Goal: Task Accomplishment & Management: Complete application form

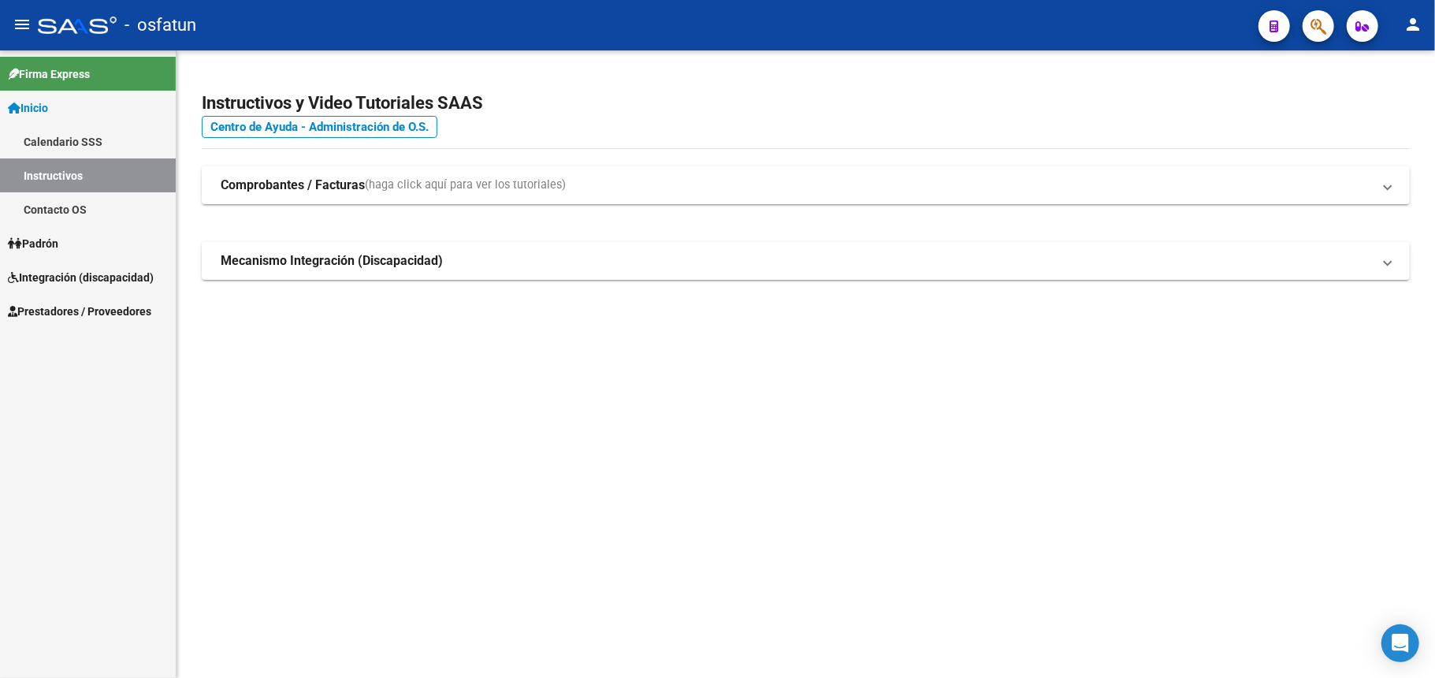
click at [73, 278] on span "Integración (discapacidad)" at bounding box center [81, 277] width 146 height 17
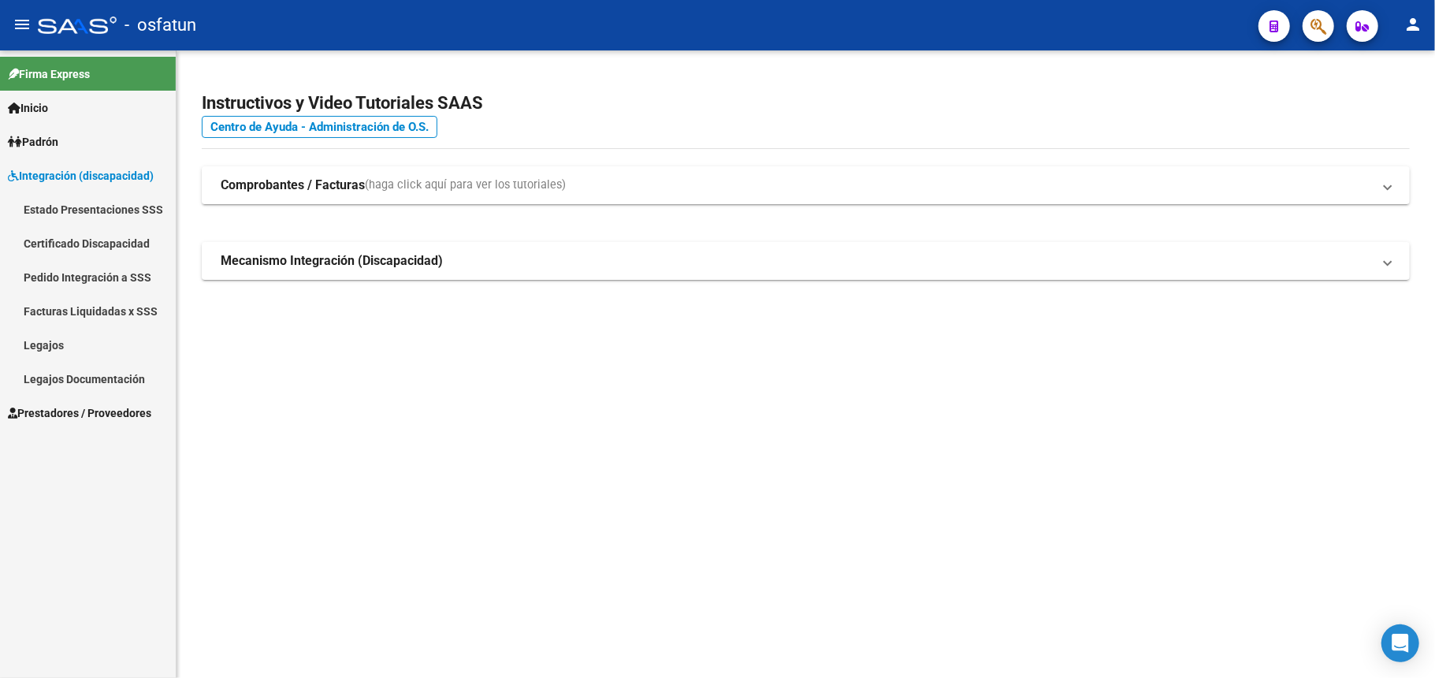
click at [69, 416] on span "Prestadores / Proveedores" at bounding box center [79, 412] width 143 height 17
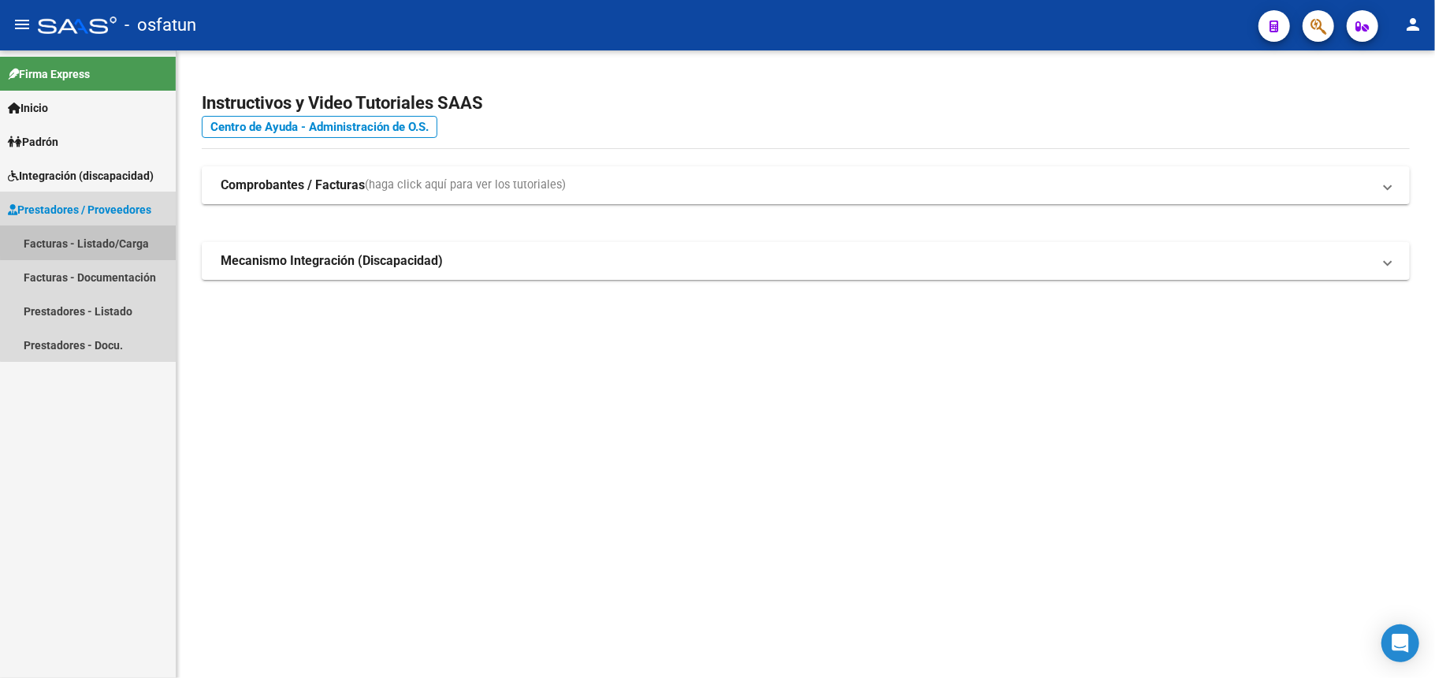
click at [92, 240] on link "Facturas - Listado/Carga" at bounding box center [88, 243] width 176 height 34
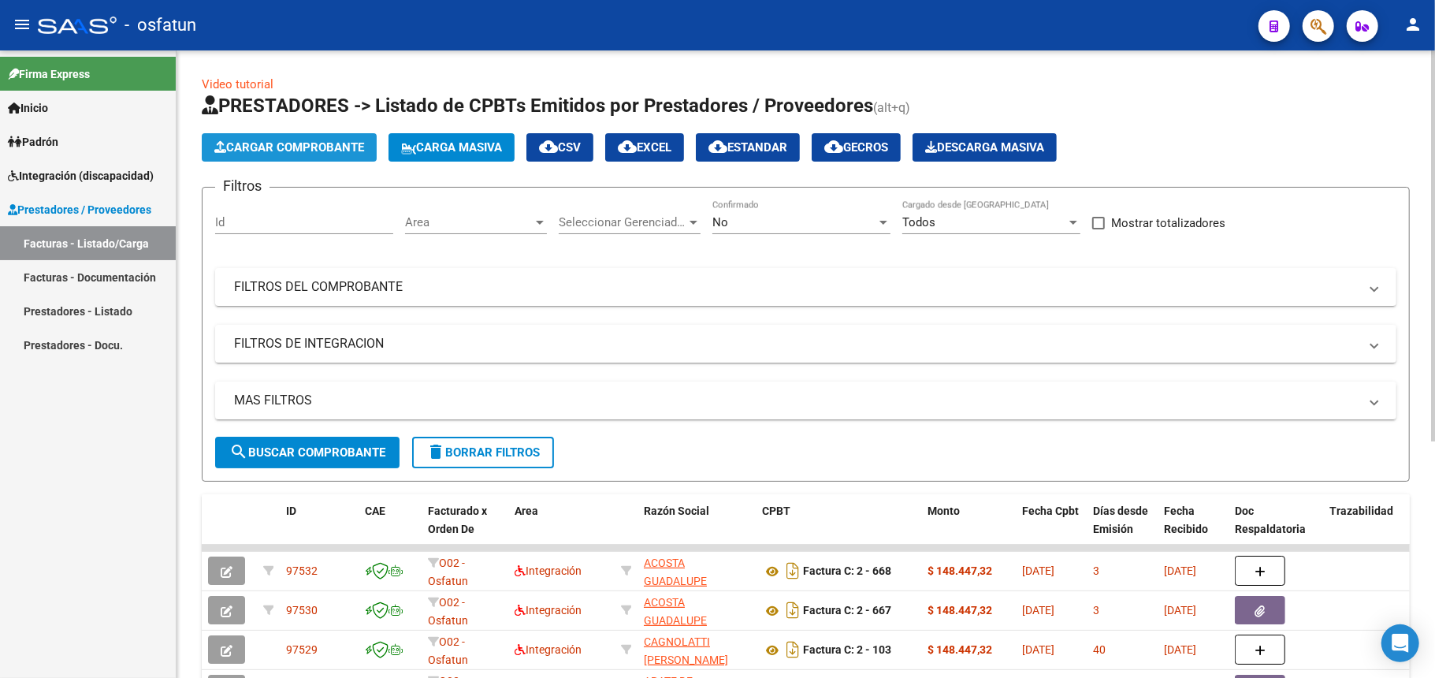
click at [298, 147] on span "Cargar Comprobante" at bounding box center [289, 147] width 150 height 14
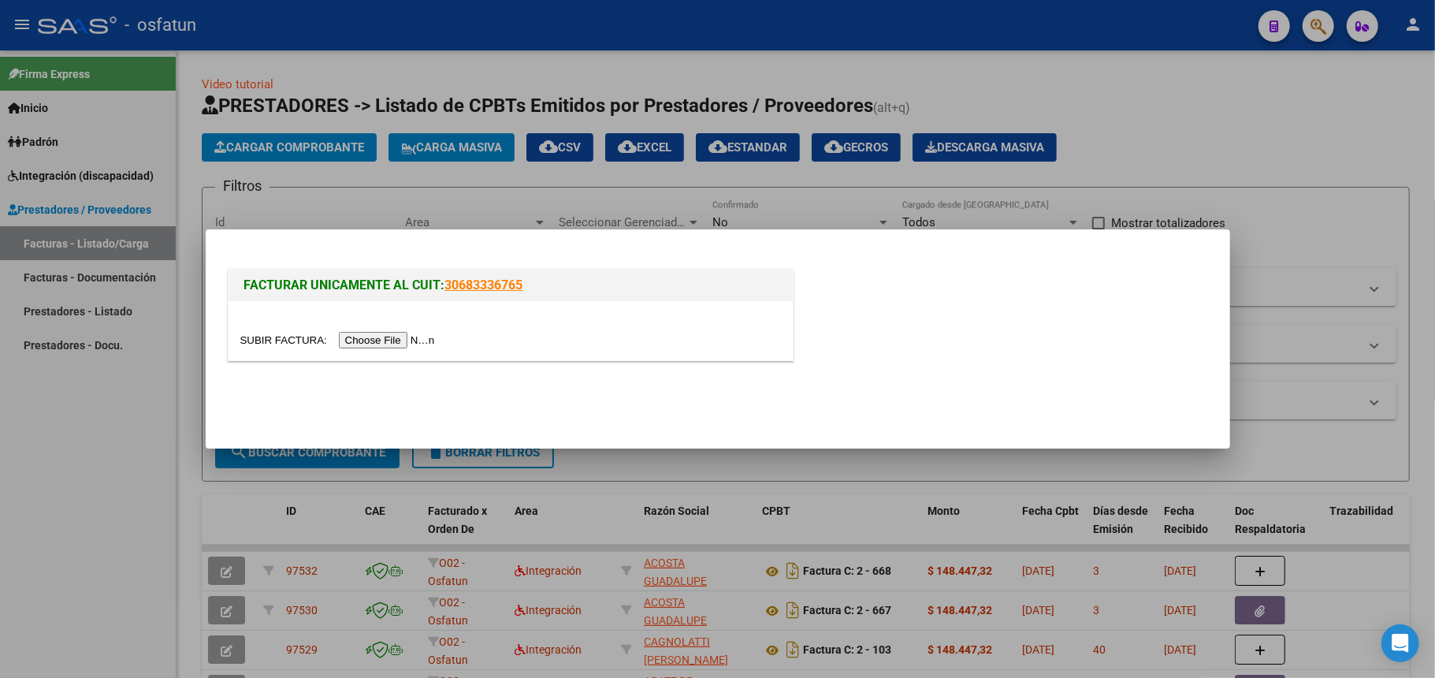
click at [389, 338] on input "file" at bounding box center [339, 340] width 199 height 17
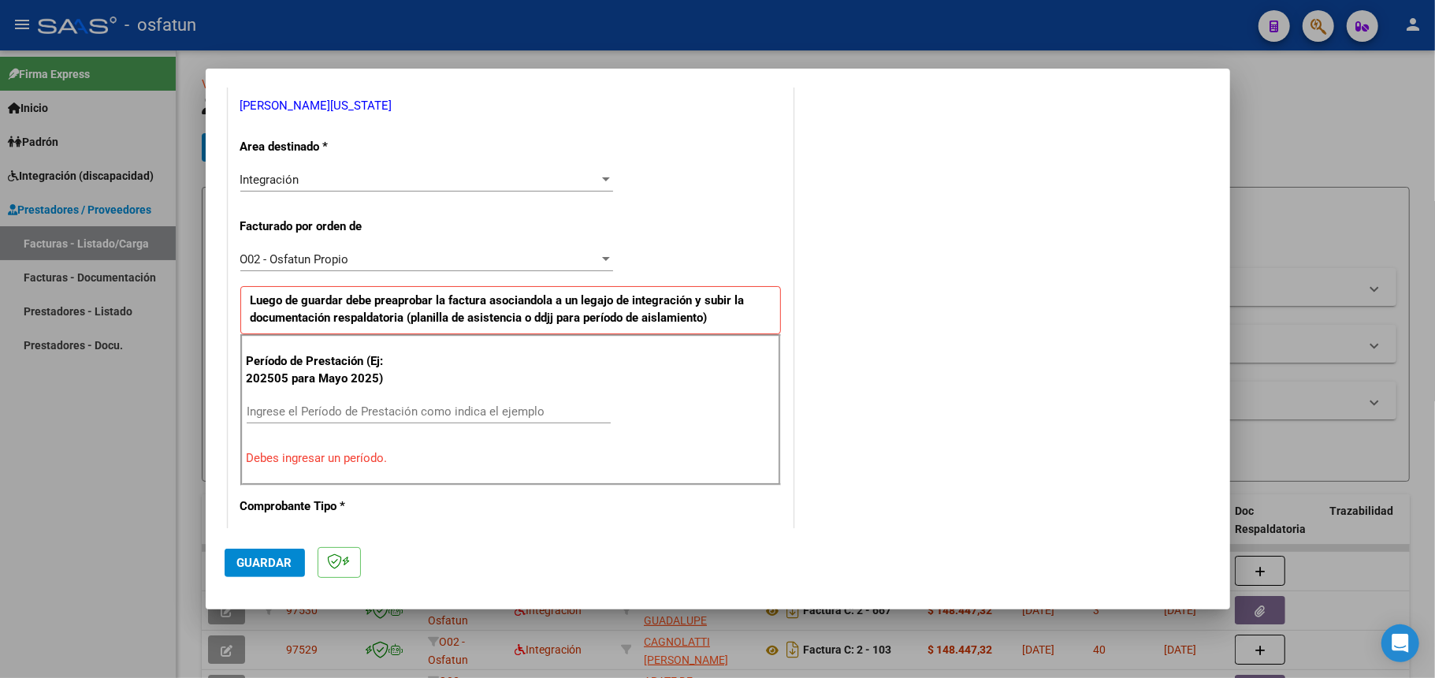
scroll to position [320, 0]
click at [339, 416] on input "Ingrese el Período de Prestación como indica el ejemplo" at bounding box center [429, 413] width 364 height 14
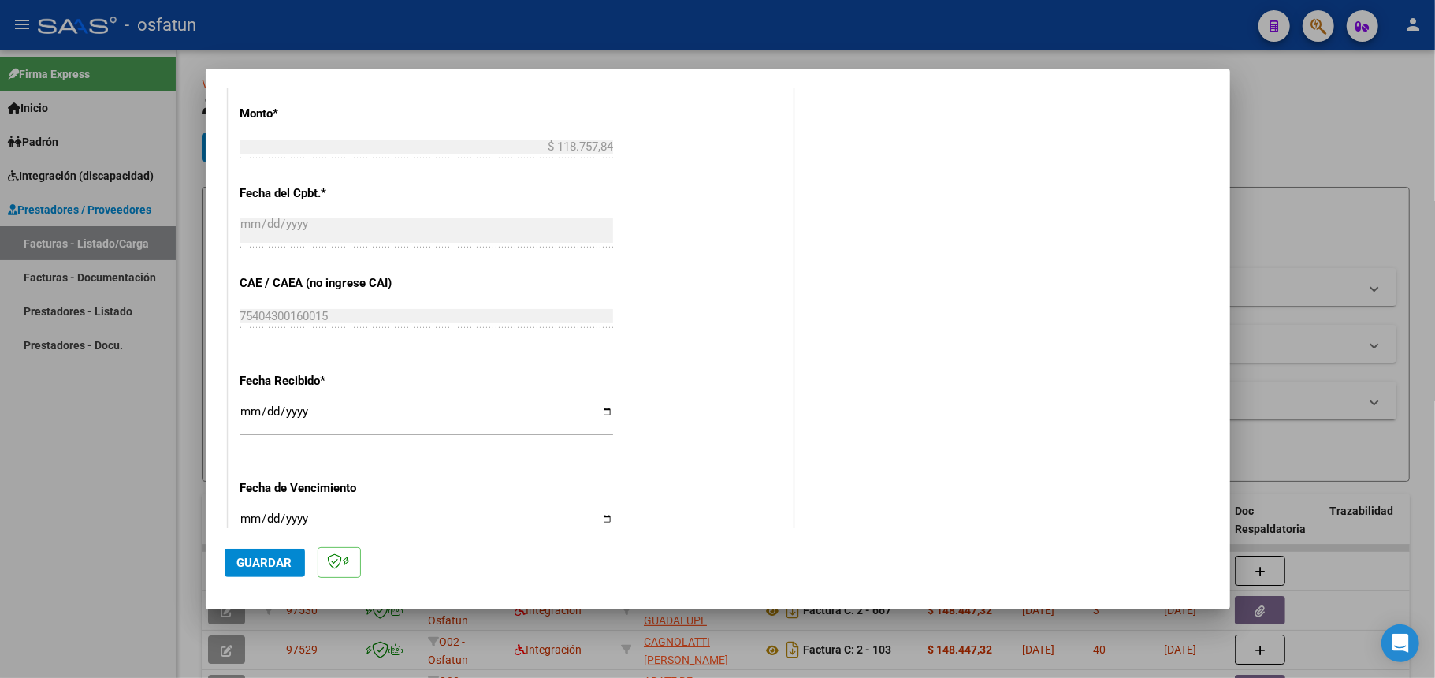
scroll to position [1119, 0]
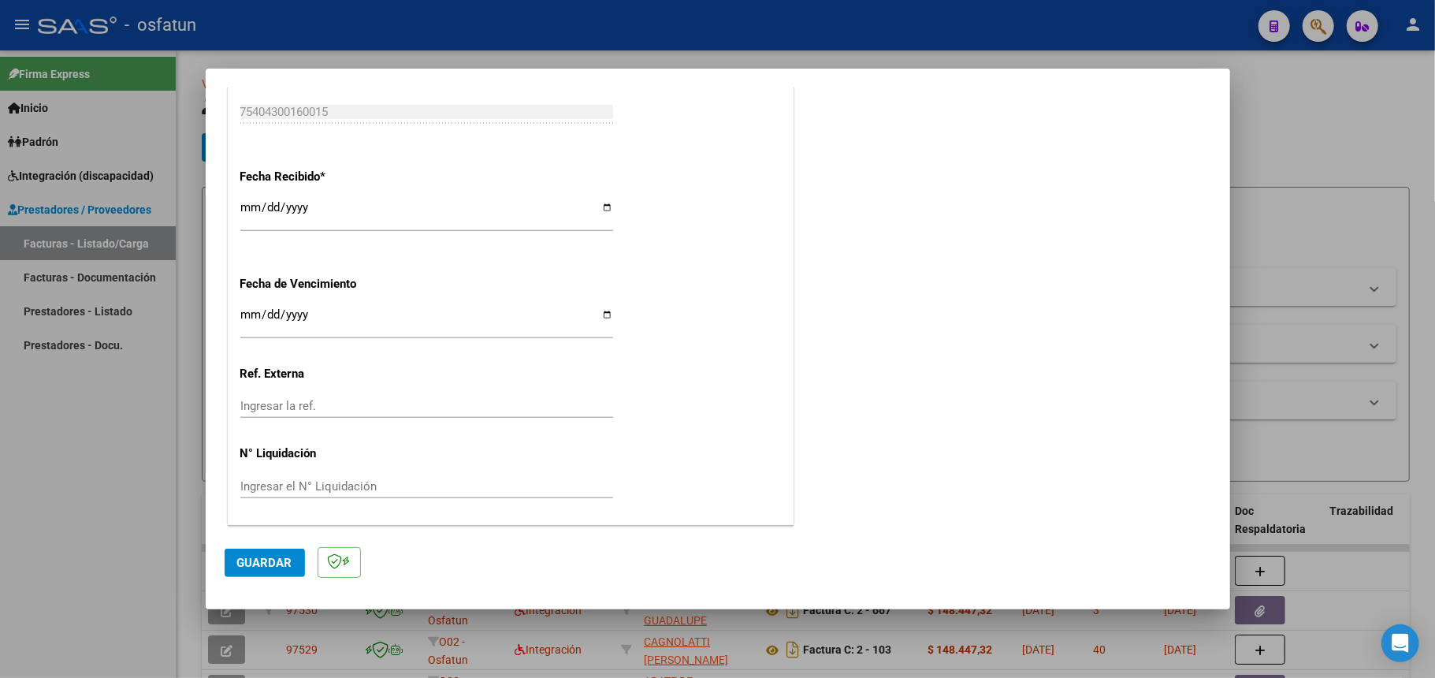
type input "202509"
click at [278, 568] on span "Guardar" at bounding box center [264, 563] width 55 height 14
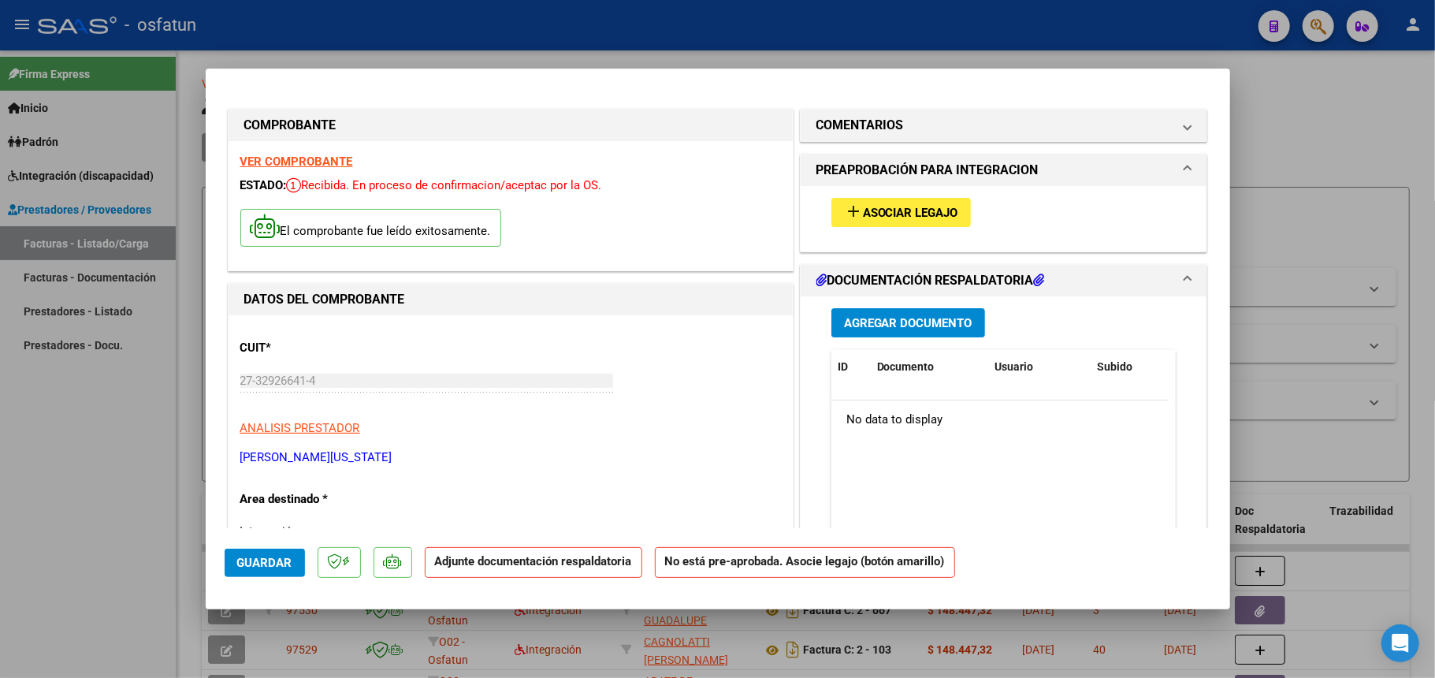
drag, startPoint x: 924, startPoint y: 320, endPoint x: 812, endPoint y: 366, distance: 121.6
click at [820, 386] on div "Agregar Documento ID Documento Usuario Subido Acción No data to display 0 total…" at bounding box center [1004, 453] width 369 height 314
click at [891, 221] on button "add Asociar Legajo" at bounding box center [900, 212] width 139 height 29
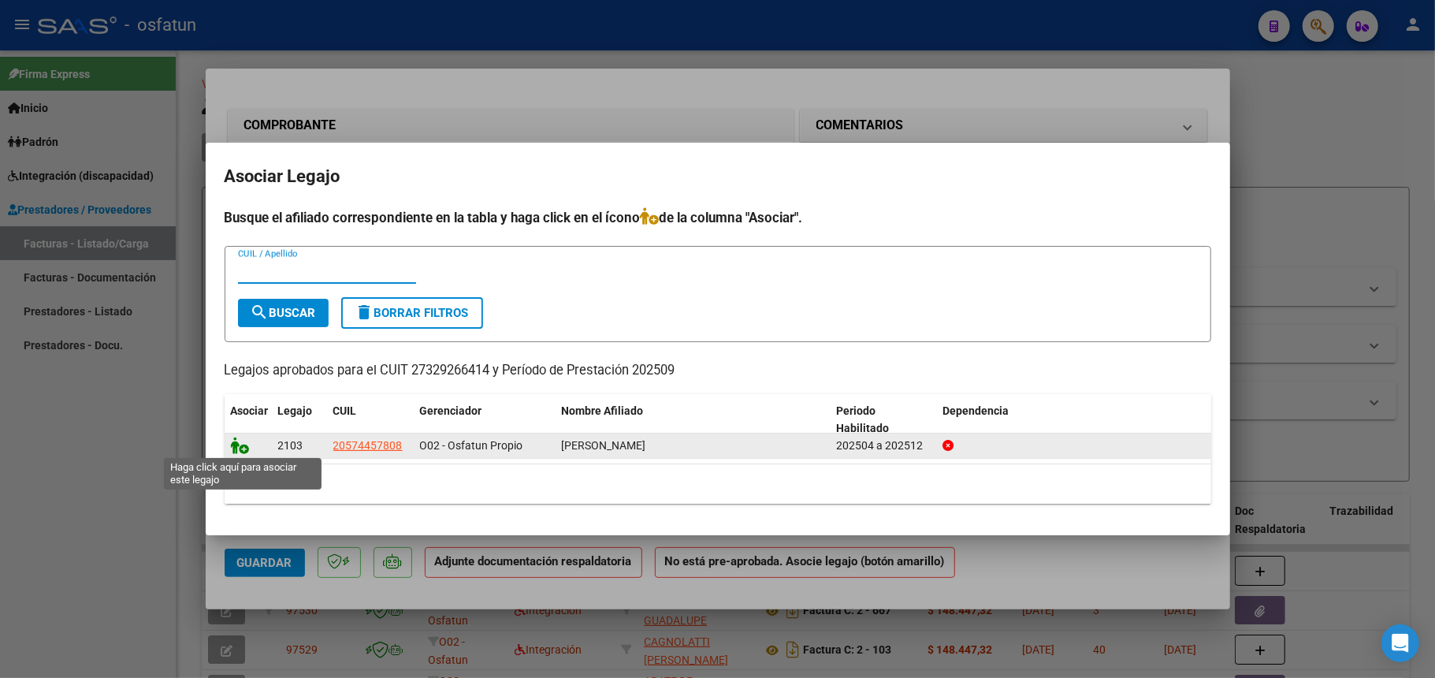
click at [246, 448] on icon at bounding box center [240, 445] width 19 height 17
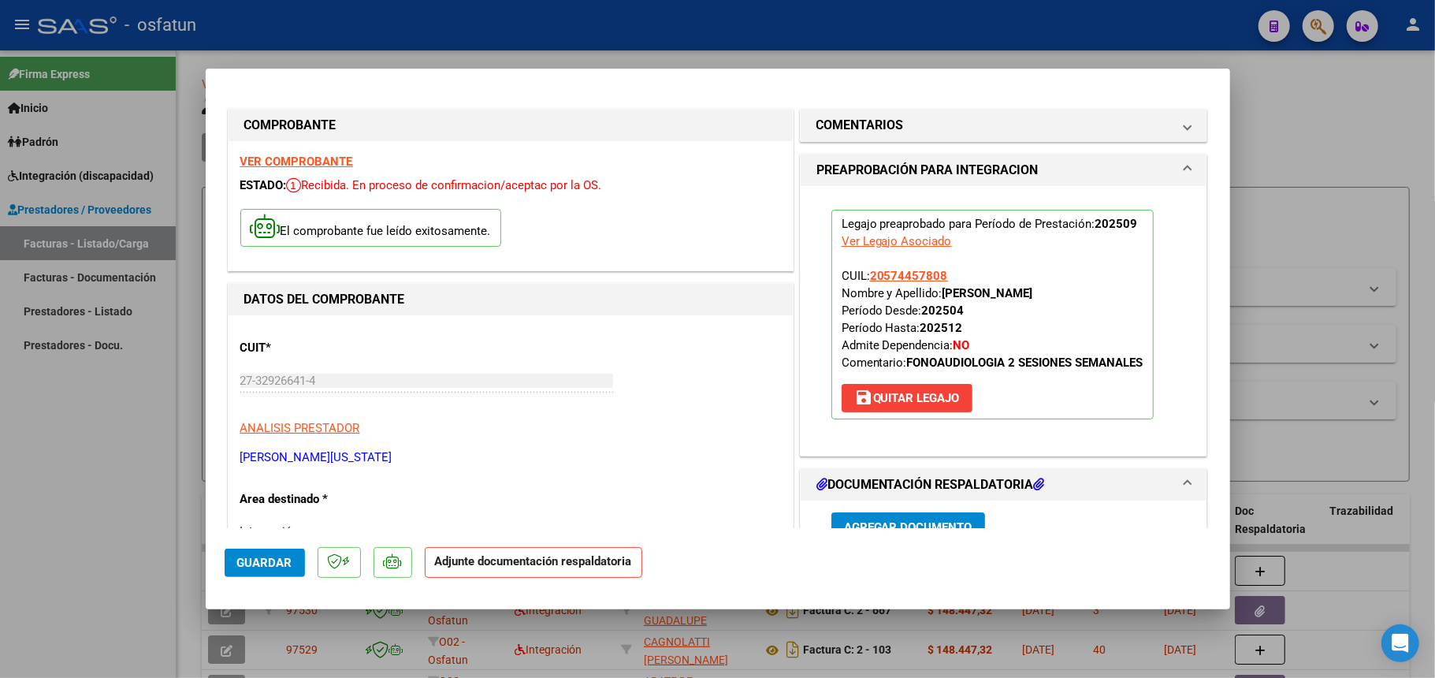
scroll to position [210, 0]
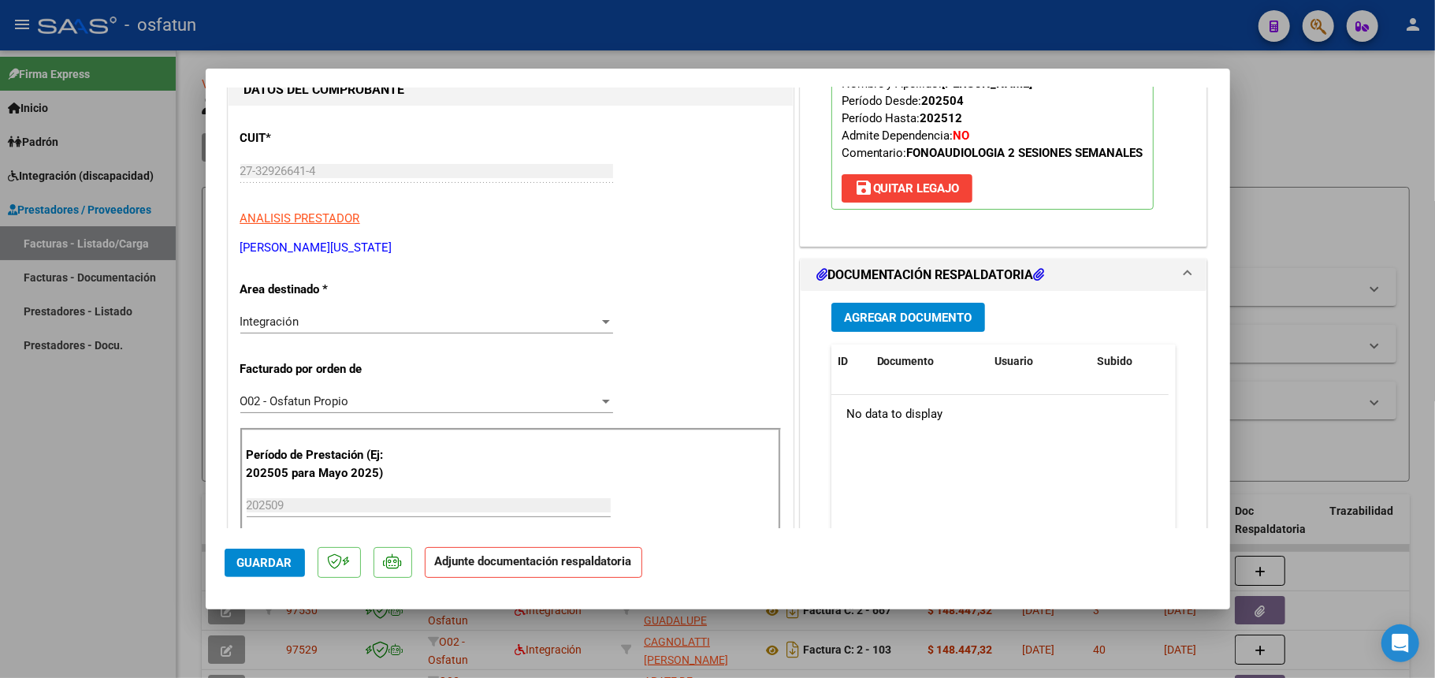
click at [899, 311] on span "Agregar Documento" at bounding box center [908, 318] width 128 height 14
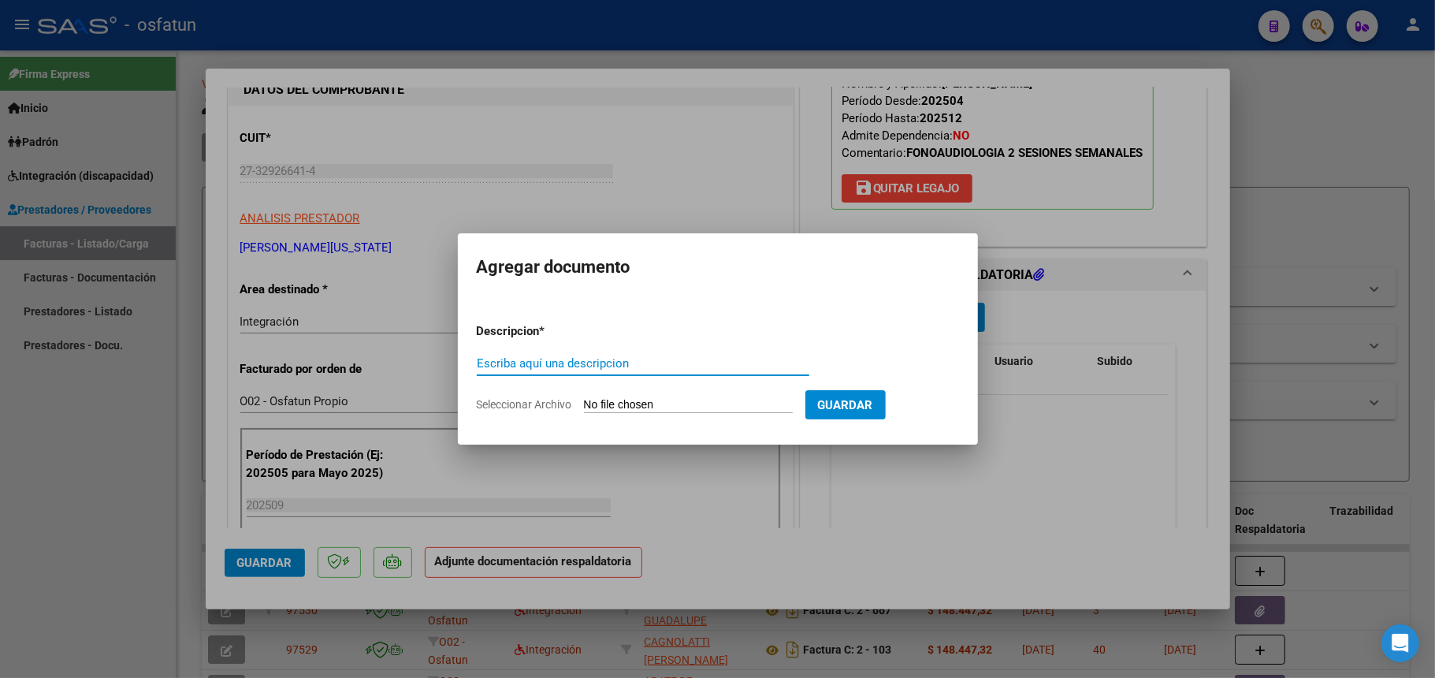
click at [796, 394] on form "Descripcion * Escriba aquí una descripcion Seleccionar Archivo Guardar" at bounding box center [718, 368] width 482 height 115
click at [776, 402] on input "Seleccionar Archivo" at bounding box center [688, 405] width 209 height 15
type input "C:\fakepath\Asistencia Fonoaudiología septiembre.pdf"
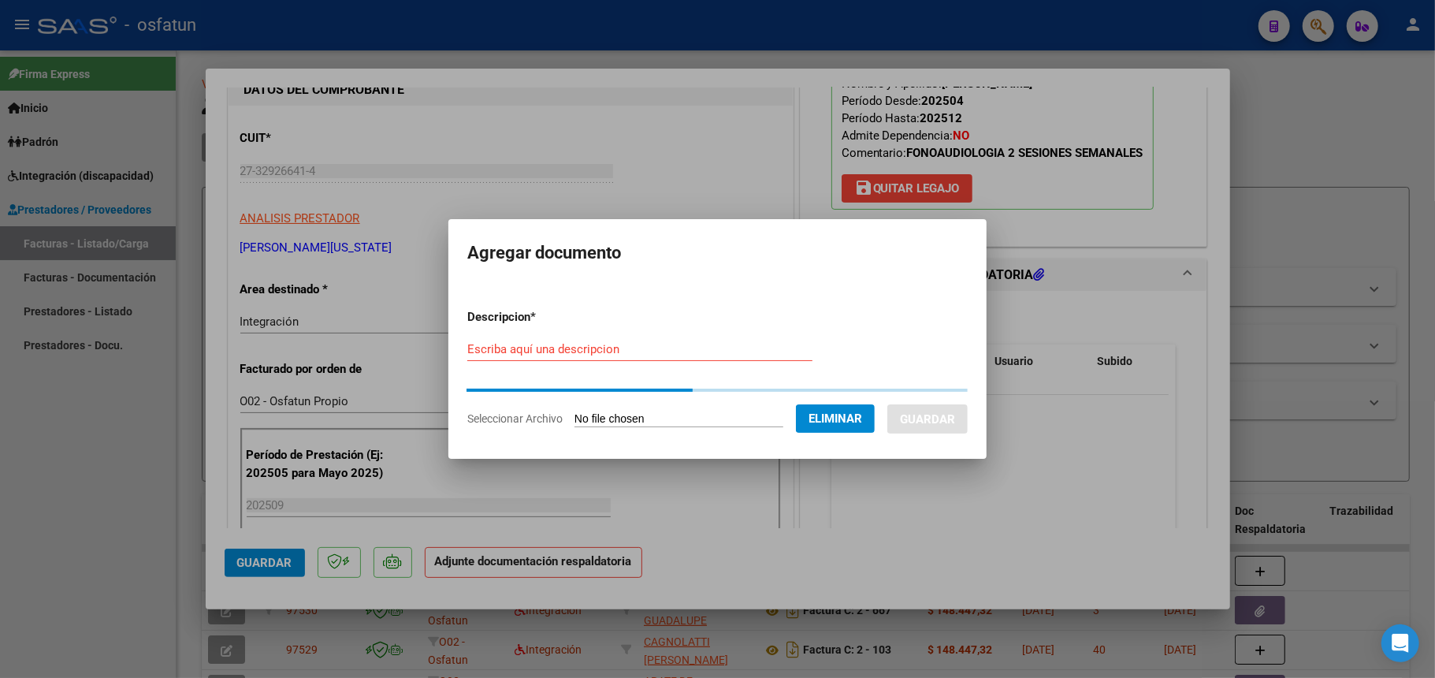
click at [563, 348] on input "Escriba aquí una descripcion" at bounding box center [639, 349] width 345 height 14
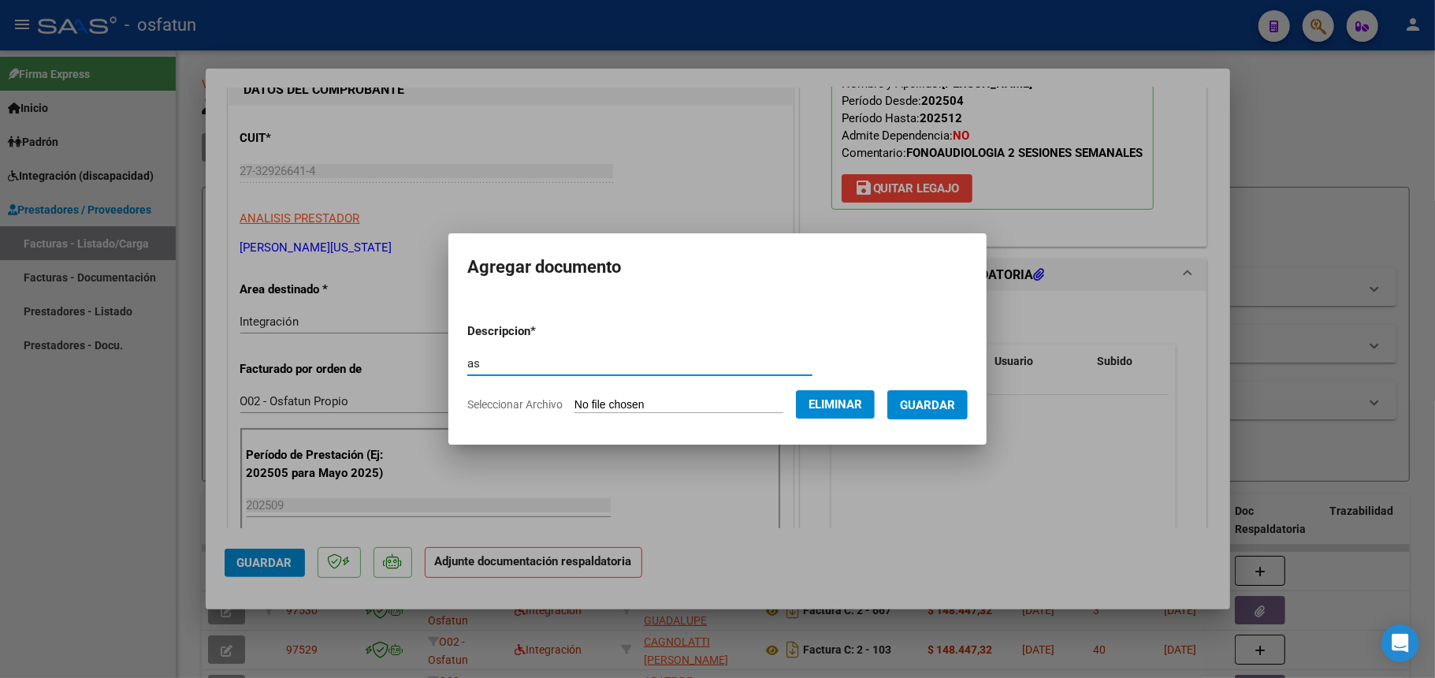
type input "a"
type input "Asistencia 09 2025"
click at [947, 402] on span "Guardar" at bounding box center [927, 405] width 55 height 14
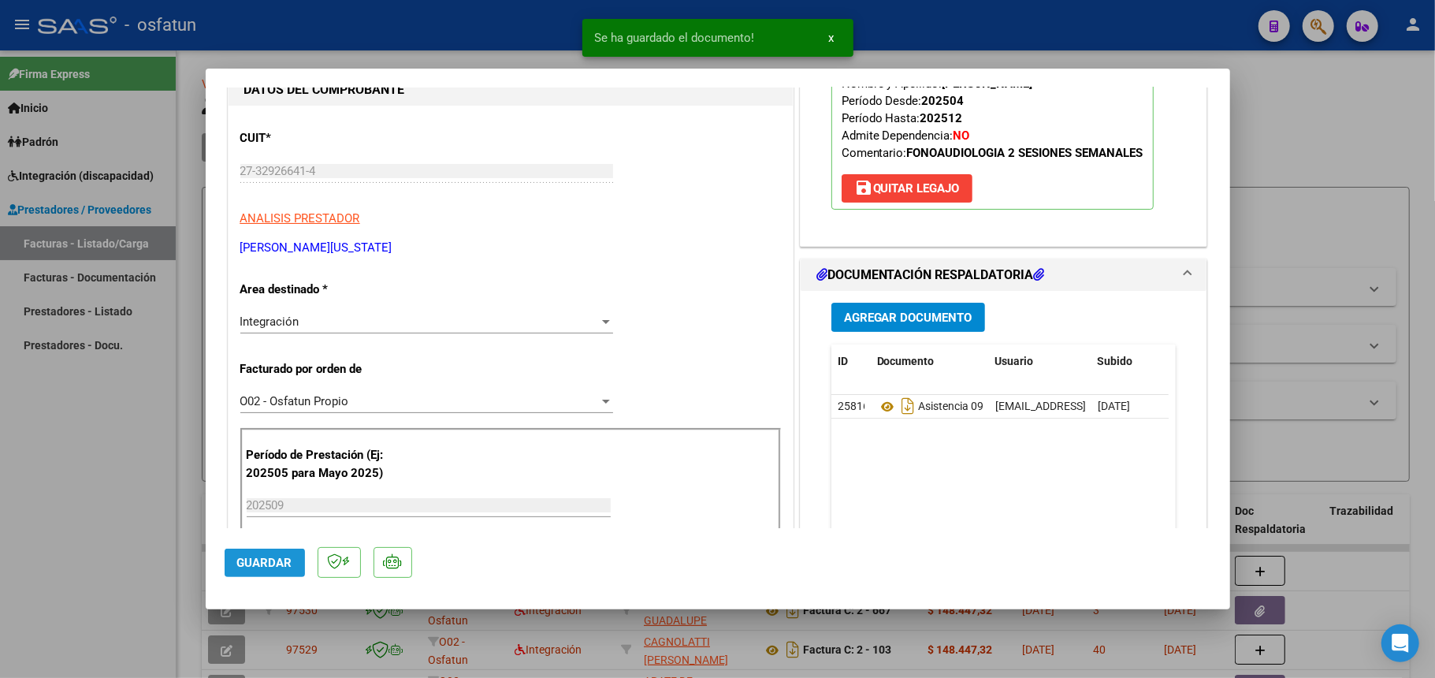
click at [268, 559] on span "Guardar" at bounding box center [264, 563] width 55 height 14
click at [1272, 142] on div at bounding box center [717, 339] width 1435 height 678
type input "$ 0,00"
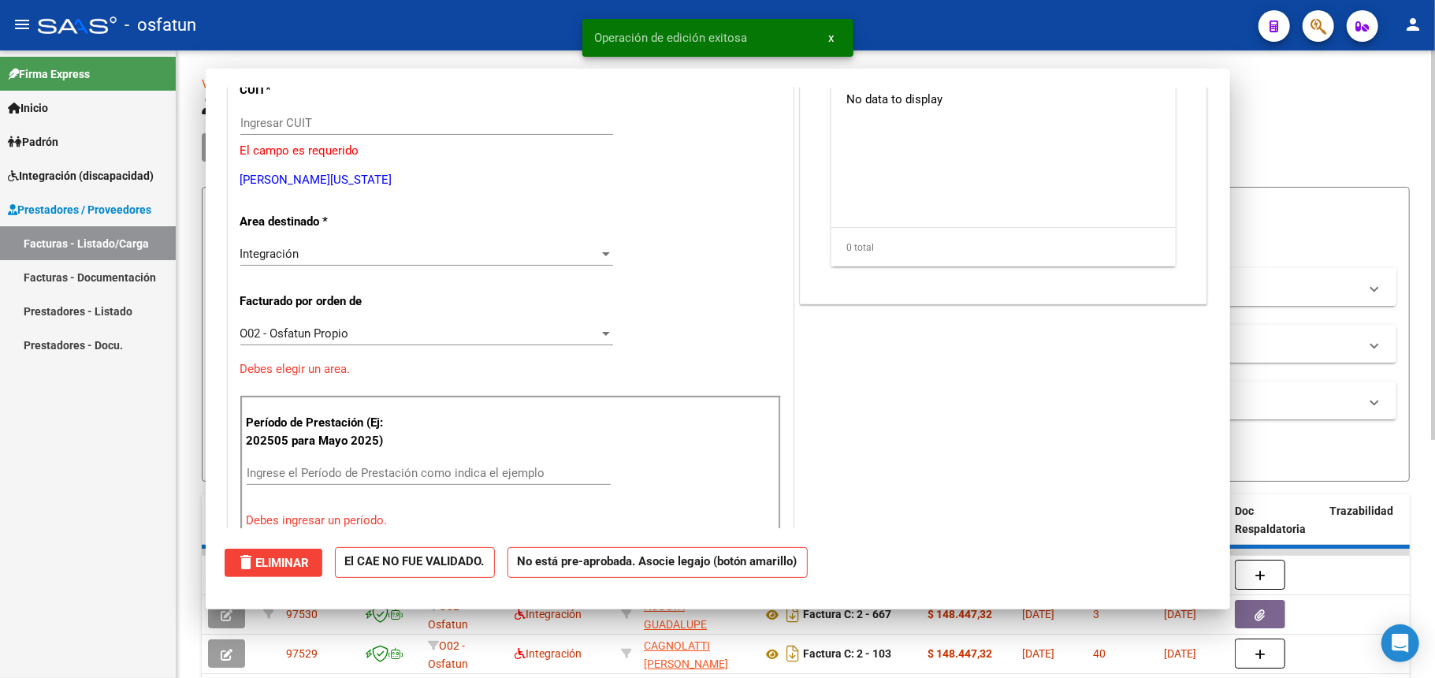
scroll to position [162, 0]
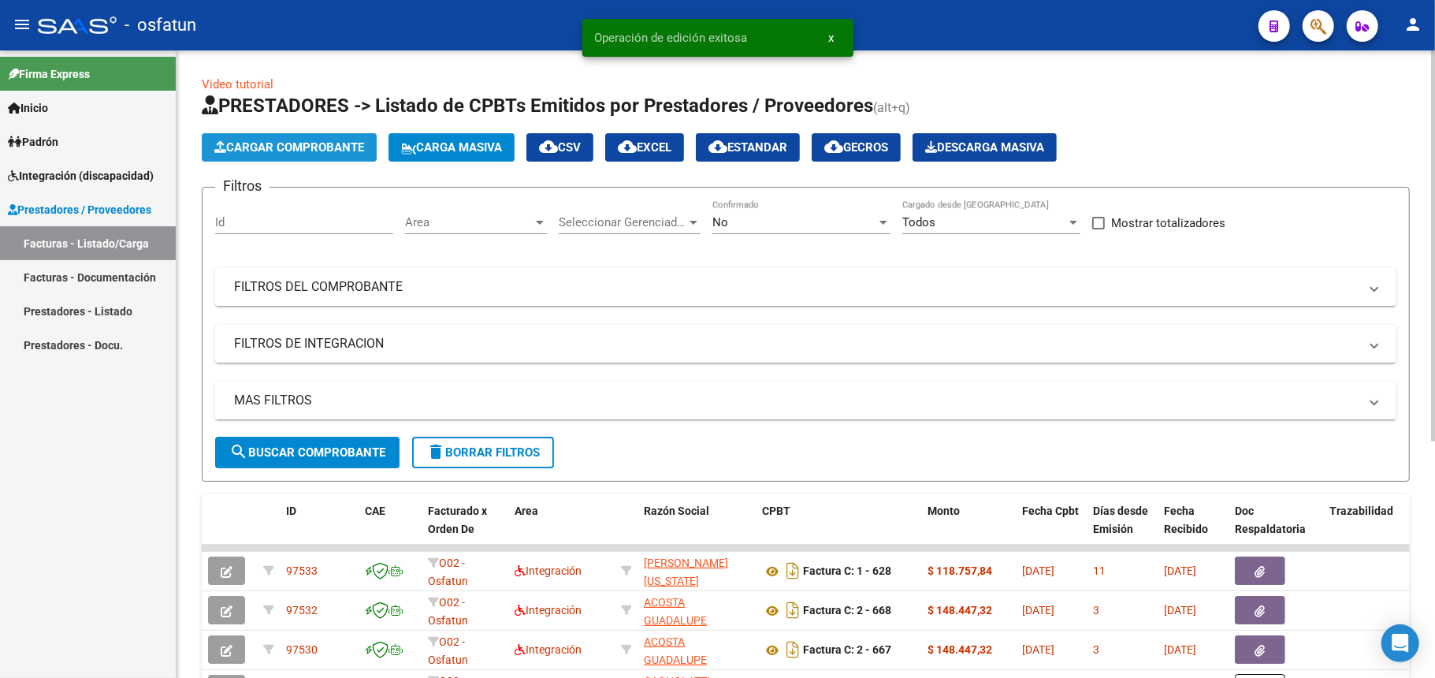
click at [300, 148] on span "Cargar Comprobante" at bounding box center [289, 147] width 150 height 14
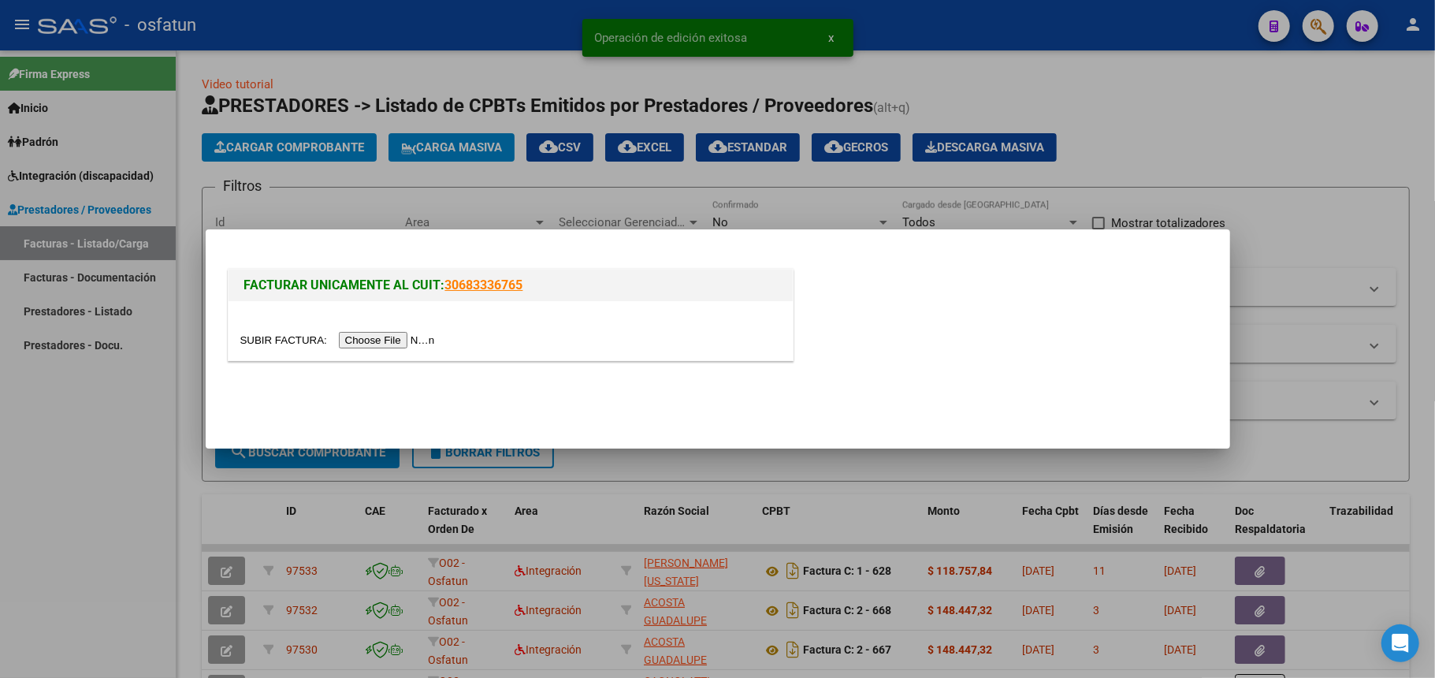
click at [370, 338] on input "file" at bounding box center [339, 340] width 199 height 17
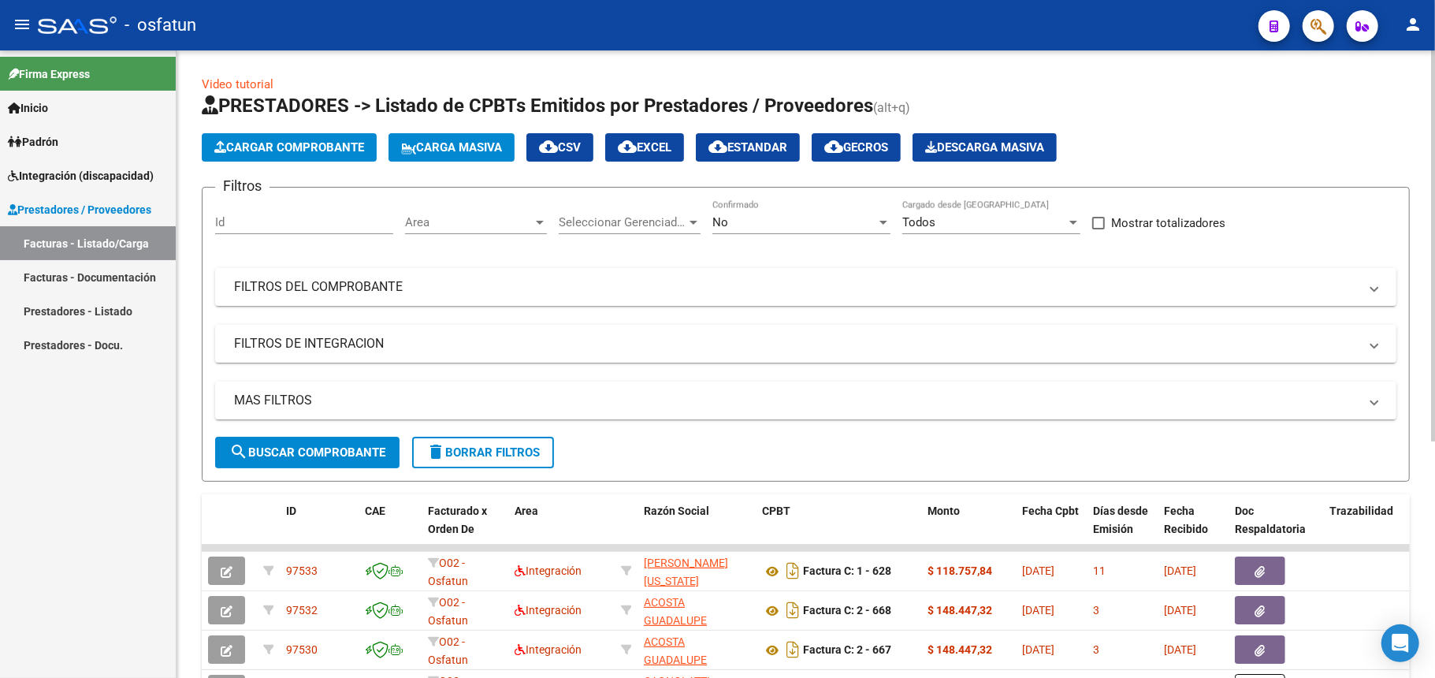
click at [316, 154] on button "Cargar Comprobante" at bounding box center [289, 147] width 175 height 28
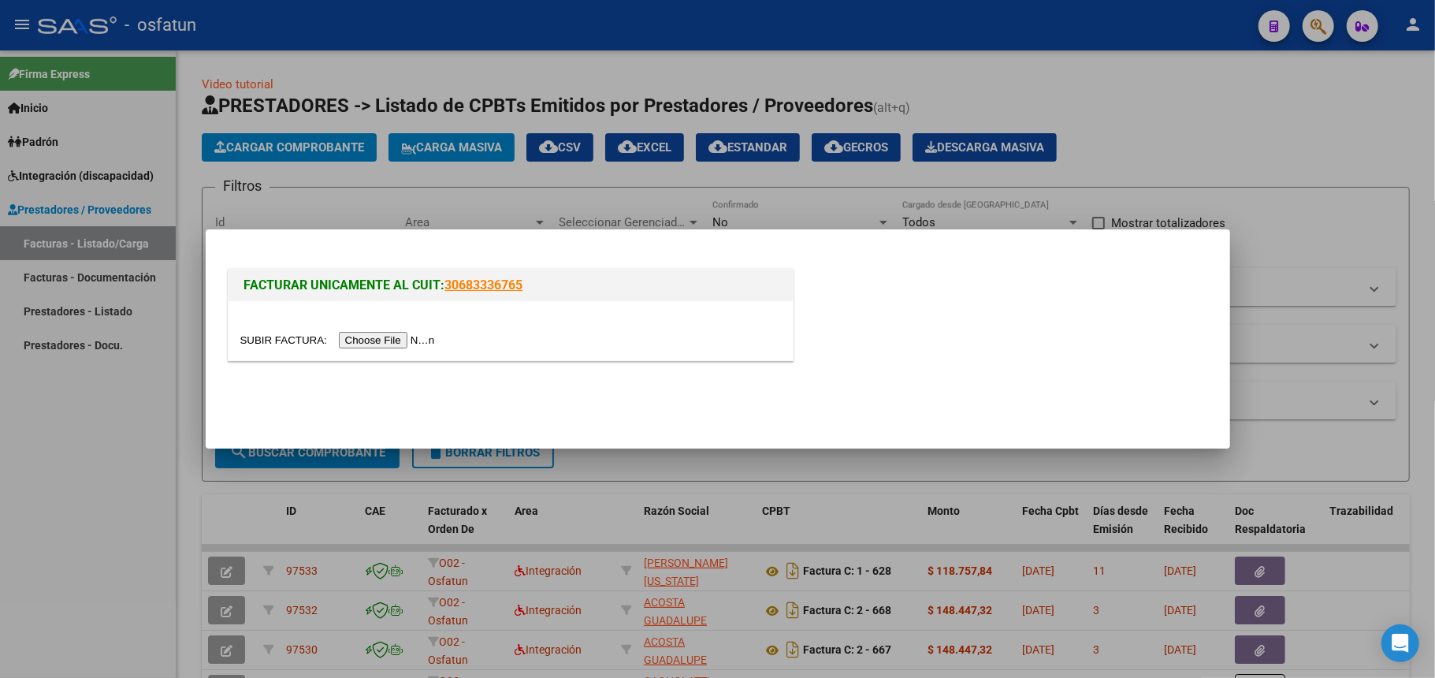
click at [377, 344] on input "file" at bounding box center [339, 340] width 199 height 17
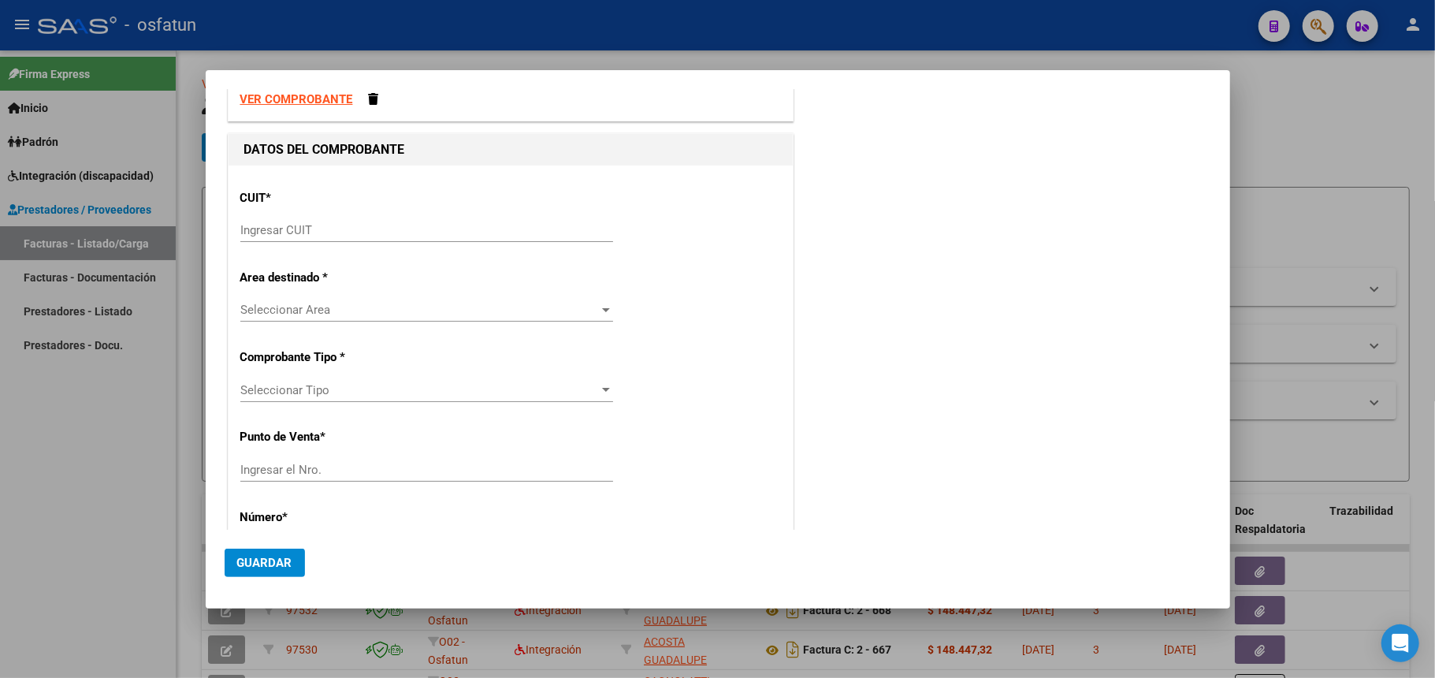
scroll to position [0, 0]
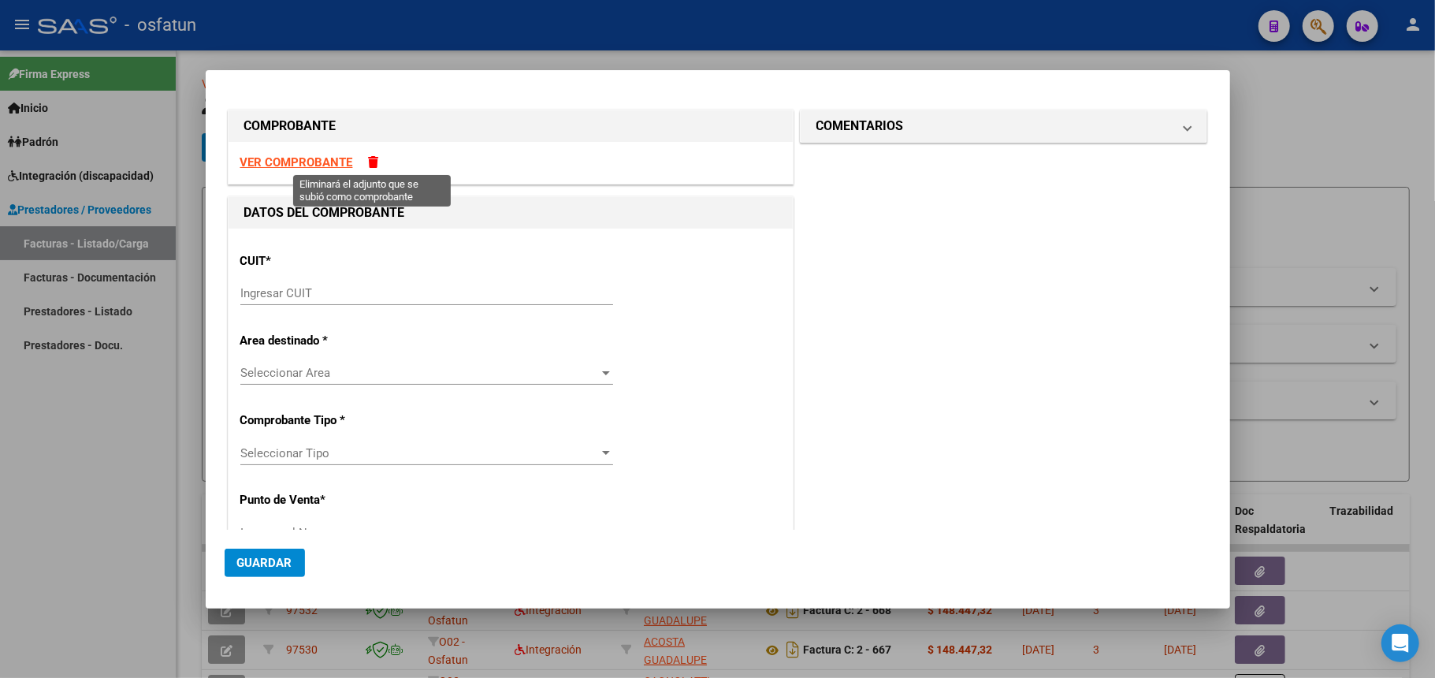
click at [375, 162] on span at bounding box center [374, 162] width 10 height 12
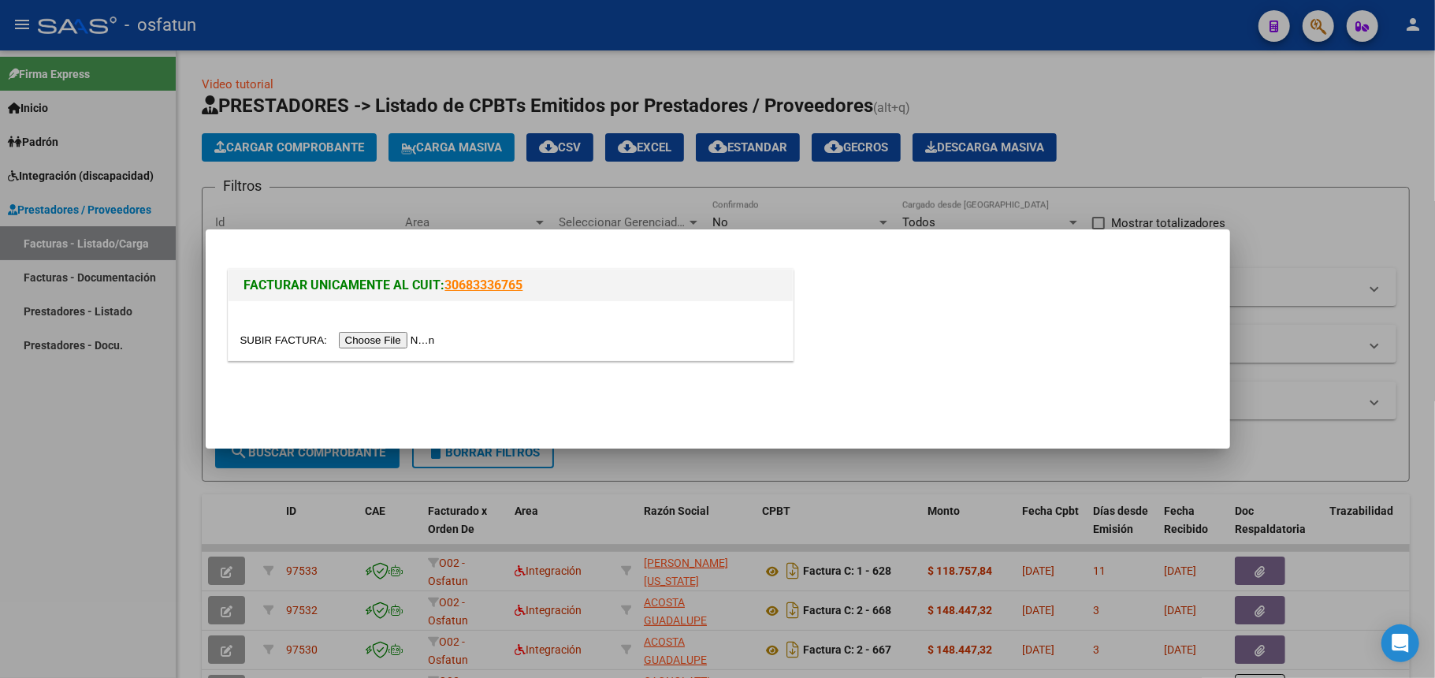
click at [372, 339] on input "file" at bounding box center [339, 340] width 199 height 17
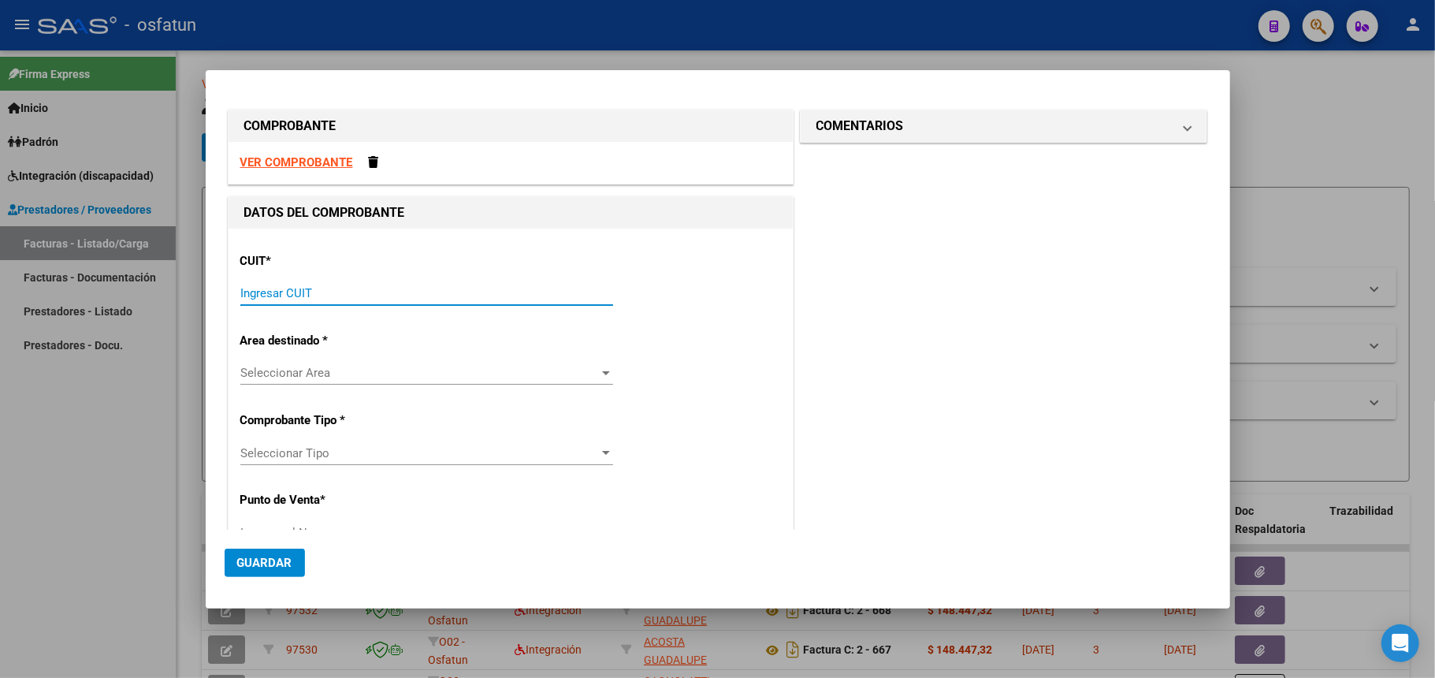
click at [322, 296] on input "Ingresar CUIT" at bounding box center [426, 293] width 373 height 14
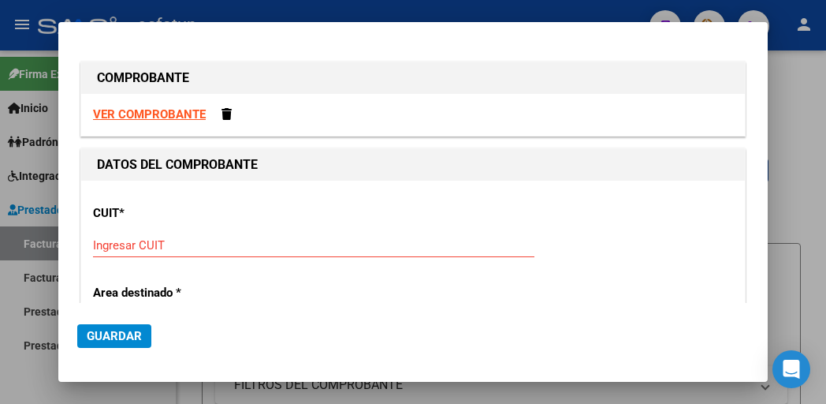
drag, startPoint x: 180, startPoint y: 254, endPoint x: 180, endPoint y: 244, distance: 10.3
click at [180, 254] on div "Ingresar CUIT" at bounding box center [313, 245] width 441 height 24
click at [180, 244] on input "Ingresar CUIT" at bounding box center [313, 245] width 441 height 14
click at [215, 244] on input "Ingresar CUIT" at bounding box center [313, 245] width 441 height 14
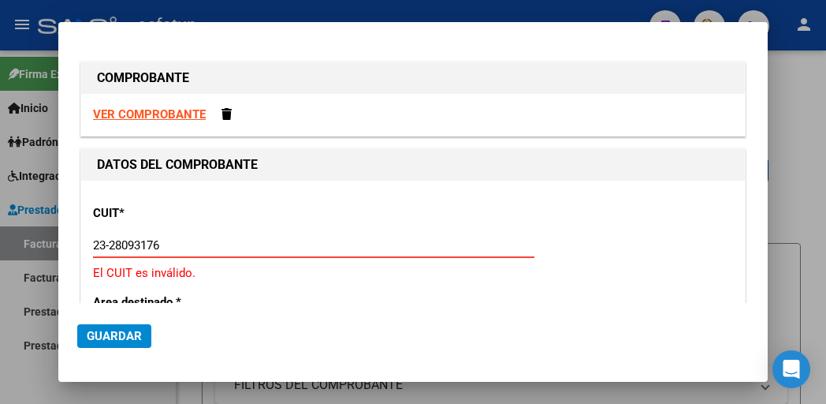
type input "23-28093176-4"
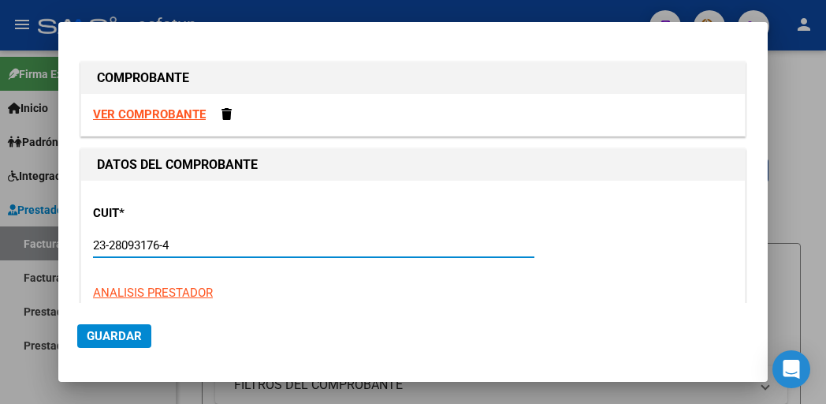
scroll to position [105, 0]
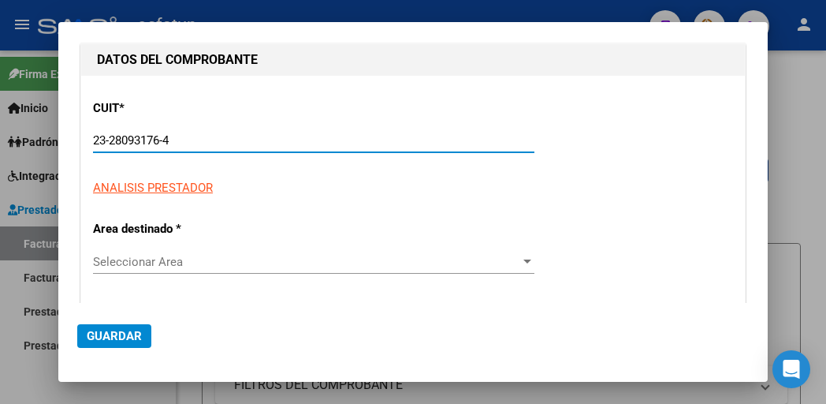
type input "3"
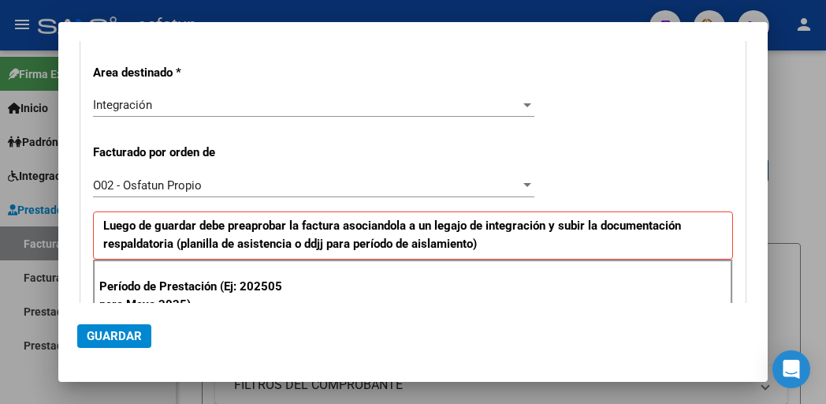
scroll to position [315, 0]
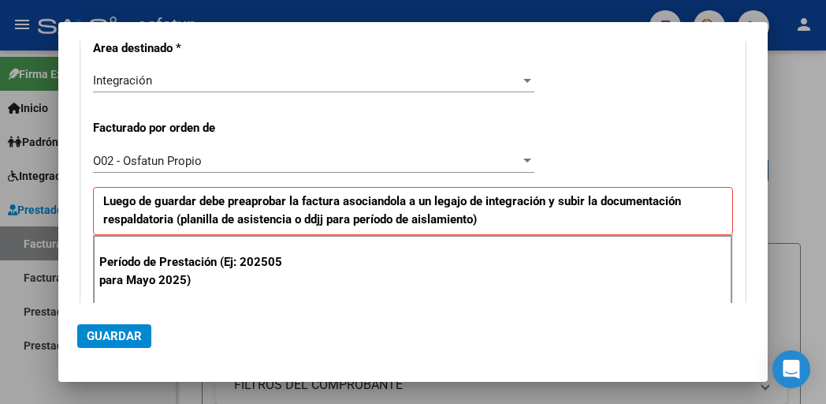
type input "23-28093176-4"
click at [177, 76] on div "Integración" at bounding box center [306, 80] width 427 height 14
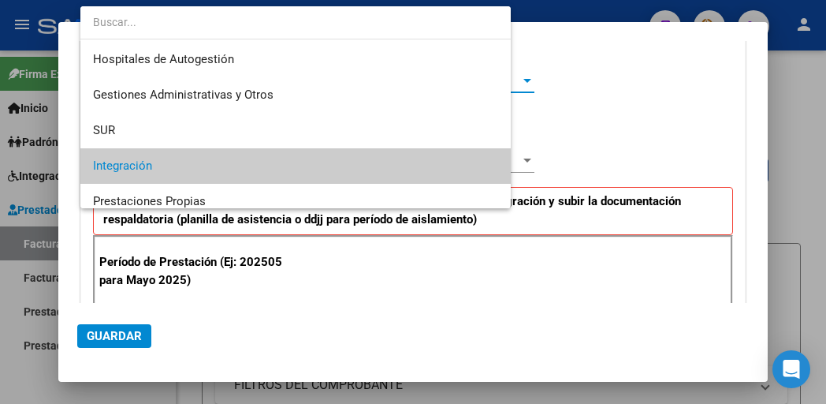
scroll to position [85, 0]
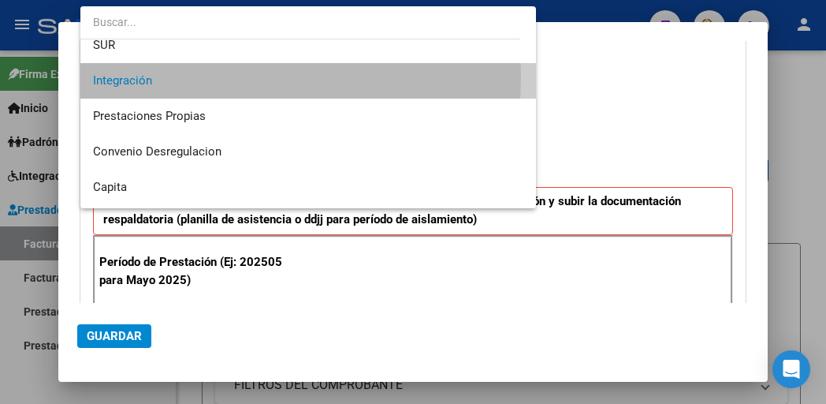
click at [165, 76] on span "Integración" at bounding box center [308, 80] width 430 height 35
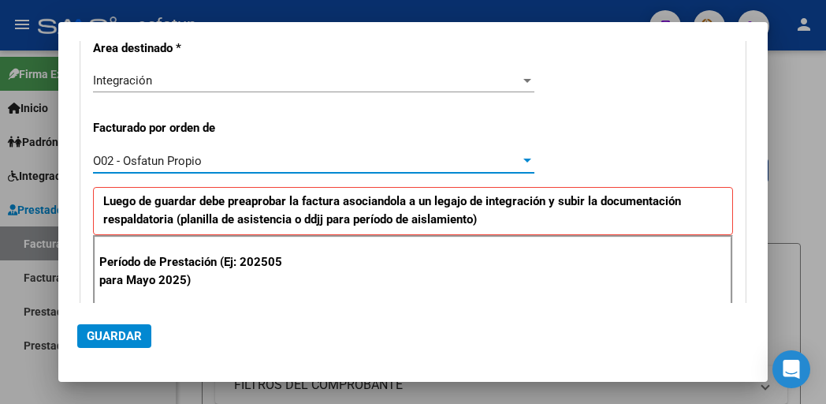
click at [219, 162] on div "O02 - Osfatun Propio" at bounding box center [306, 161] width 427 height 14
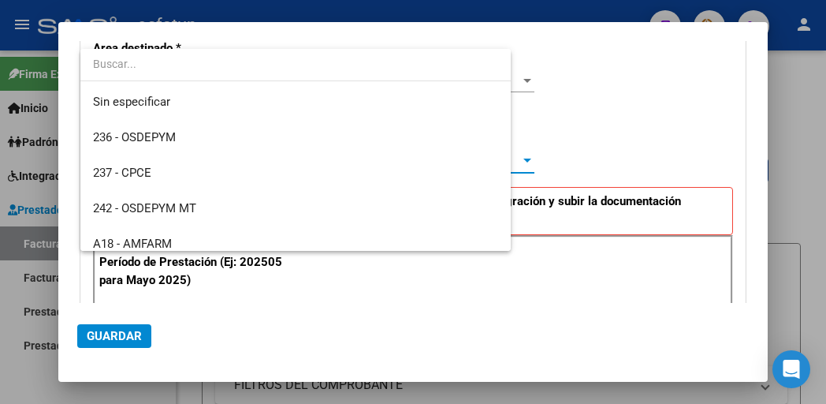
scroll to position [827, 0]
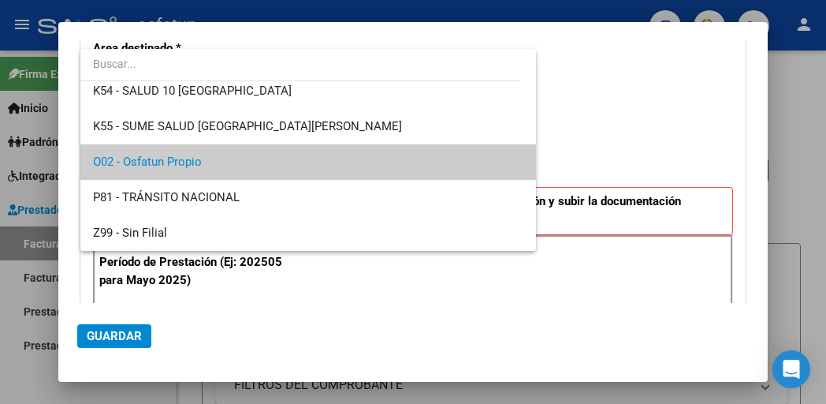
click at [221, 161] on span "O02 - Osfatun Propio" at bounding box center [308, 161] width 430 height 35
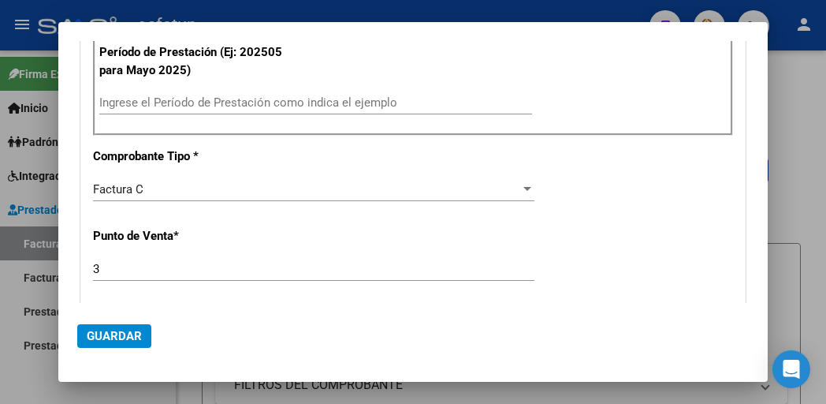
scroll to position [420, 0]
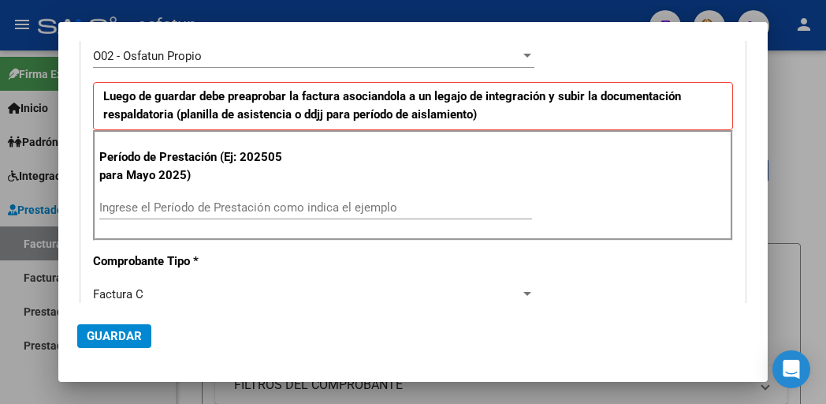
click at [203, 200] on div "Ingrese el Período de Prestación como indica el ejemplo" at bounding box center [315, 207] width 433 height 24
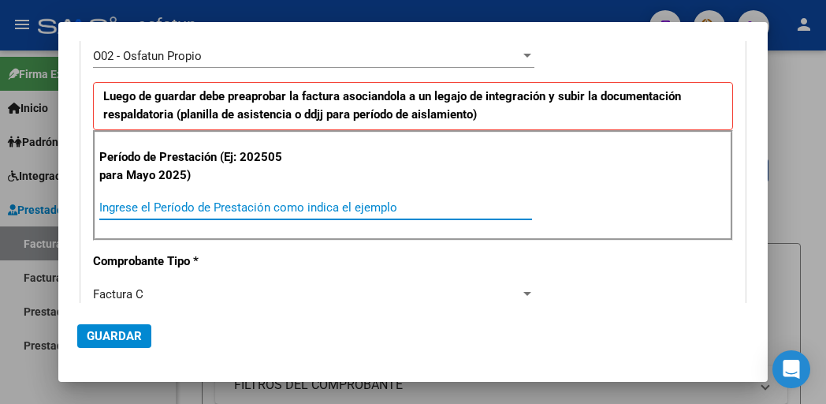
click at [195, 212] on input "Ingrese el Período de Prestación como indica el ejemplo" at bounding box center [315, 207] width 433 height 14
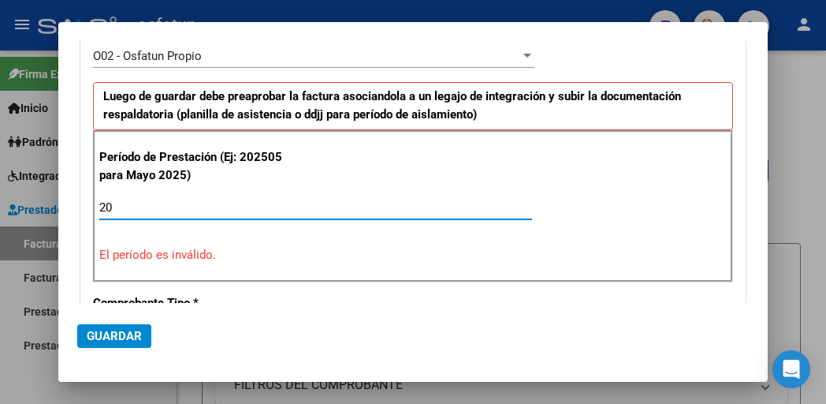
type input "2"
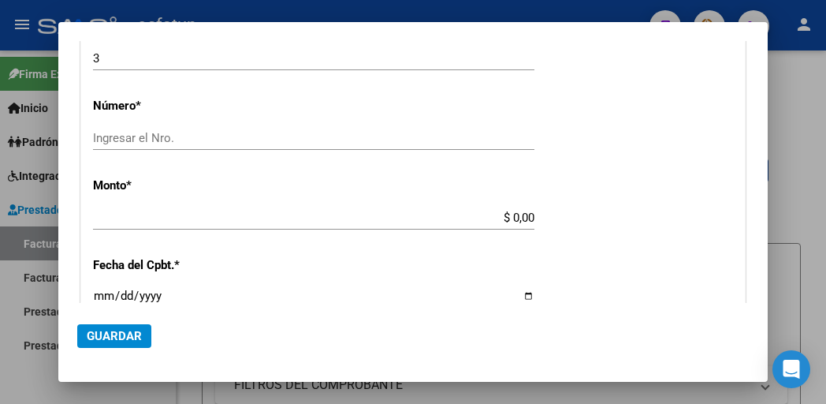
scroll to position [630, 0]
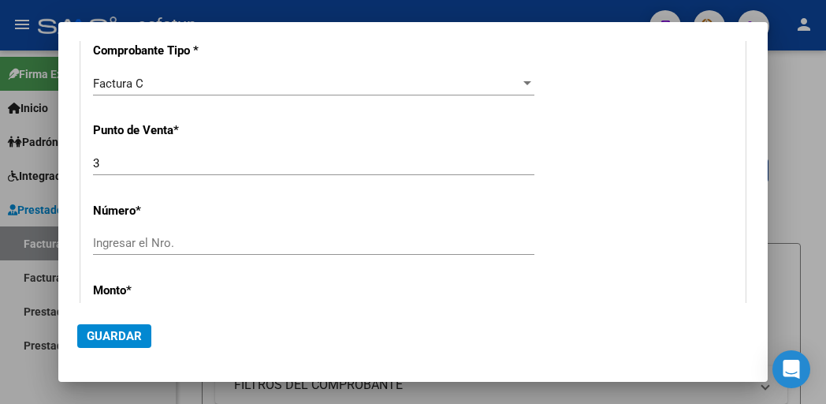
type input "202509"
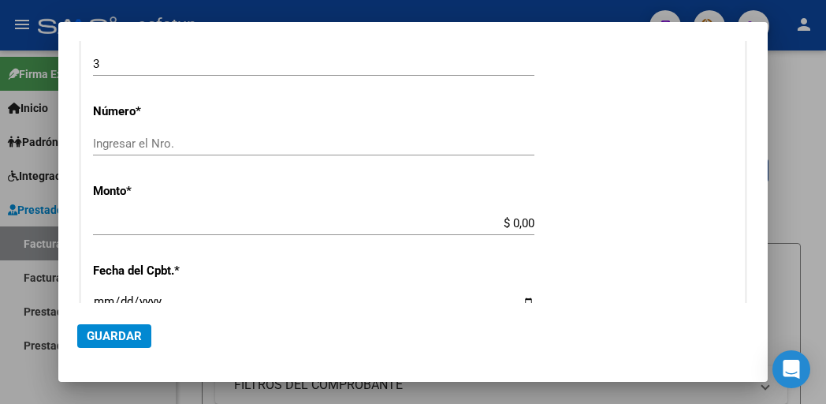
scroll to position [735, 0]
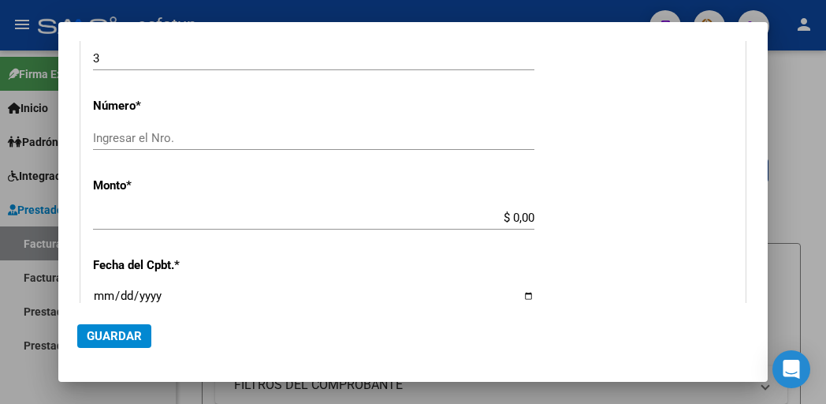
click at [146, 139] on input "Ingresar el Nro." at bounding box center [313, 138] width 441 height 14
click at [165, 139] on input "Ingresar el Nro." at bounding box center [313, 138] width 441 height 14
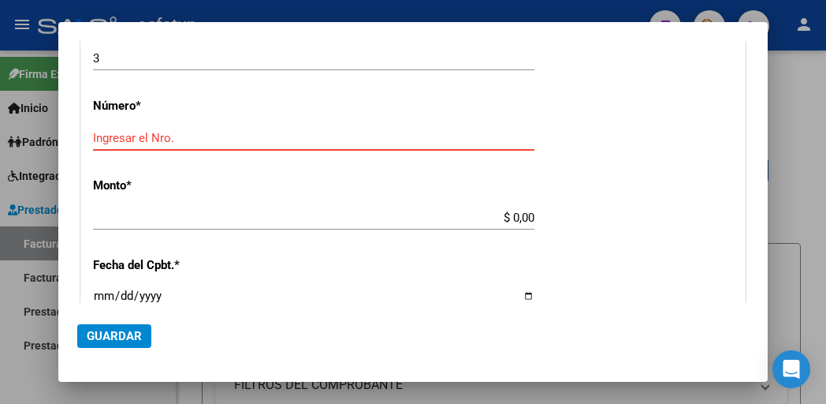
click at [180, 140] on input "Ingresar el Nro." at bounding box center [313, 138] width 441 height 14
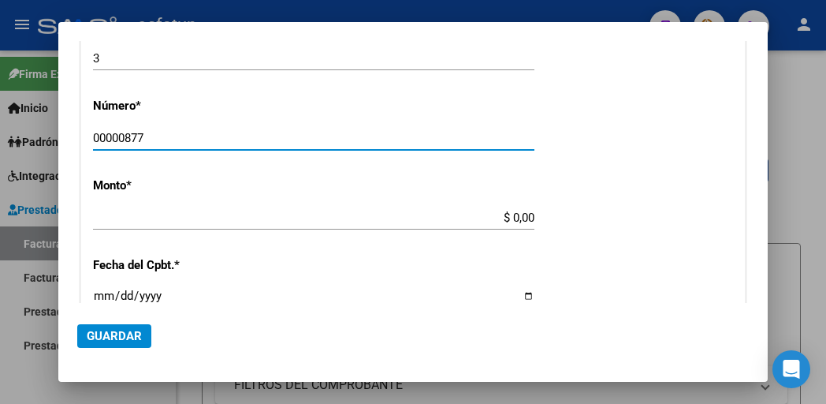
type input "00000877"
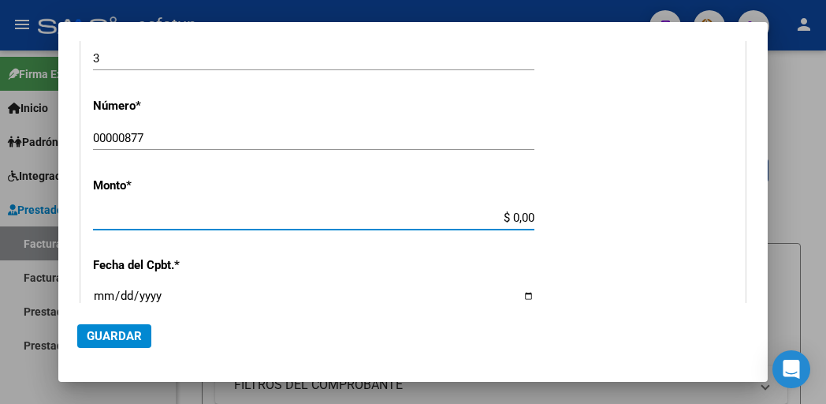
type input "$ 118.757,84"
type input "[DATE]"
type input "75404309437131"
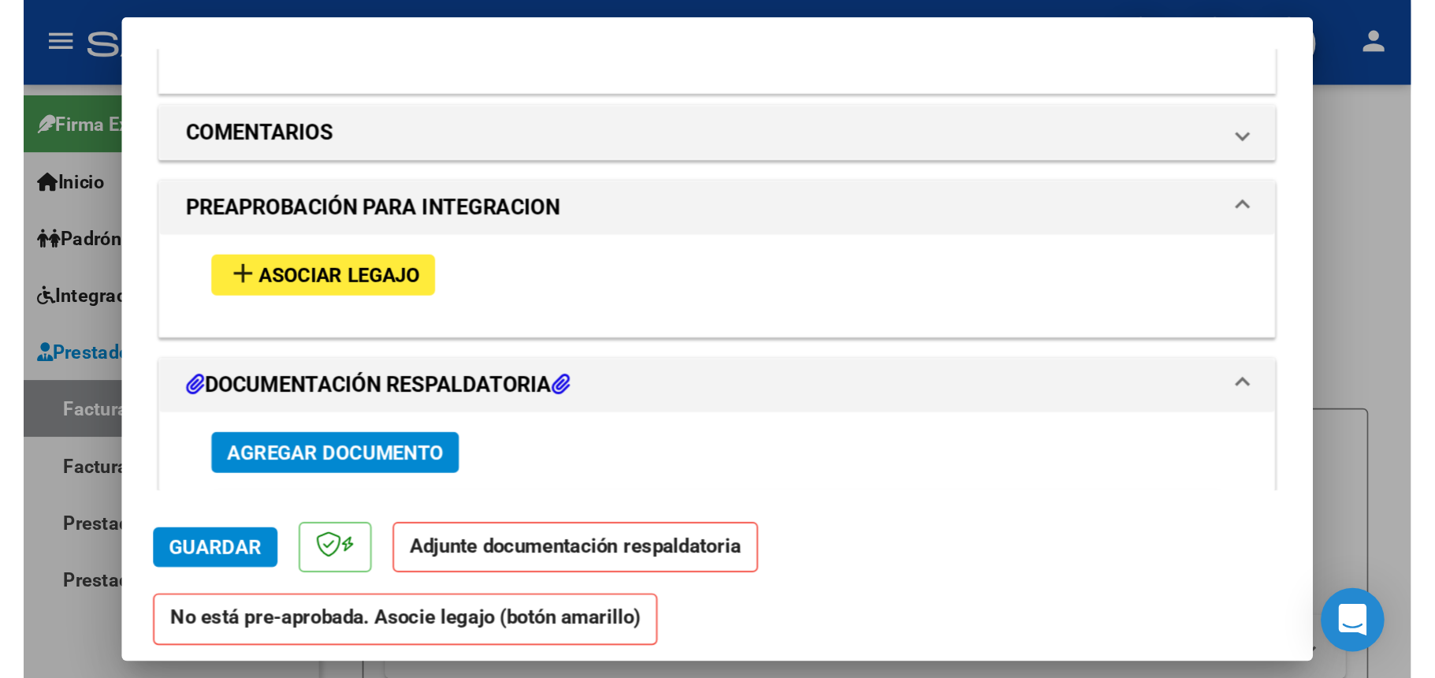
scroll to position [1471, 0]
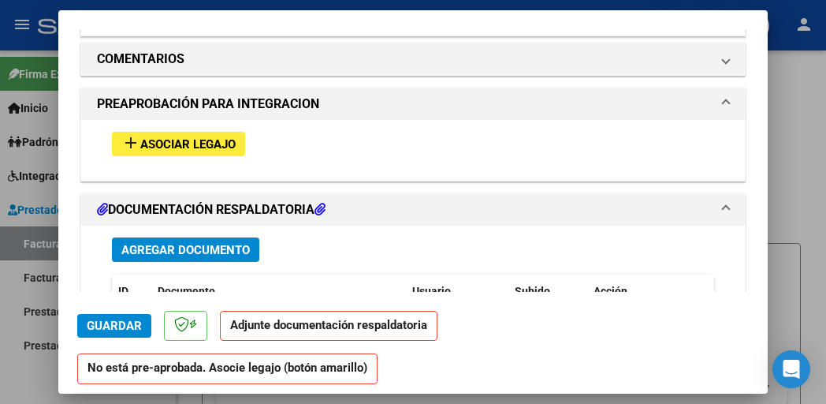
click at [187, 133] on button "add Asociar Legajo" at bounding box center [178, 144] width 133 height 24
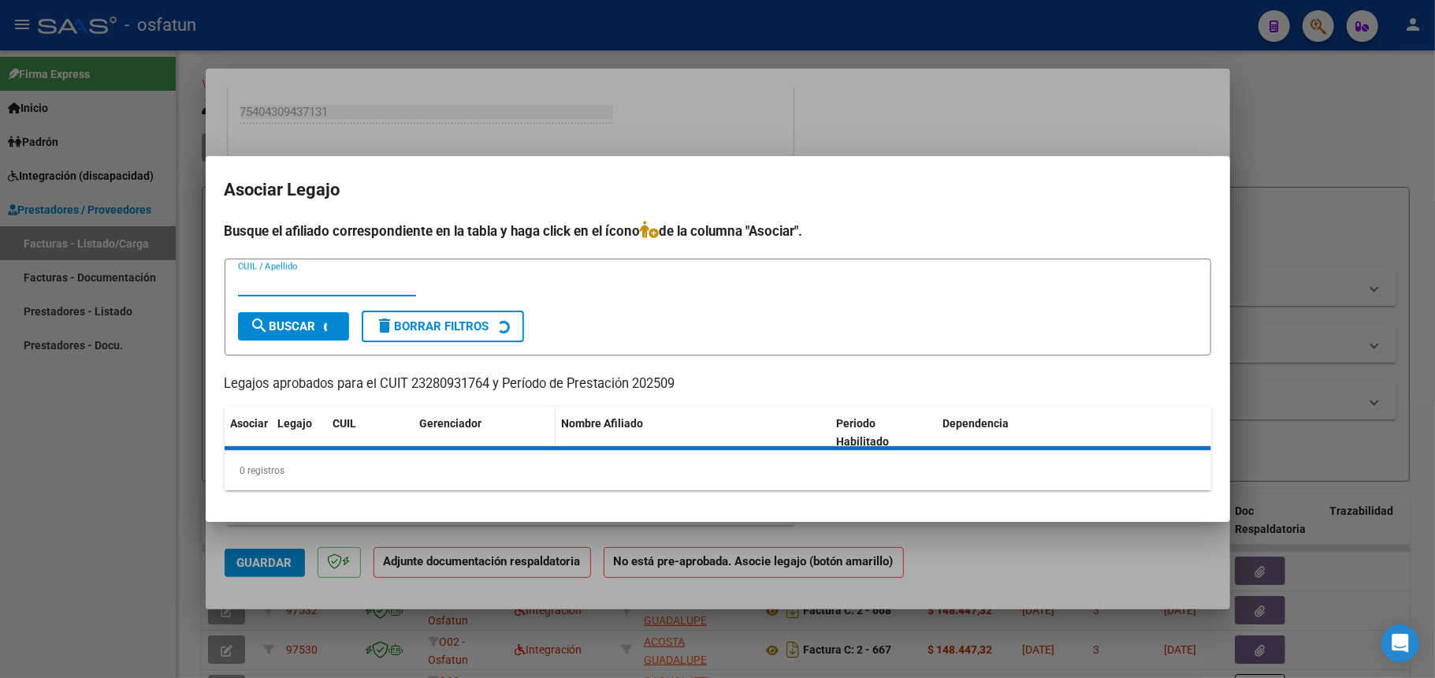
scroll to position [1043, 0]
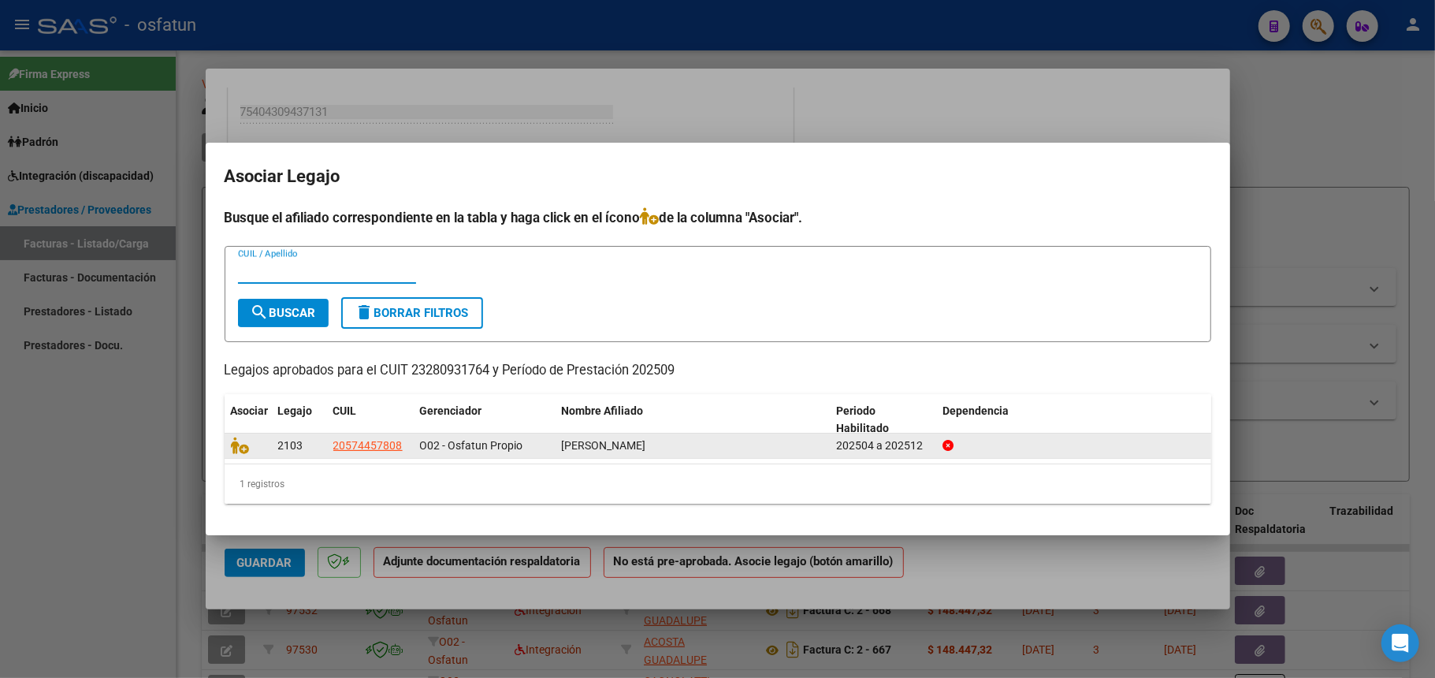
click at [363, 437] on app-link-go-to "20574457808" at bounding box center [367, 446] width 69 height 18
click at [241, 457] on div "2103 20574457808 O02 - [PERSON_NAME] 202504 a 202512" at bounding box center [718, 445] width 987 height 25
click at [244, 455] on datatable-body-cell at bounding box center [248, 445] width 47 height 24
click at [247, 448] on icon at bounding box center [240, 445] width 19 height 17
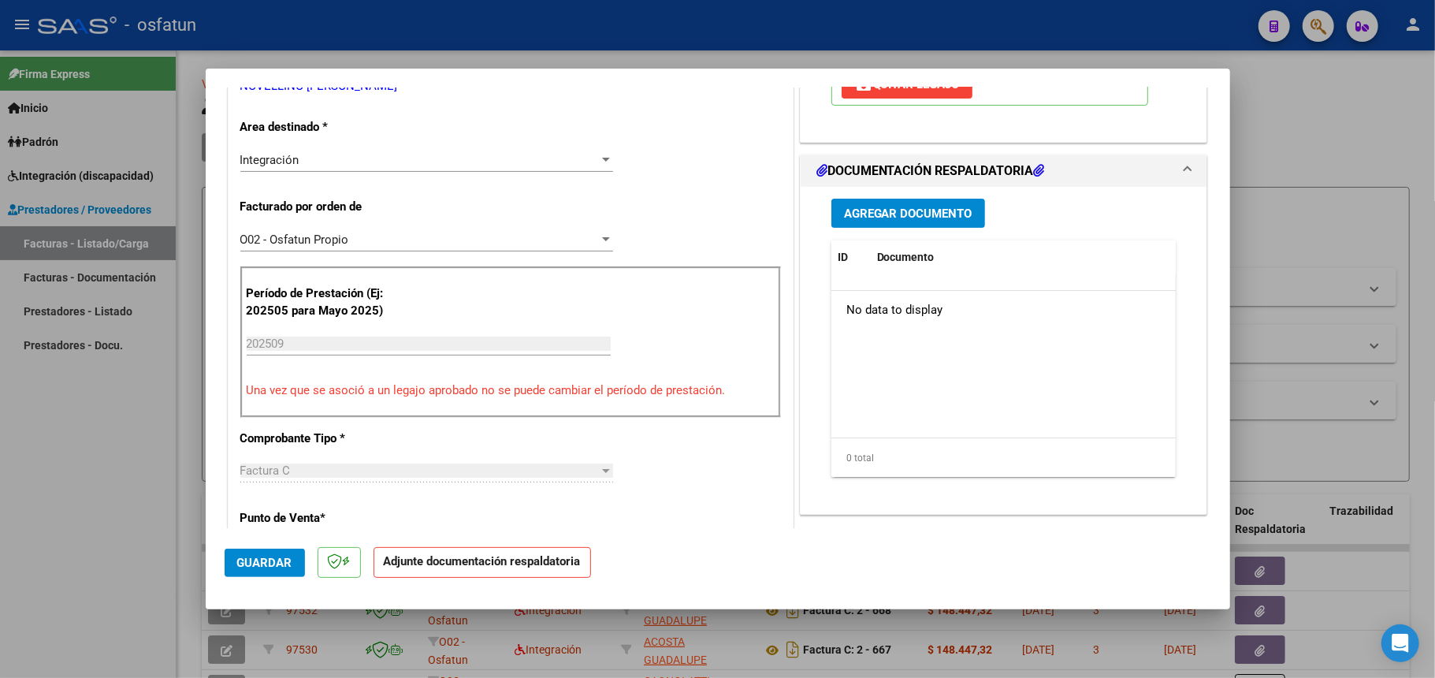
scroll to position [315, 0]
click at [909, 184] on mat-expansion-panel-header "DOCUMENTACIÓN RESPALDATORIA" at bounding box center [1004, 170] width 407 height 32
click at [895, 206] on div "COMENTARIOS Comentarios De la Obra Social: Comentarios de la Obra Social (no vi…" at bounding box center [1004, 542] width 415 height 1505
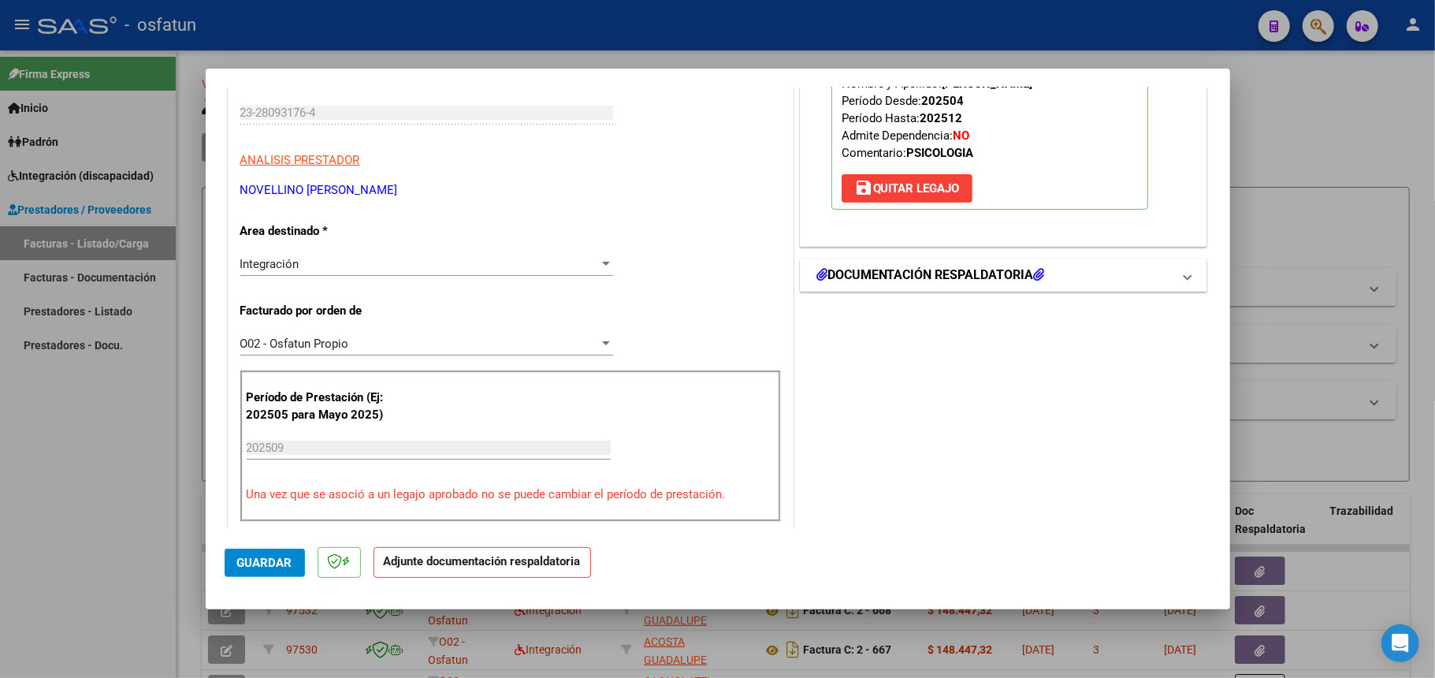
click at [960, 270] on h1 "DOCUMENTACIÓN RESPALDATORIA" at bounding box center [930, 275] width 229 height 19
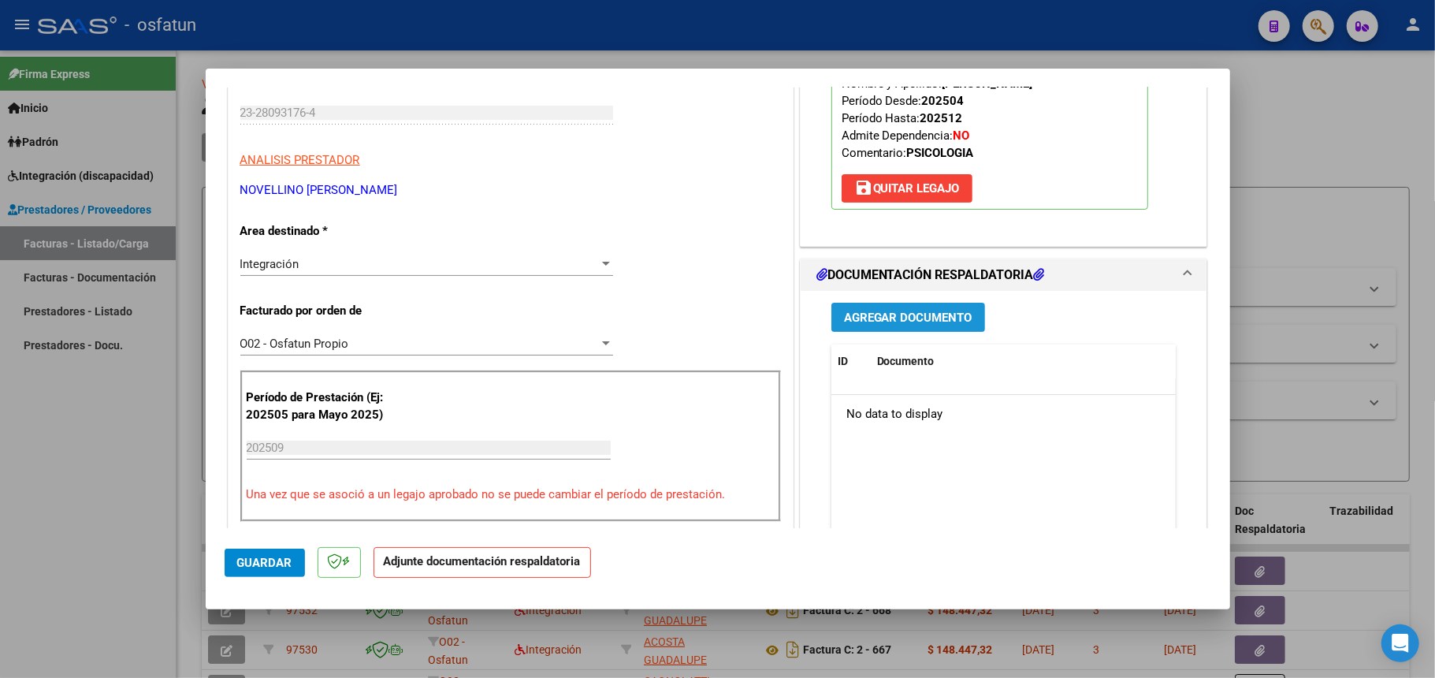
click at [891, 310] on span "Agregar Documento" at bounding box center [908, 317] width 128 height 14
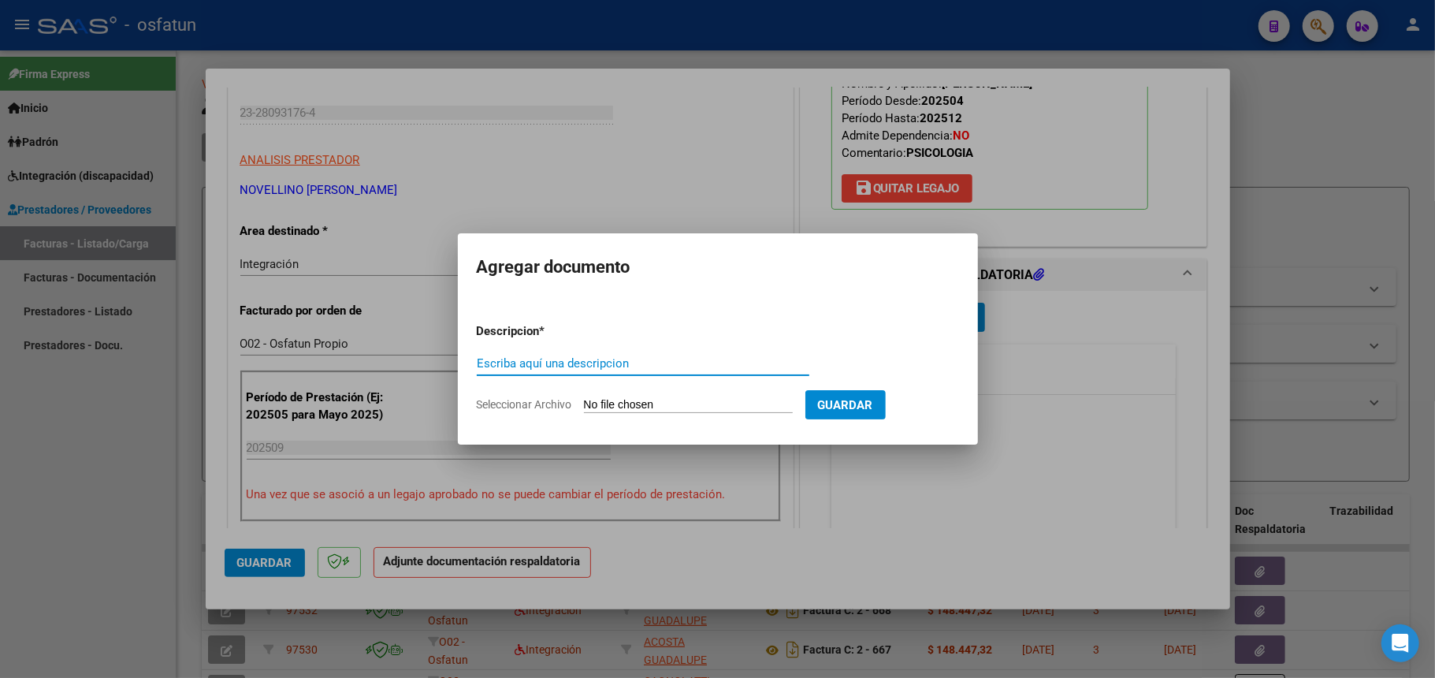
click at [634, 416] on form "Descripcion * Escriba aquí una descripcion Seleccionar Archivo Guardar" at bounding box center [718, 368] width 482 height 115
click at [638, 405] on input "Seleccionar Archivo" at bounding box center [688, 405] width 209 height 15
type input "C:\fakepath\Asistencias Psicología septiembre.pdf"
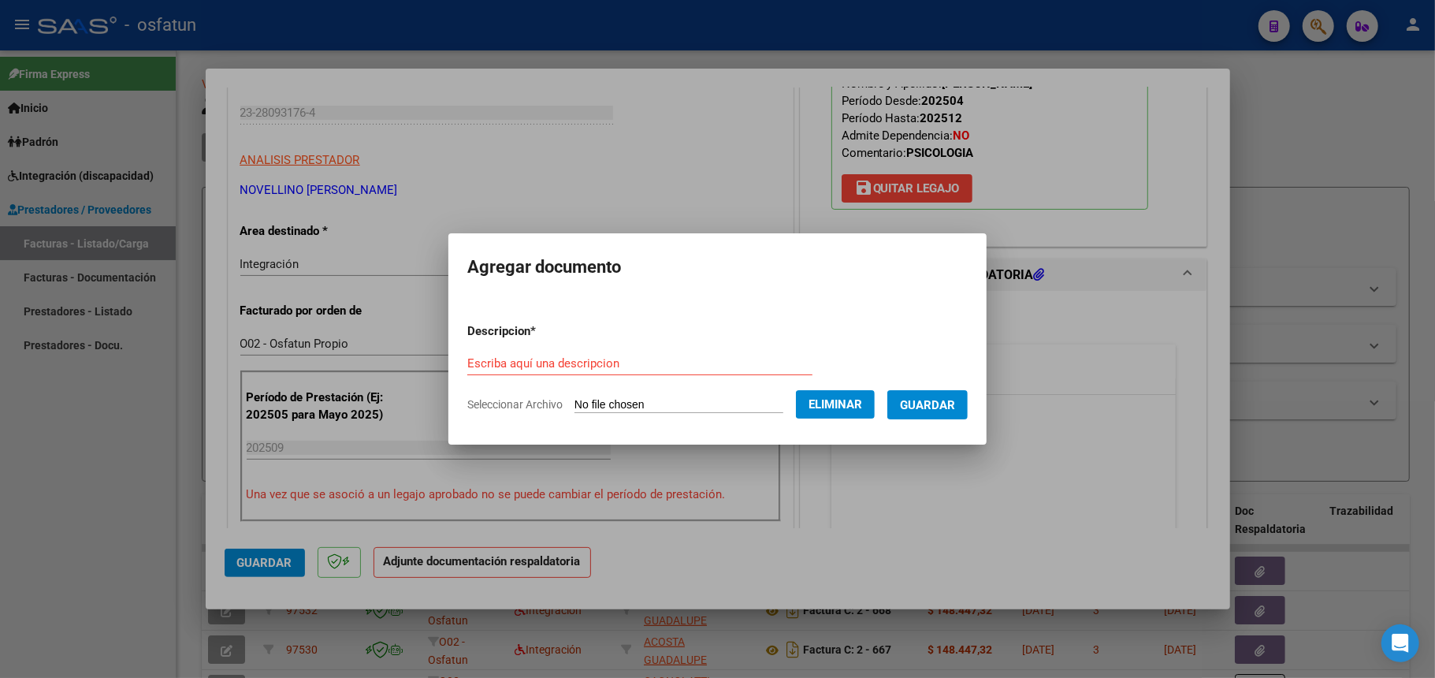
click at [545, 363] on input "Escriba aquí una descripcion" at bounding box center [639, 363] width 345 height 14
type input "PLANILLA 09 2025"
click at [955, 407] on span "Guardar" at bounding box center [927, 405] width 55 height 14
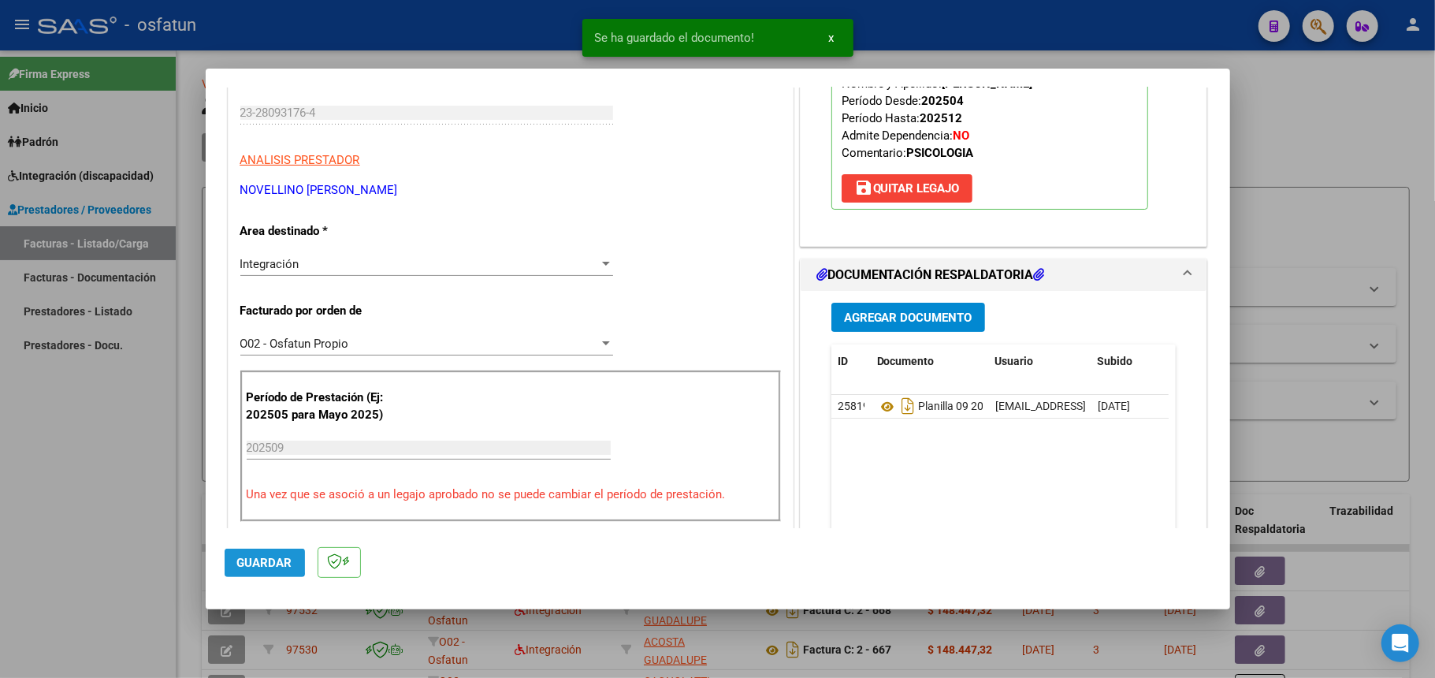
click at [246, 556] on span "Guardar" at bounding box center [264, 563] width 55 height 14
click at [1311, 131] on div at bounding box center [717, 339] width 1435 height 678
type input "$ 0,00"
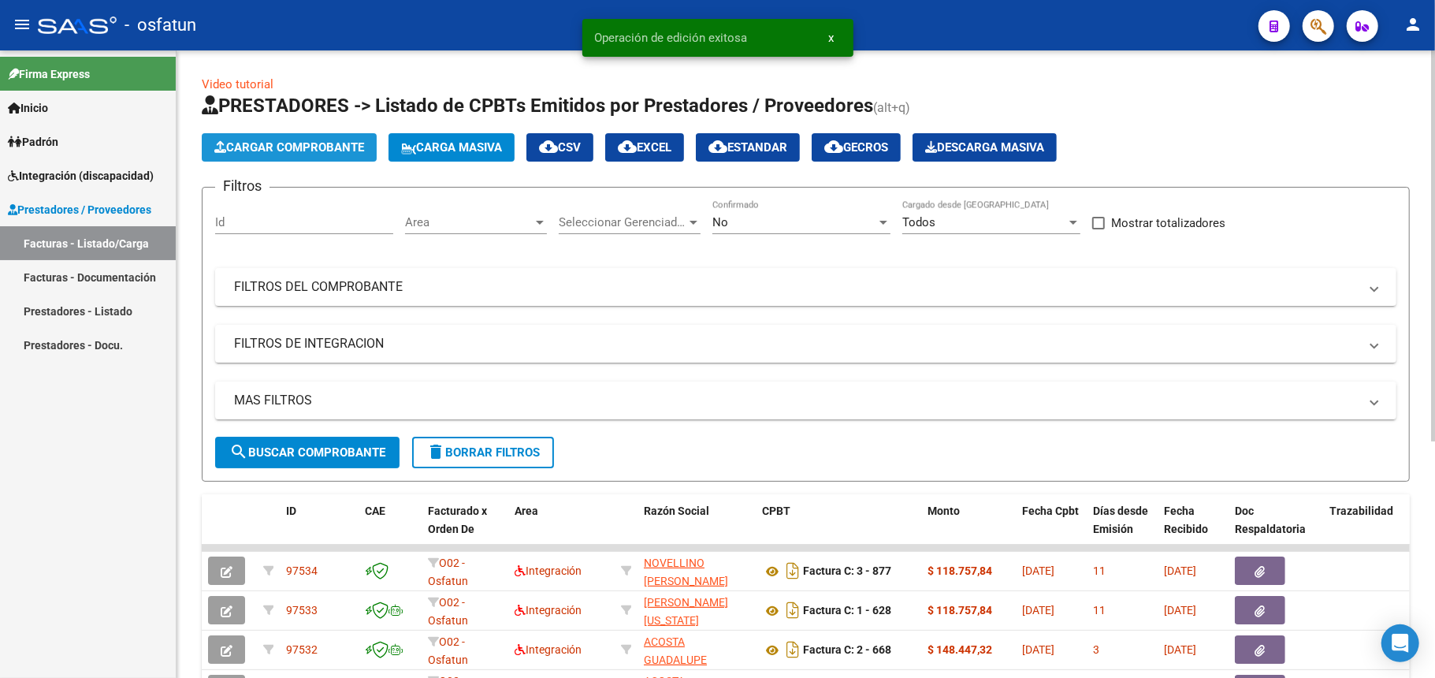
click at [271, 149] on span "Cargar Comprobante" at bounding box center [289, 147] width 150 height 14
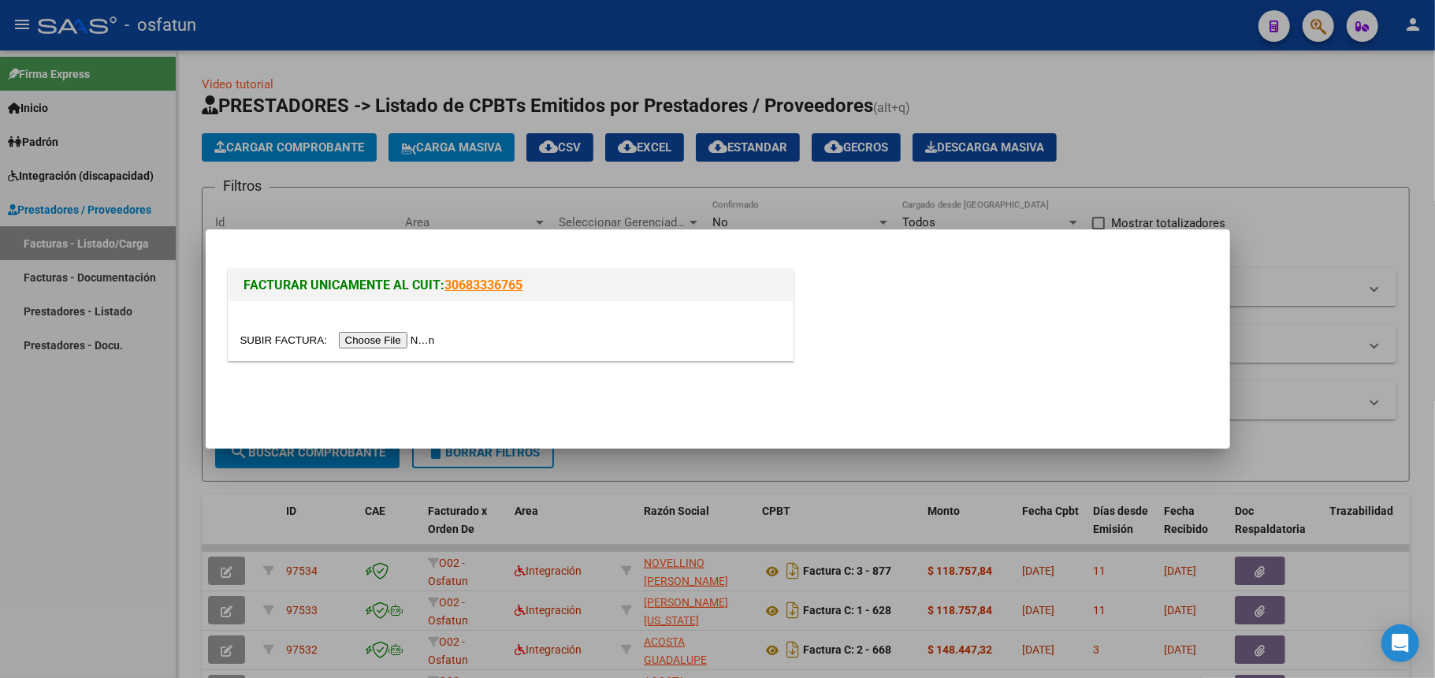
click at [375, 337] on input "file" at bounding box center [339, 340] width 199 height 17
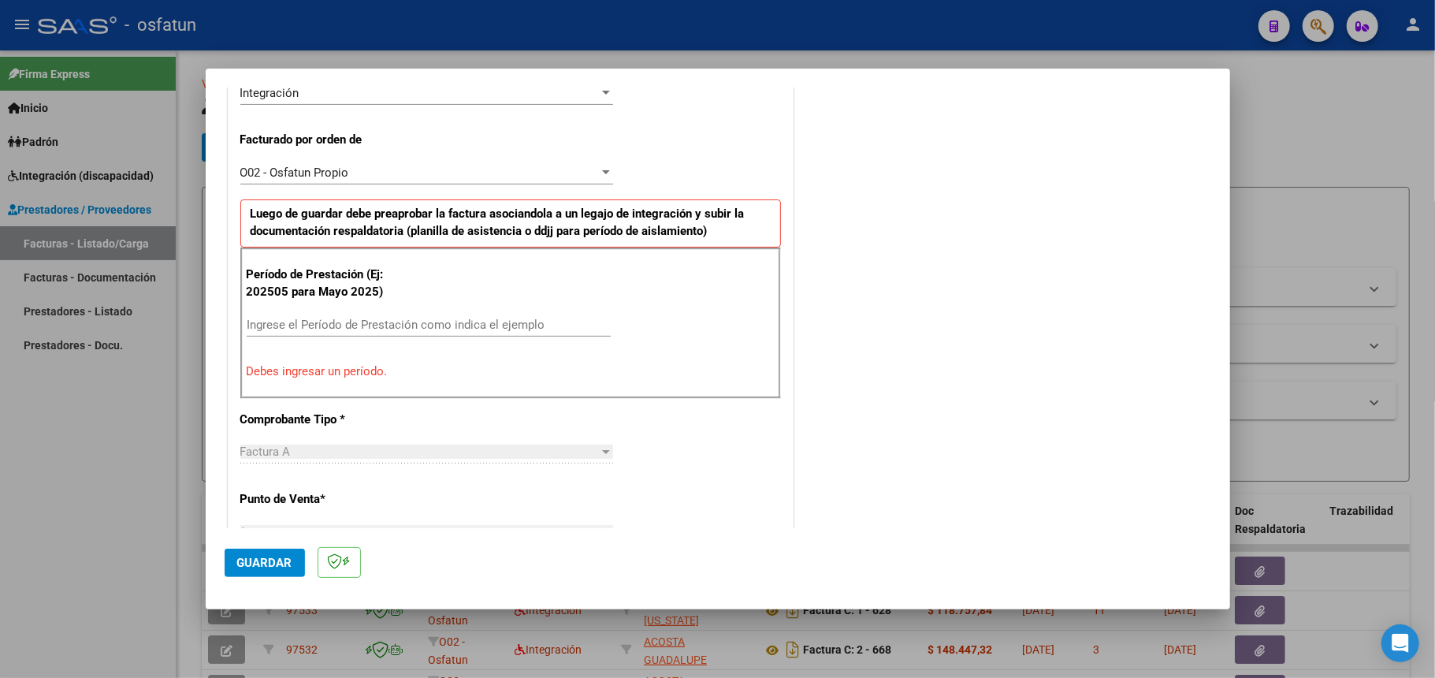
scroll to position [420, 0]
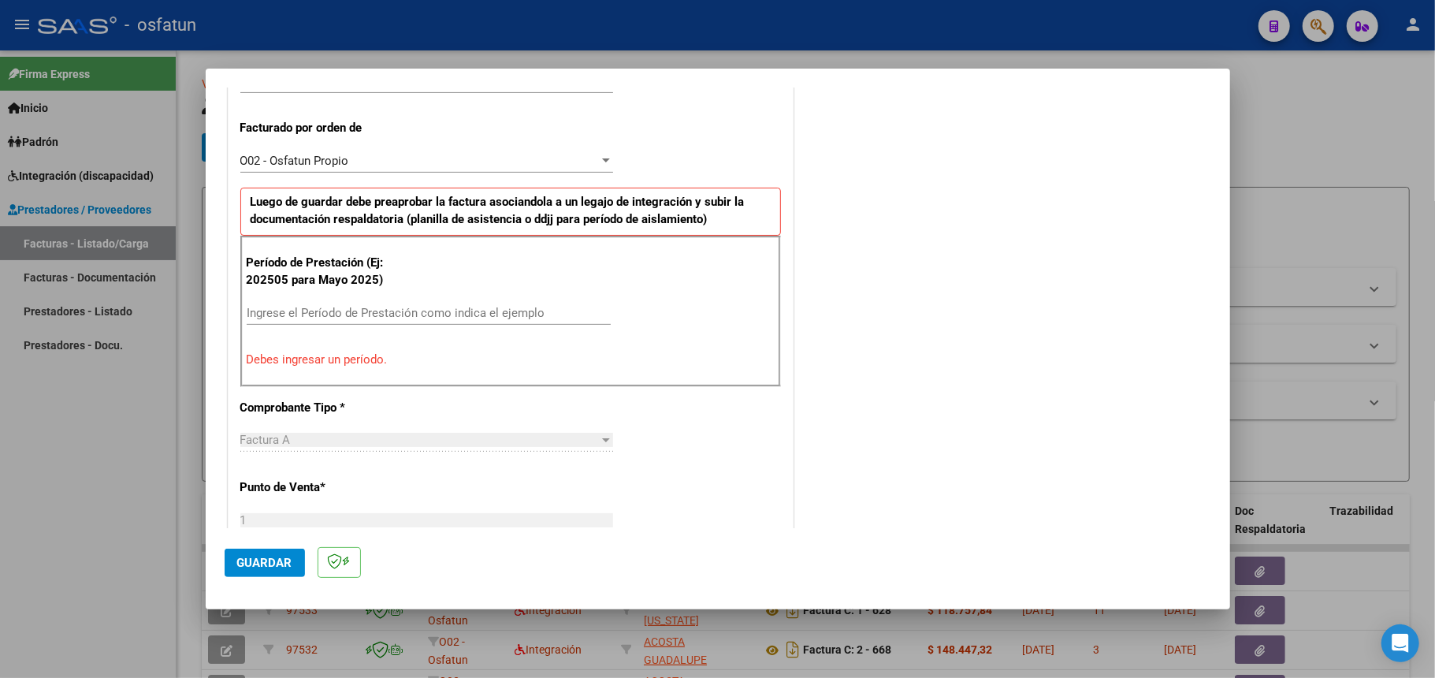
click at [325, 316] on input "Ingrese el Período de Prestación como indica el ejemplo" at bounding box center [429, 313] width 364 height 14
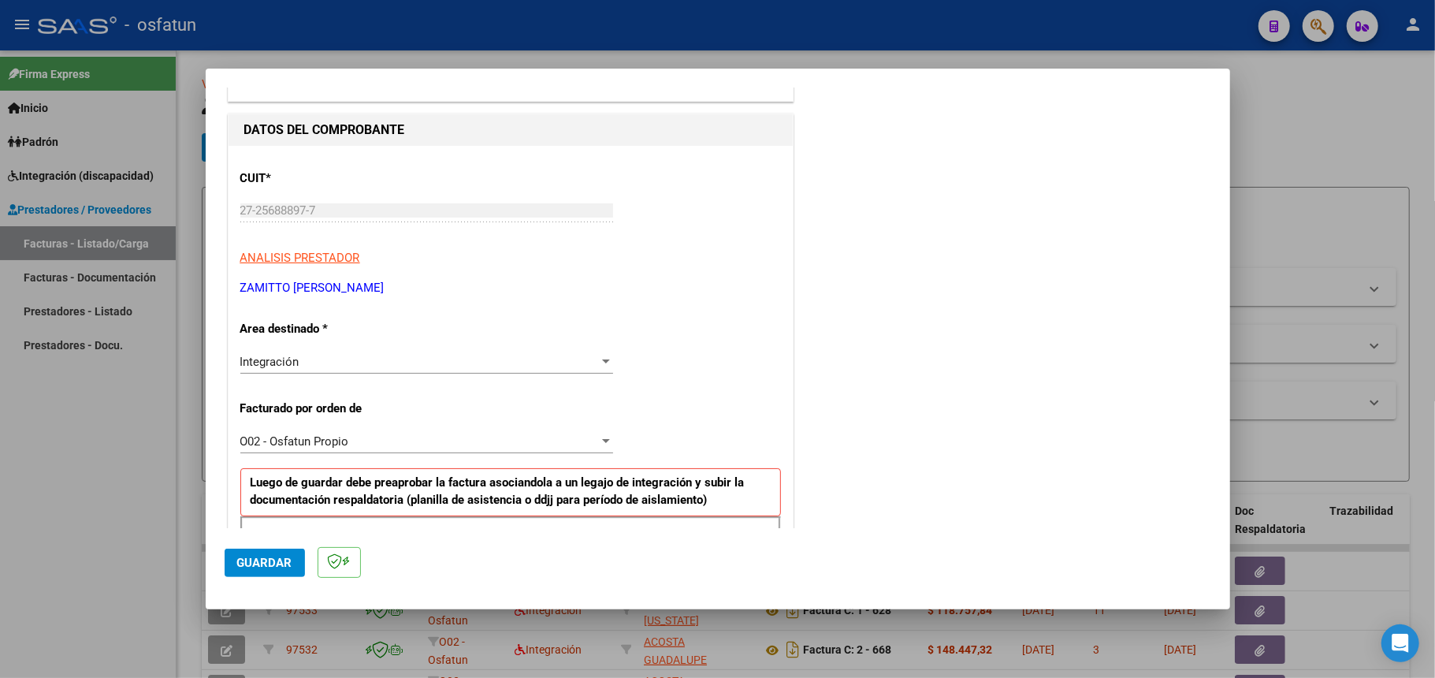
scroll to position [0, 0]
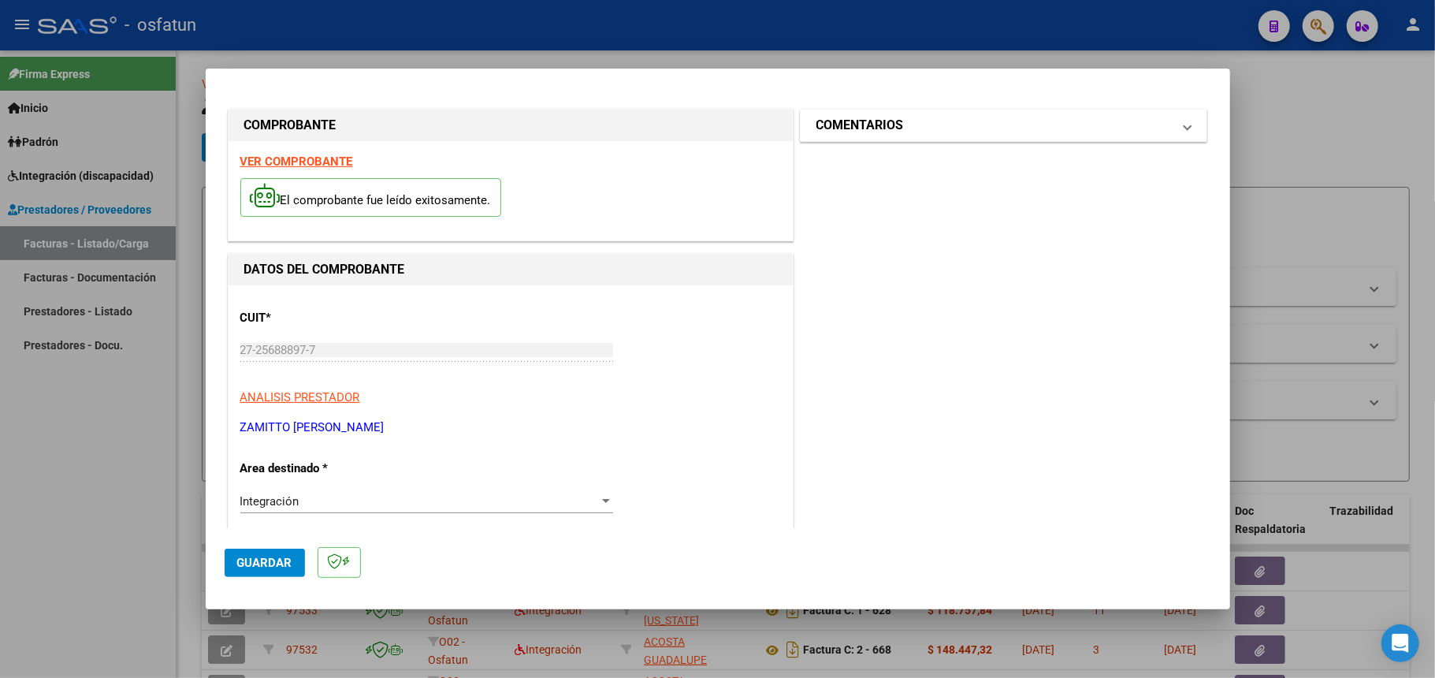
type input "202509"
click at [928, 128] on mat-panel-title "COMENTARIOS" at bounding box center [994, 125] width 356 height 19
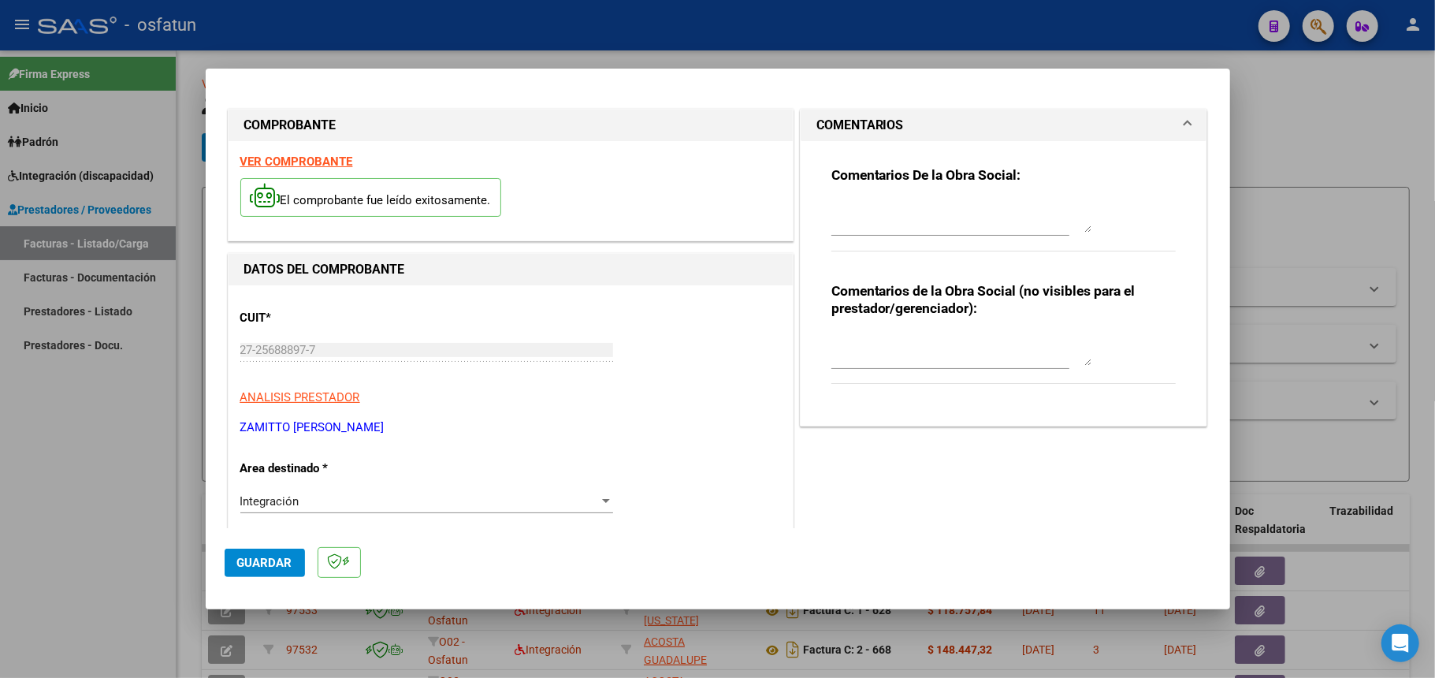
click at [940, 136] on mat-expansion-panel-header "COMENTARIOS" at bounding box center [1004, 126] width 407 height 32
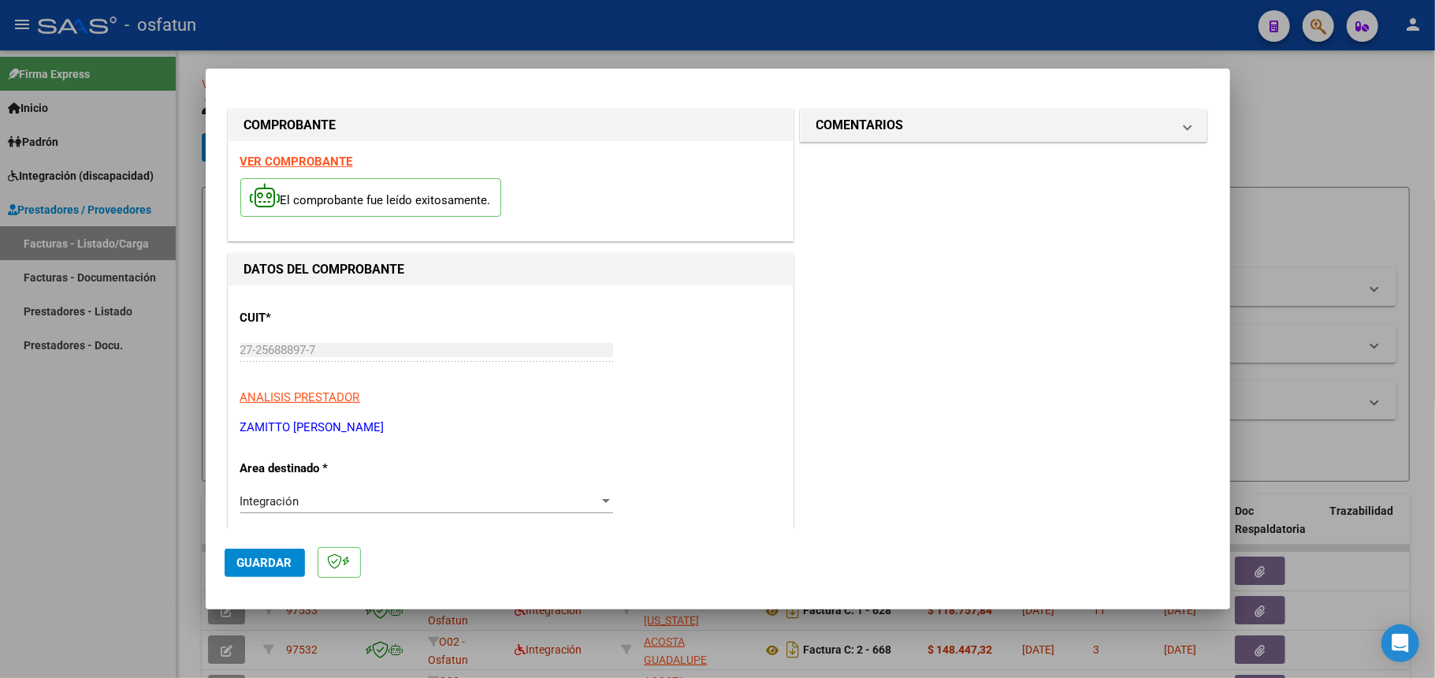
click at [259, 559] on span "Guardar" at bounding box center [264, 563] width 55 height 14
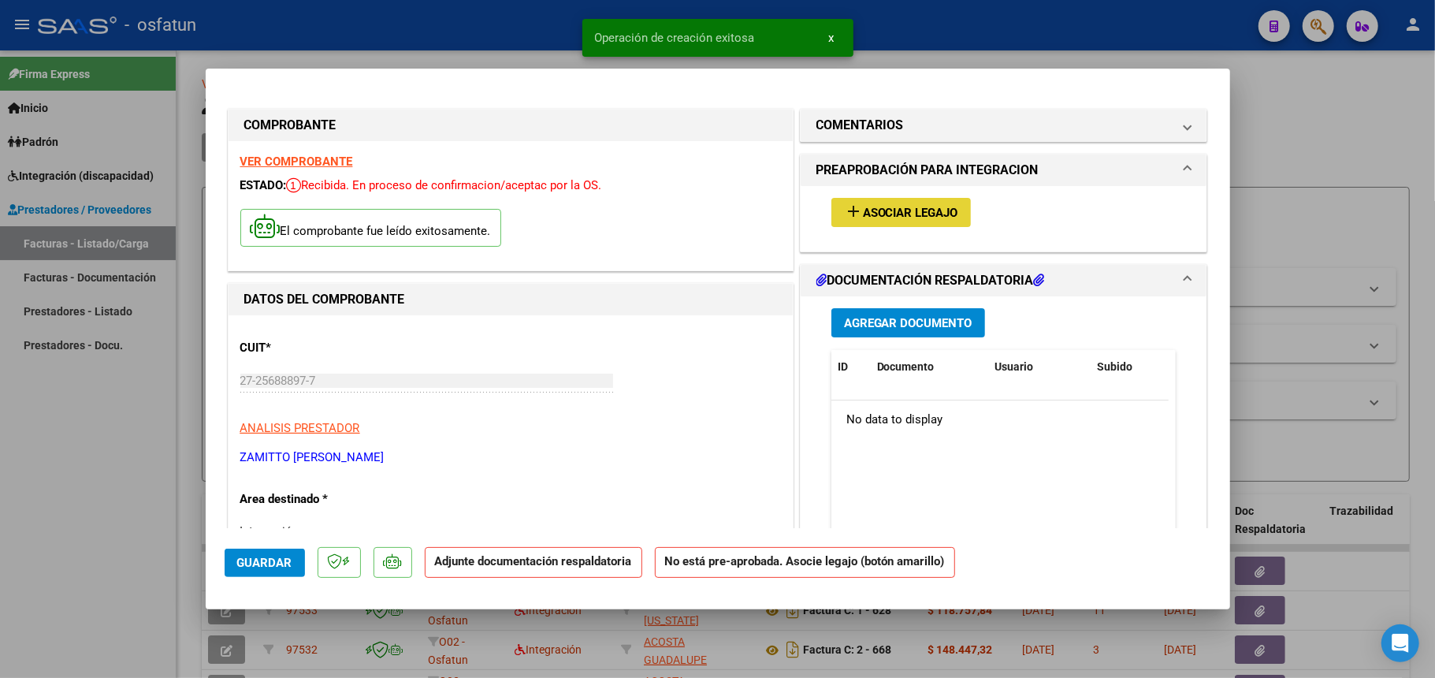
click at [902, 218] on span "Asociar Legajo" at bounding box center [910, 213] width 95 height 14
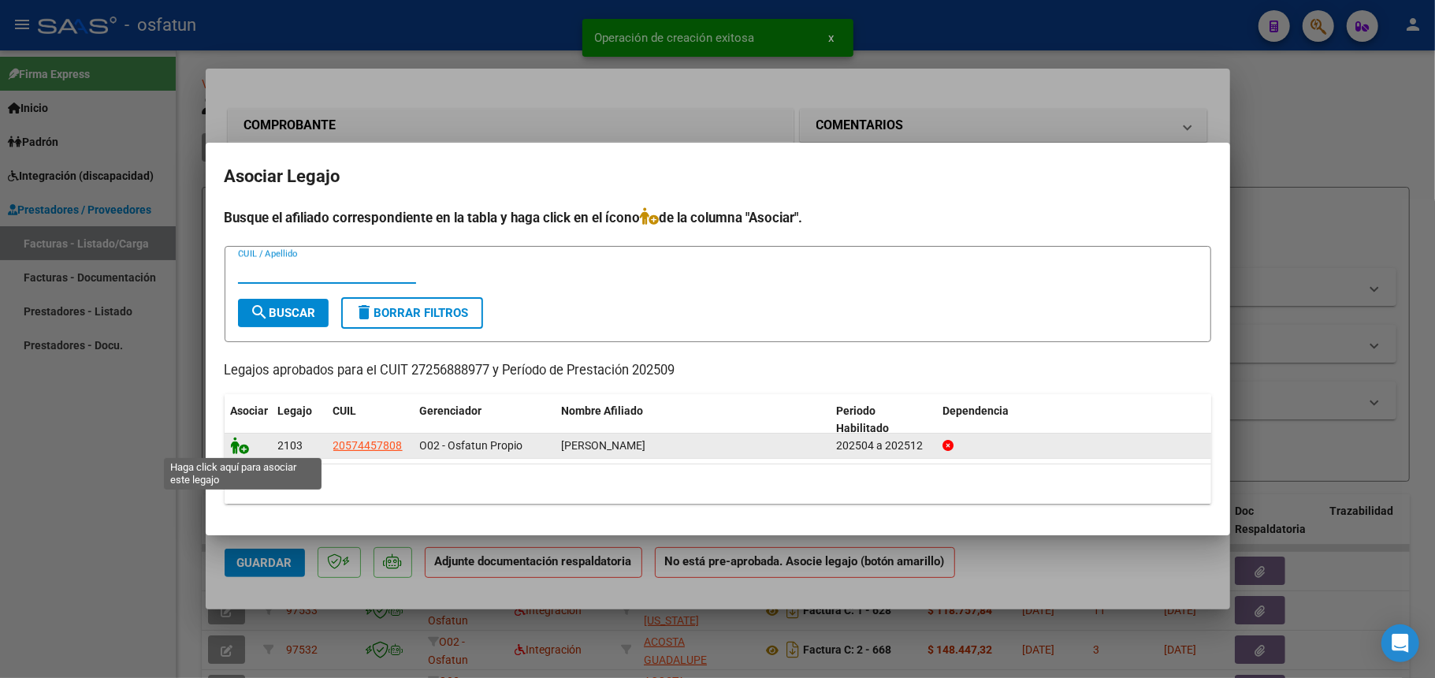
click at [247, 448] on icon at bounding box center [240, 445] width 19 height 17
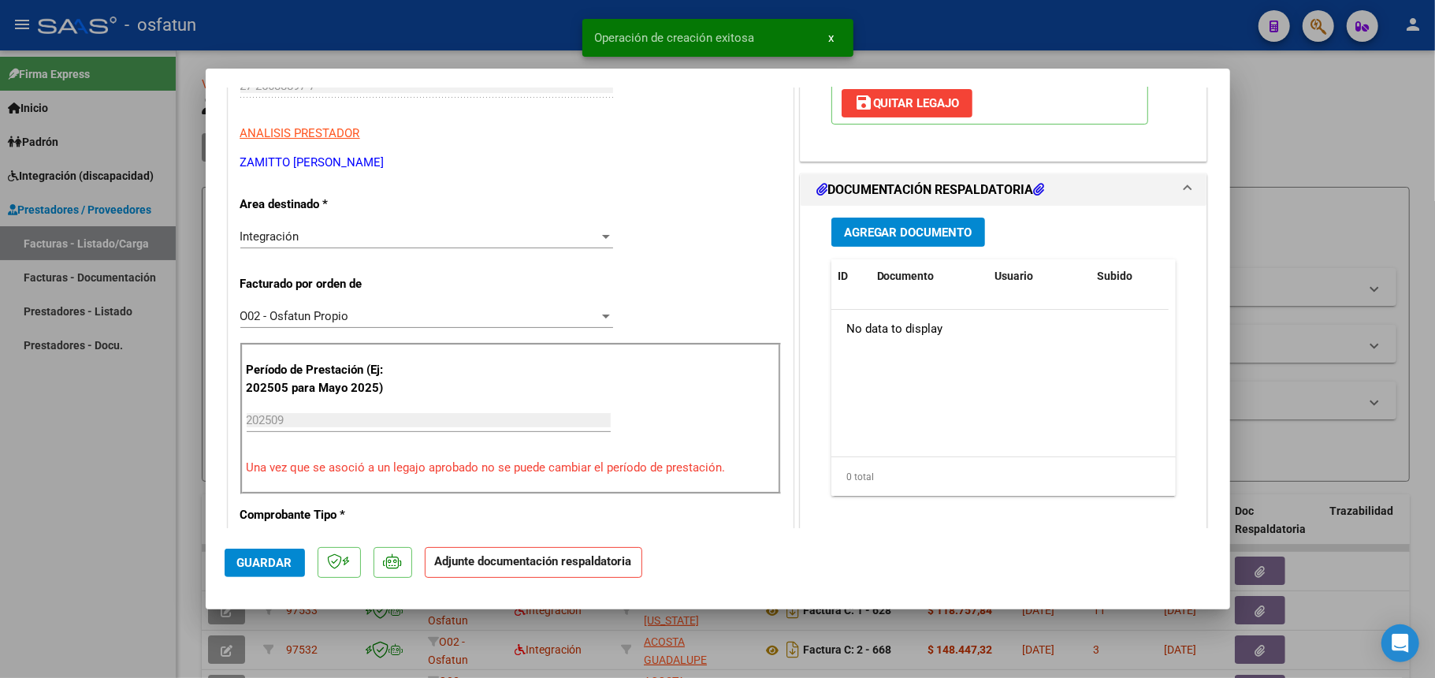
scroll to position [315, 0]
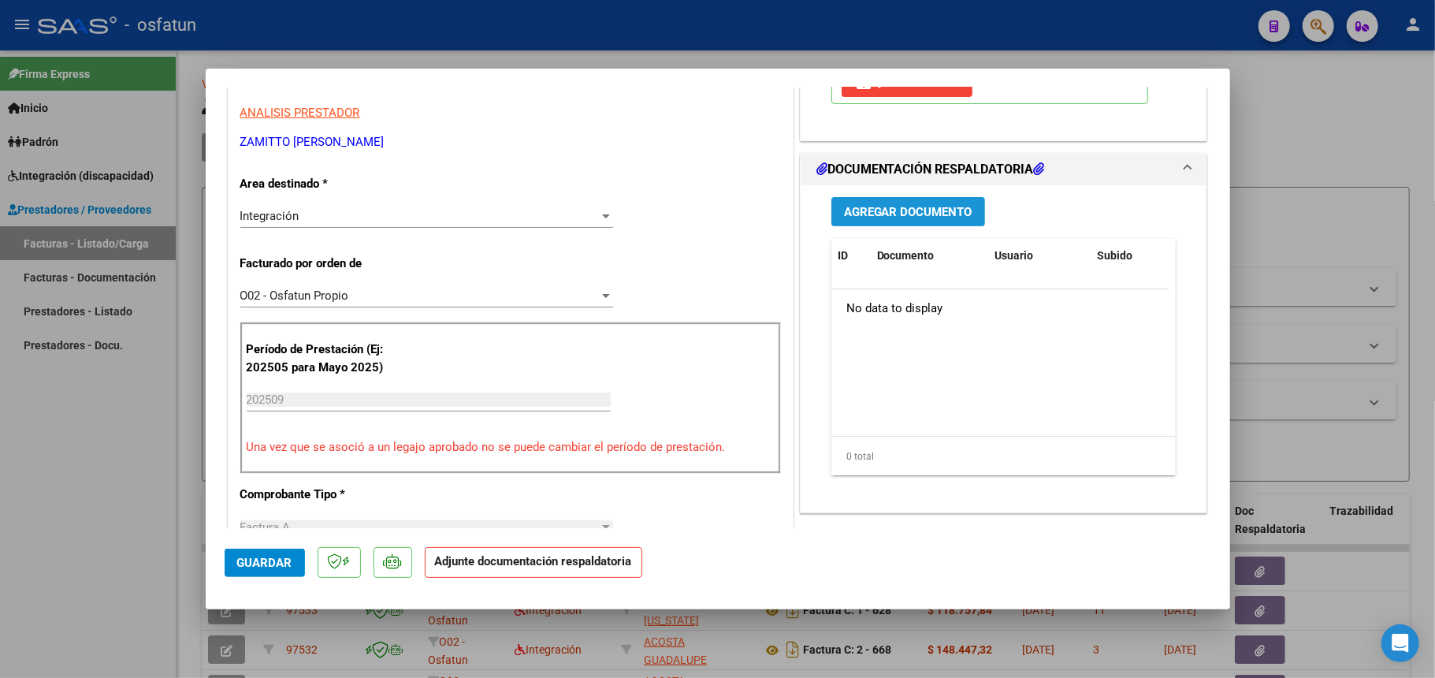
click at [870, 221] on button "Agregar Documento" at bounding box center [908, 211] width 154 height 29
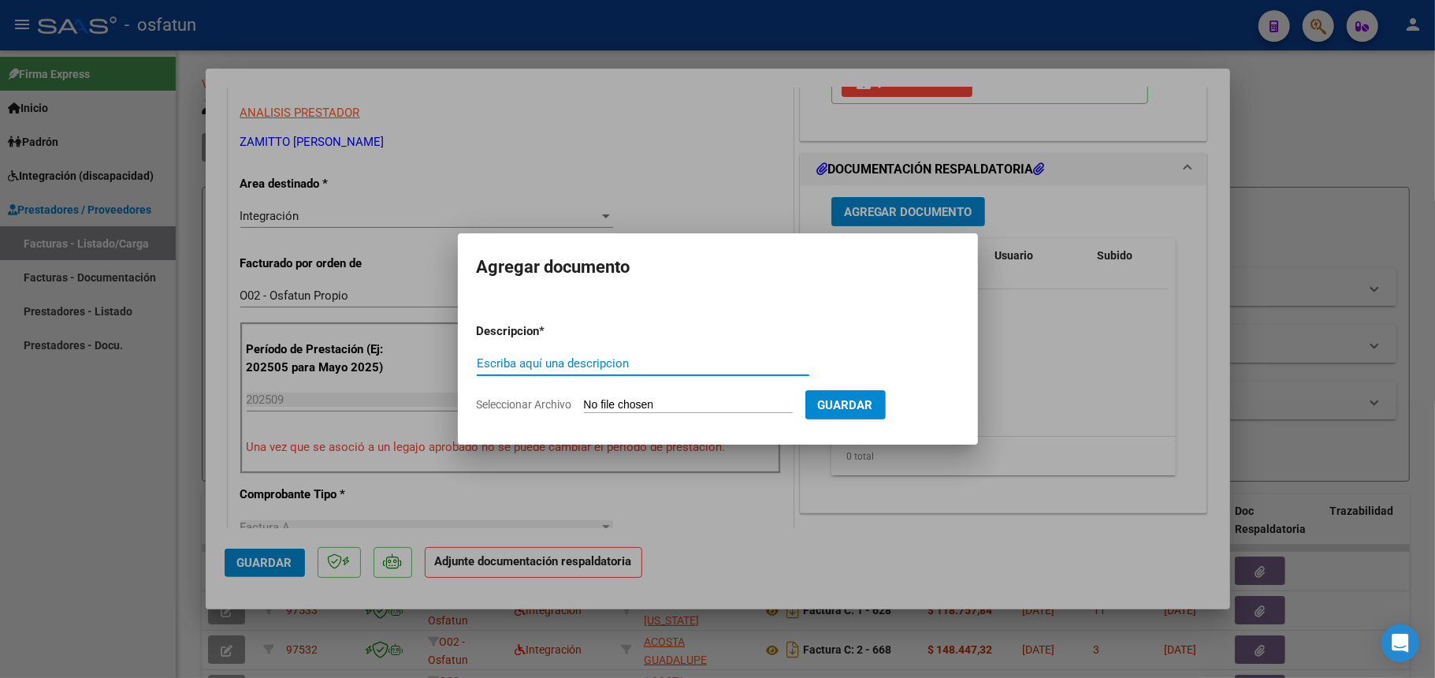
click at [577, 363] on input "Escriba aquí una descripcion" at bounding box center [643, 363] width 333 height 14
type input "P"
type input "ASISTENCIA 09 2025"
click at [662, 407] on input "Seleccionar Archivo" at bounding box center [688, 405] width 209 height 15
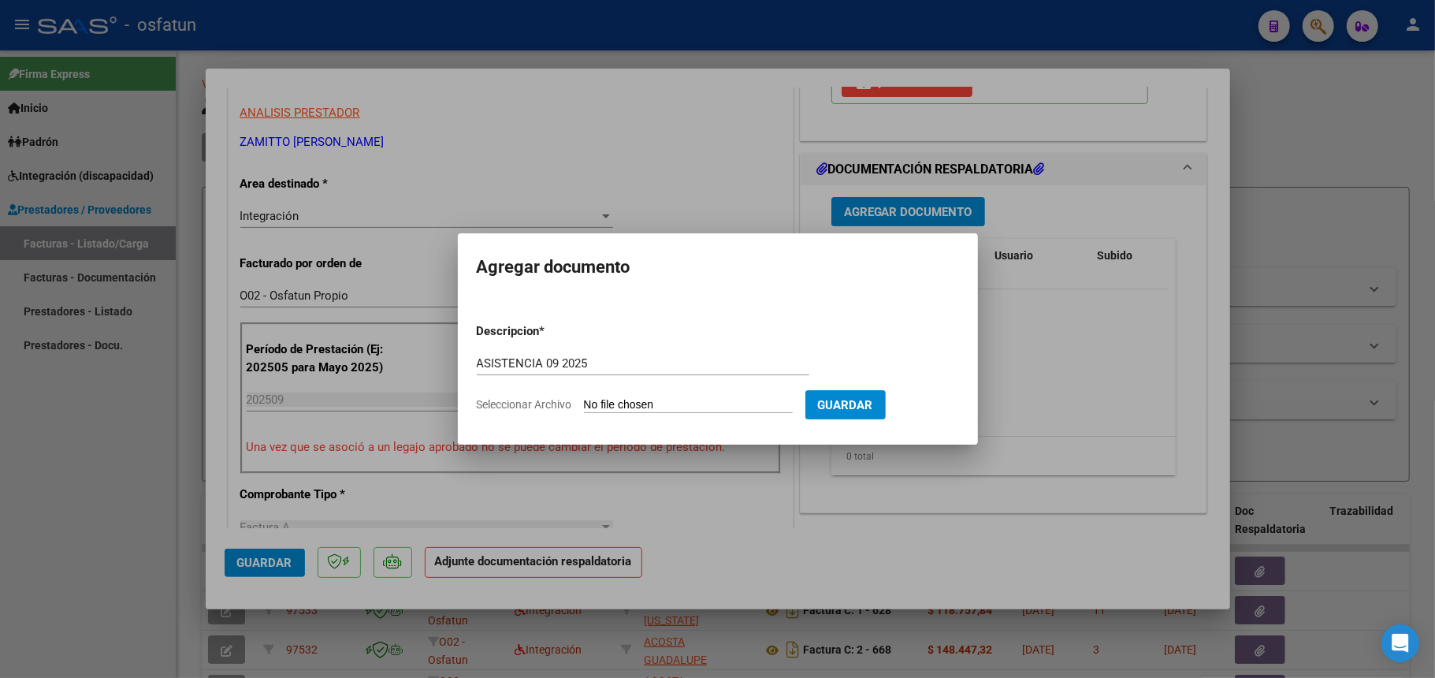
type input "C:\fakepath\Asistencia Psicomotricidad septiembre.pdf"
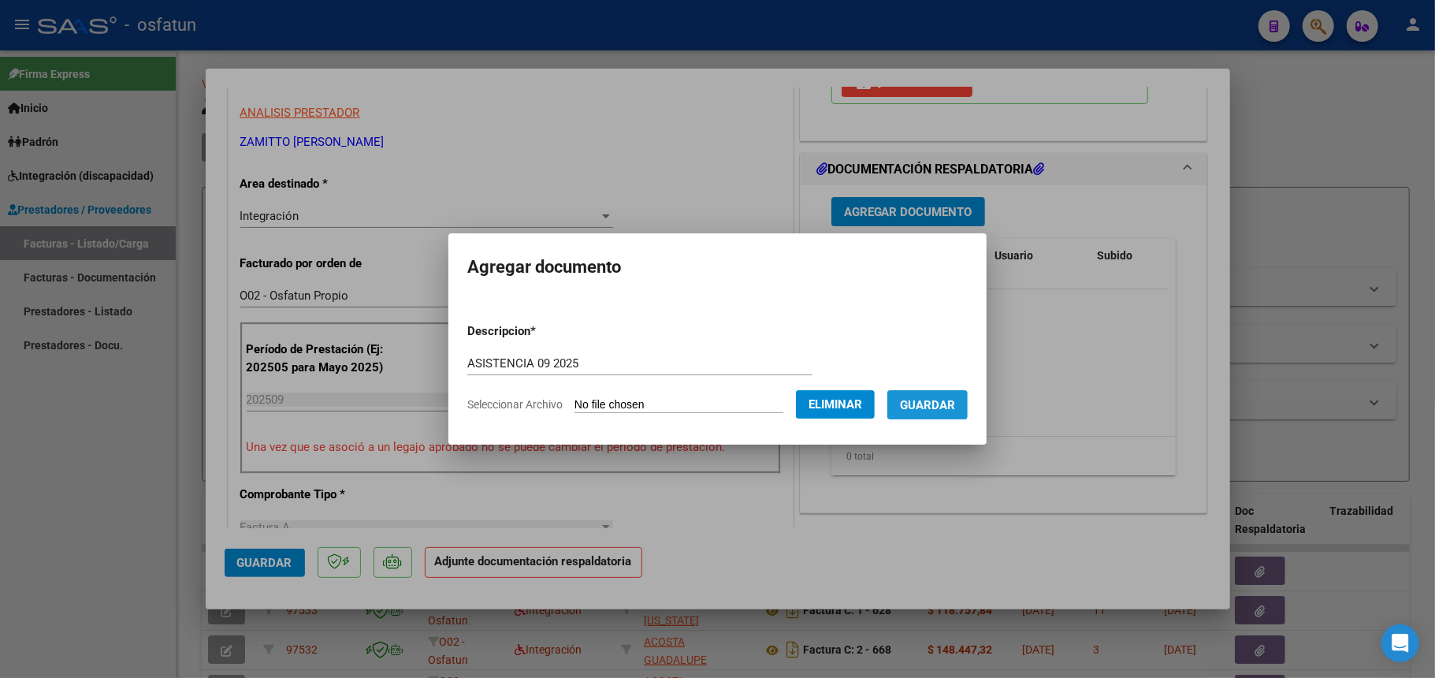
click at [950, 397] on span "Guardar" at bounding box center [927, 404] width 55 height 14
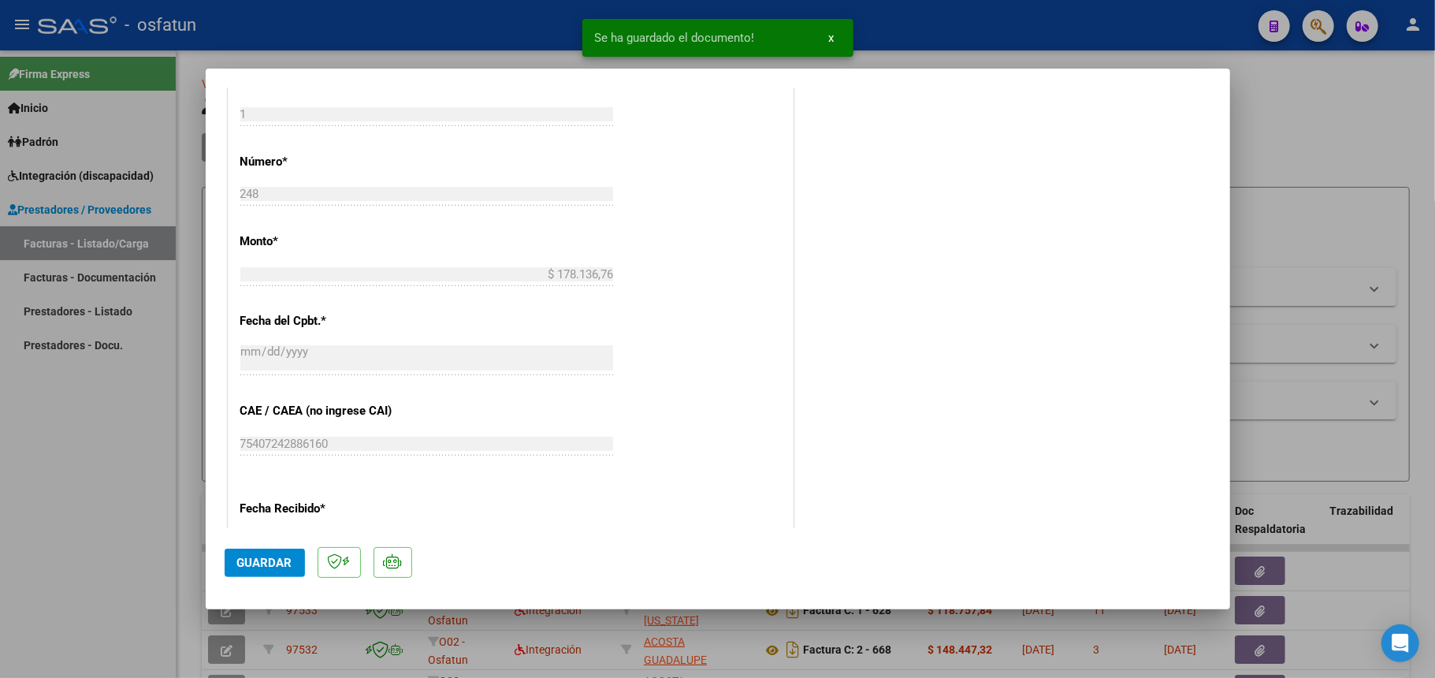
scroll to position [840, 0]
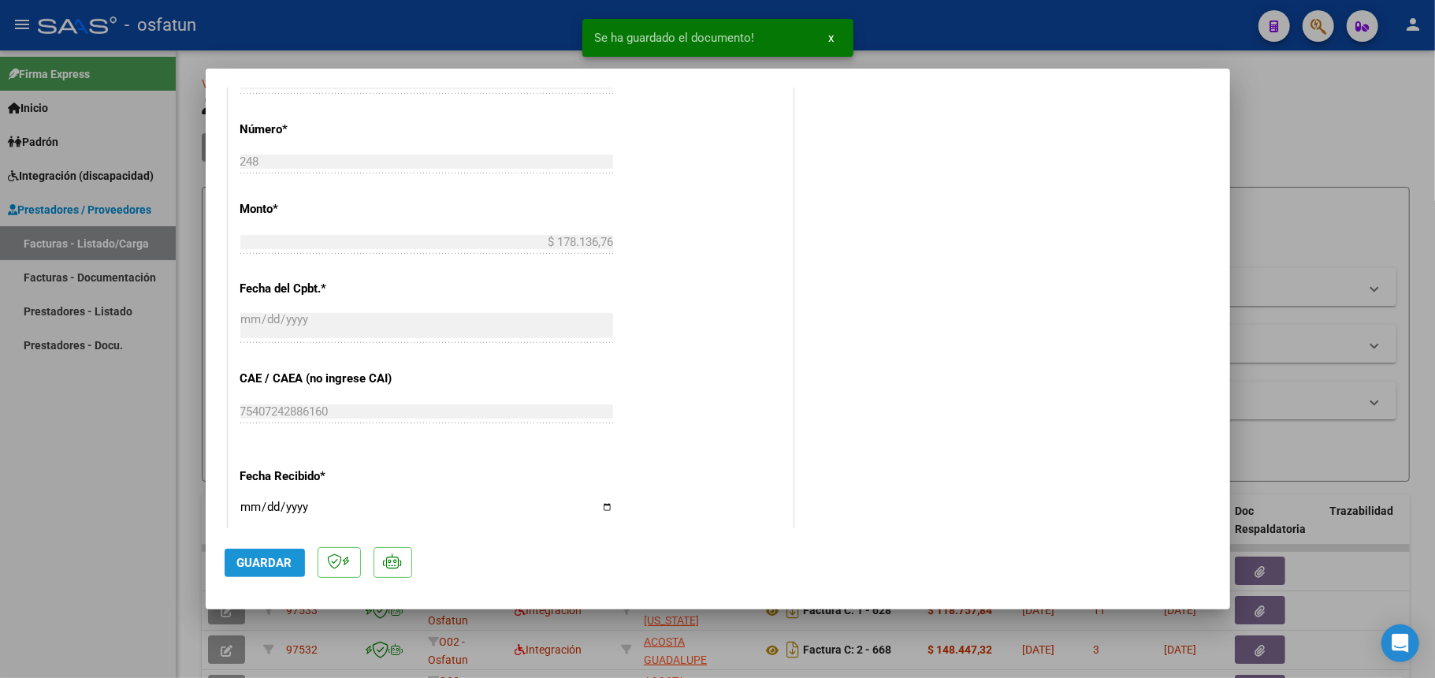
click at [244, 556] on span "Guardar" at bounding box center [264, 563] width 55 height 14
click at [1326, 143] on div at bounding box center [717, 339] width 1435 height 678
type input "$ 0,00"
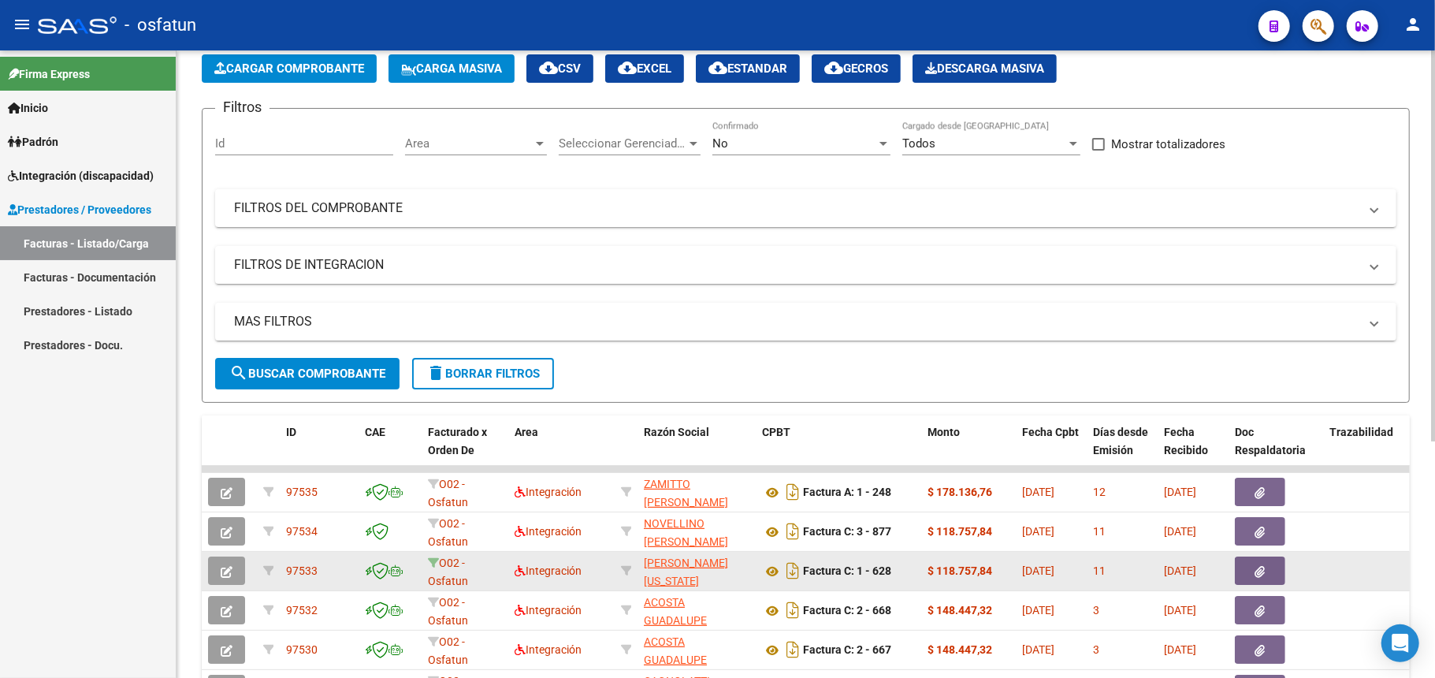
scroll to position [0, 0]
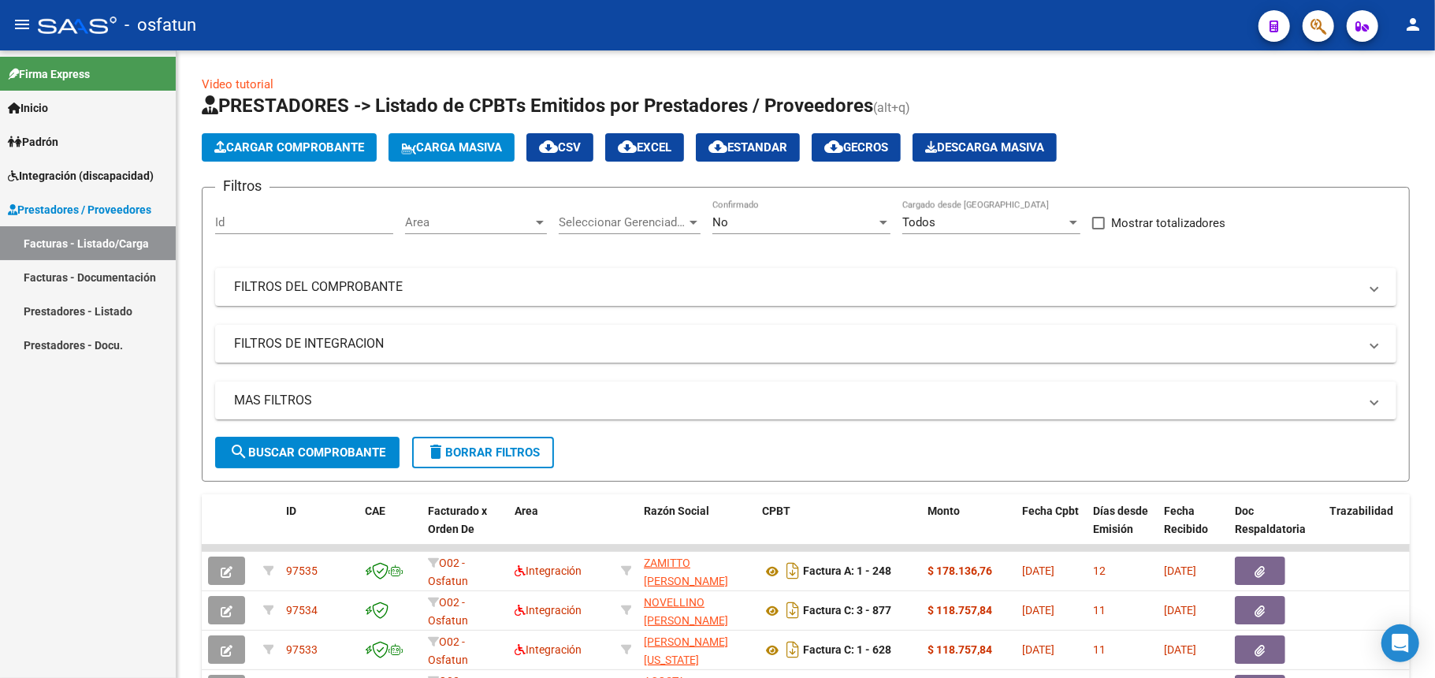
click at [70, 177] on span "Integración (discapacidad)" at bounding box center [81, 175] width 146 height 17
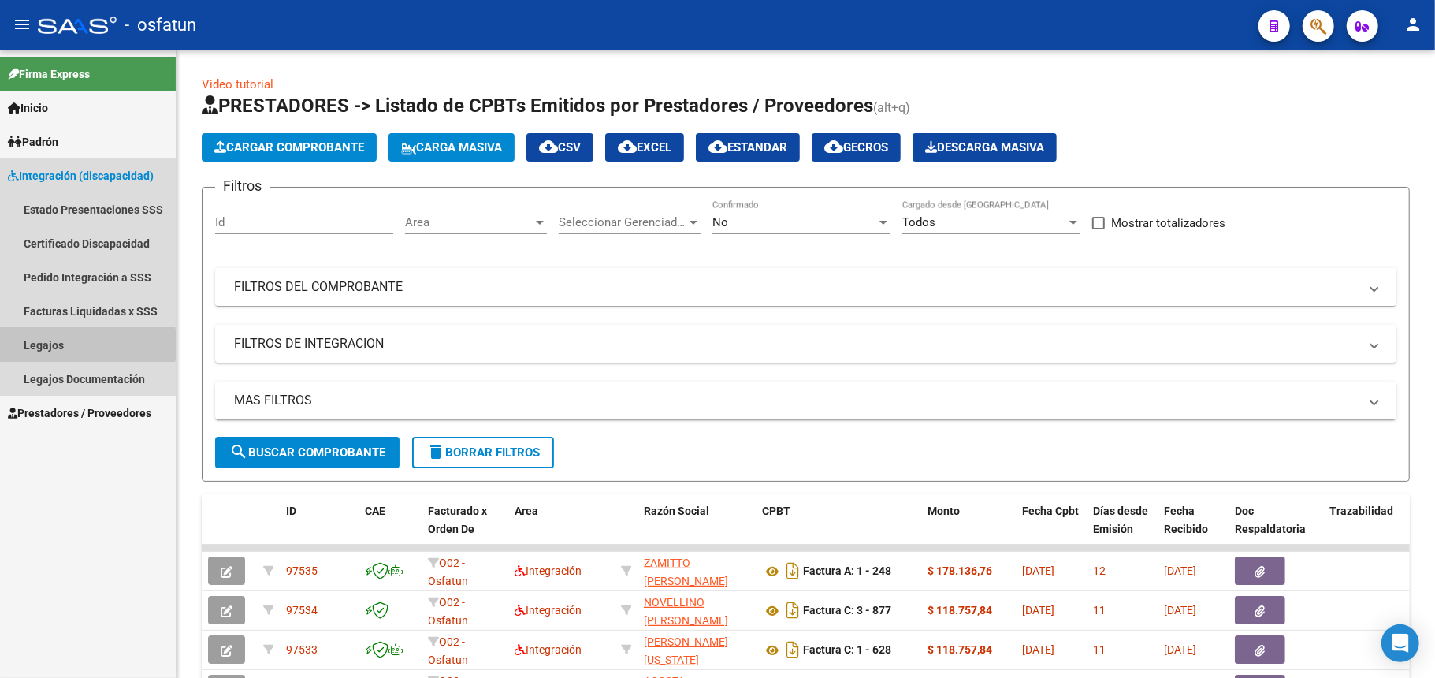
click at [41, 344] on link "Legajos" at bounding box center [88, 345] width 176 height 34
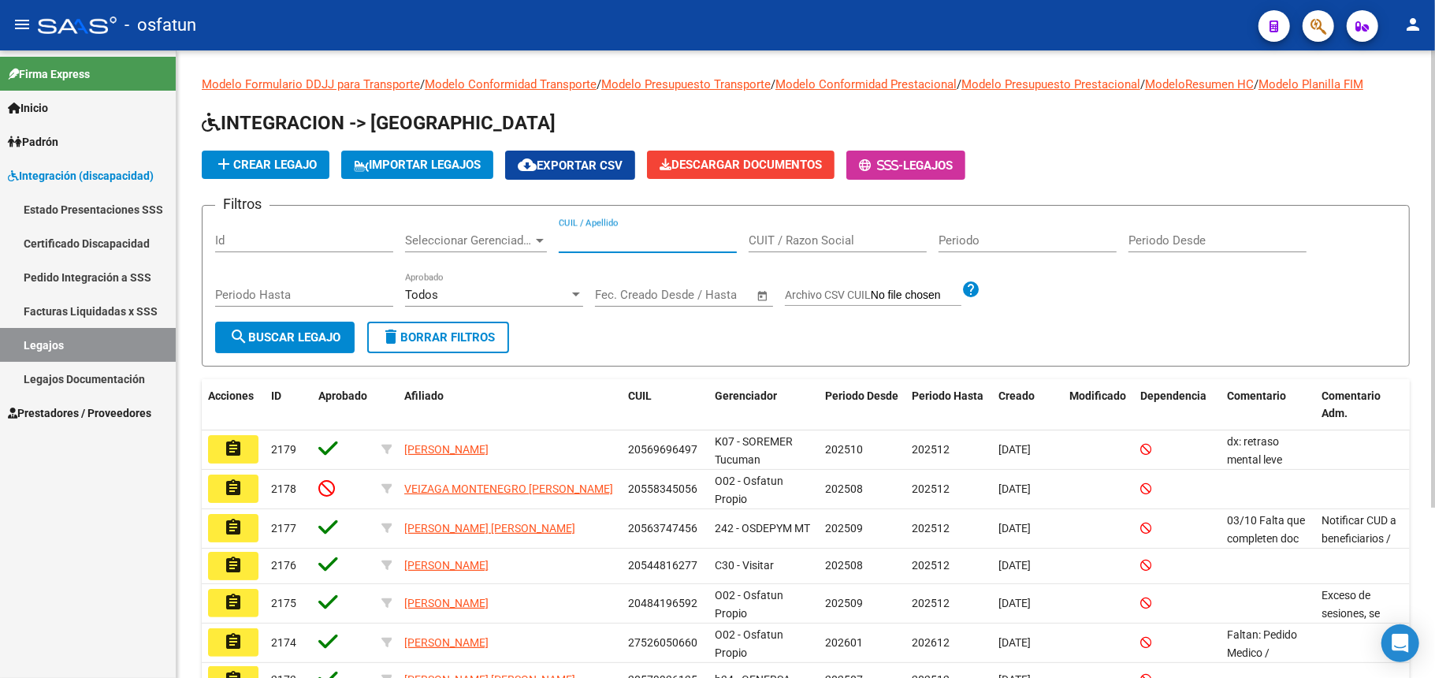
click at [616, 244] on input "CUIL / Apellido" at bounding box center [648, 240] width 178 height 14
type input "rimar"
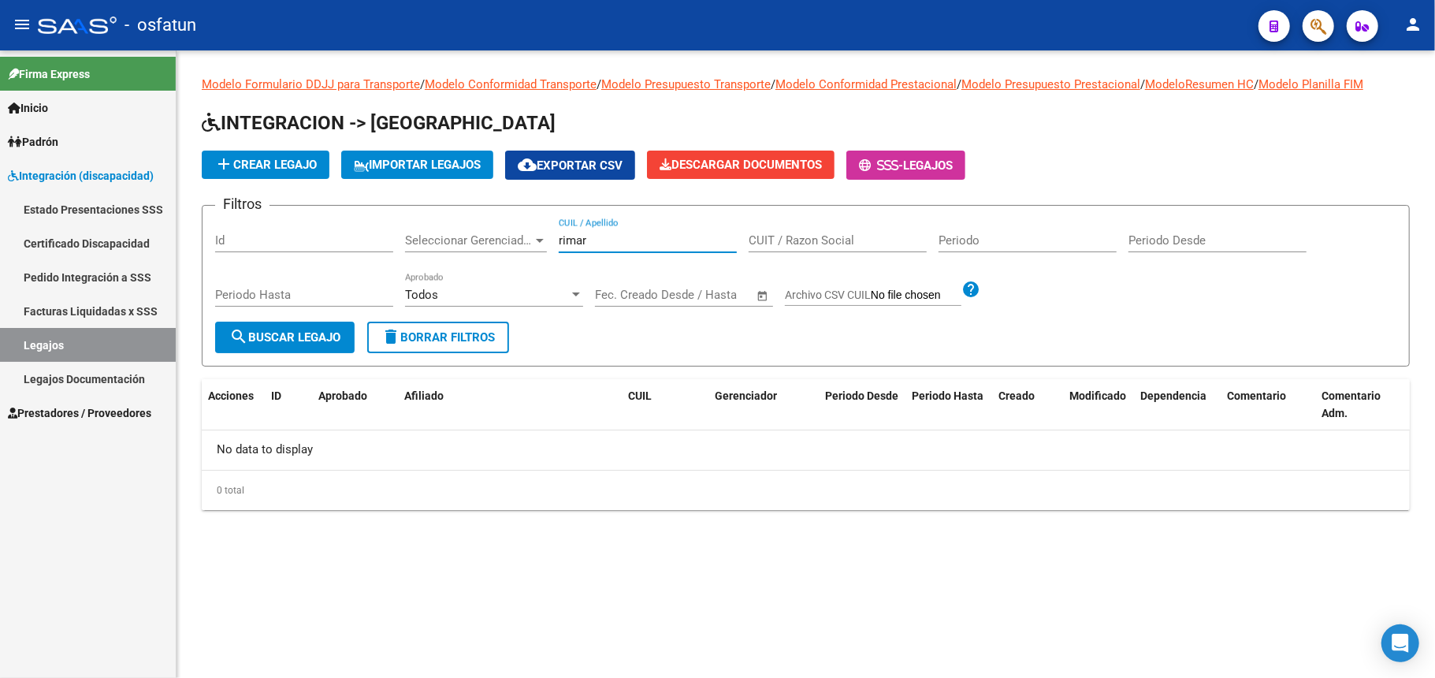
drag, startPoint x: 604, startPoint y: 235, endPoint x: 511, endPoint y: 238, distance: 92.3
click at [511, 240] on div "Filtros Id Seleccionar Gerenciador Seleccionar Gerenciador rimar CUIL / Apellid…" at bounding box center [805, 269] width 1181 height 103
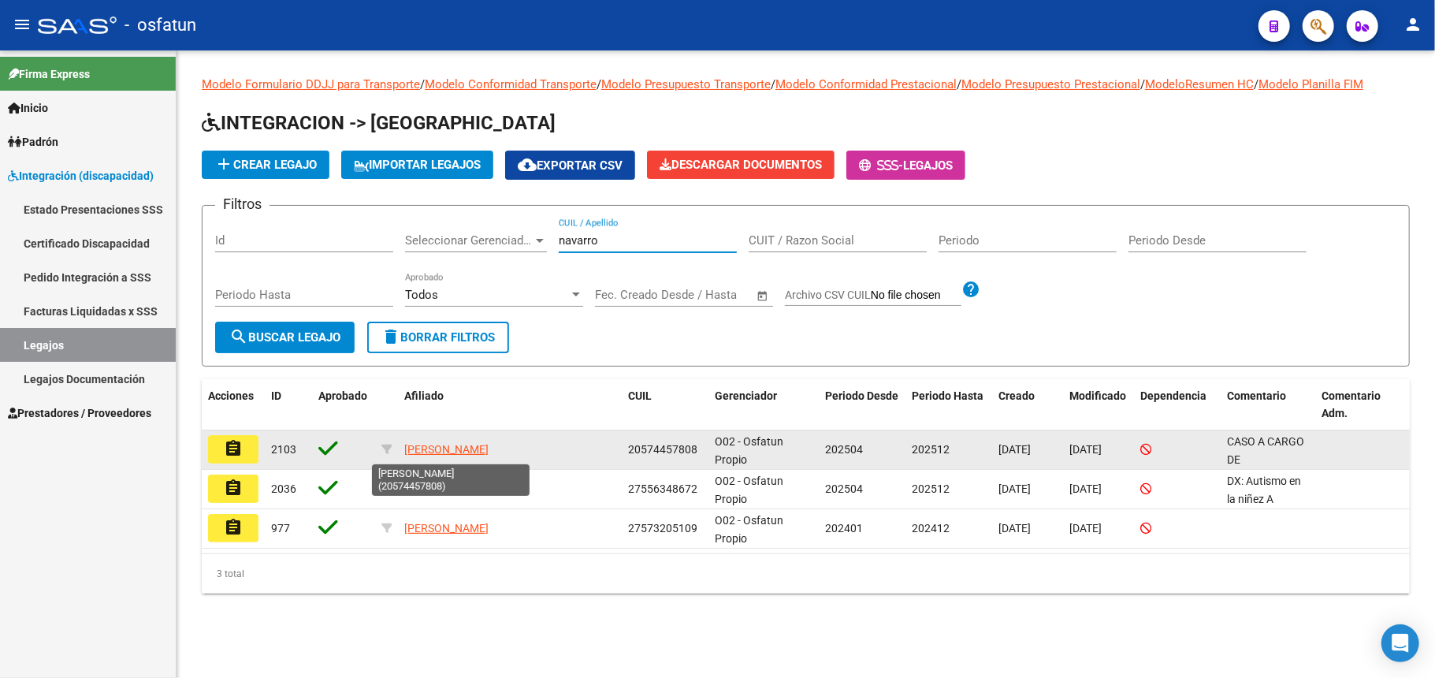
type input "navarro"
click at [480, 448] on span "[PERSON_NAME]" at bounding box center [446, 449] width 84 height 13
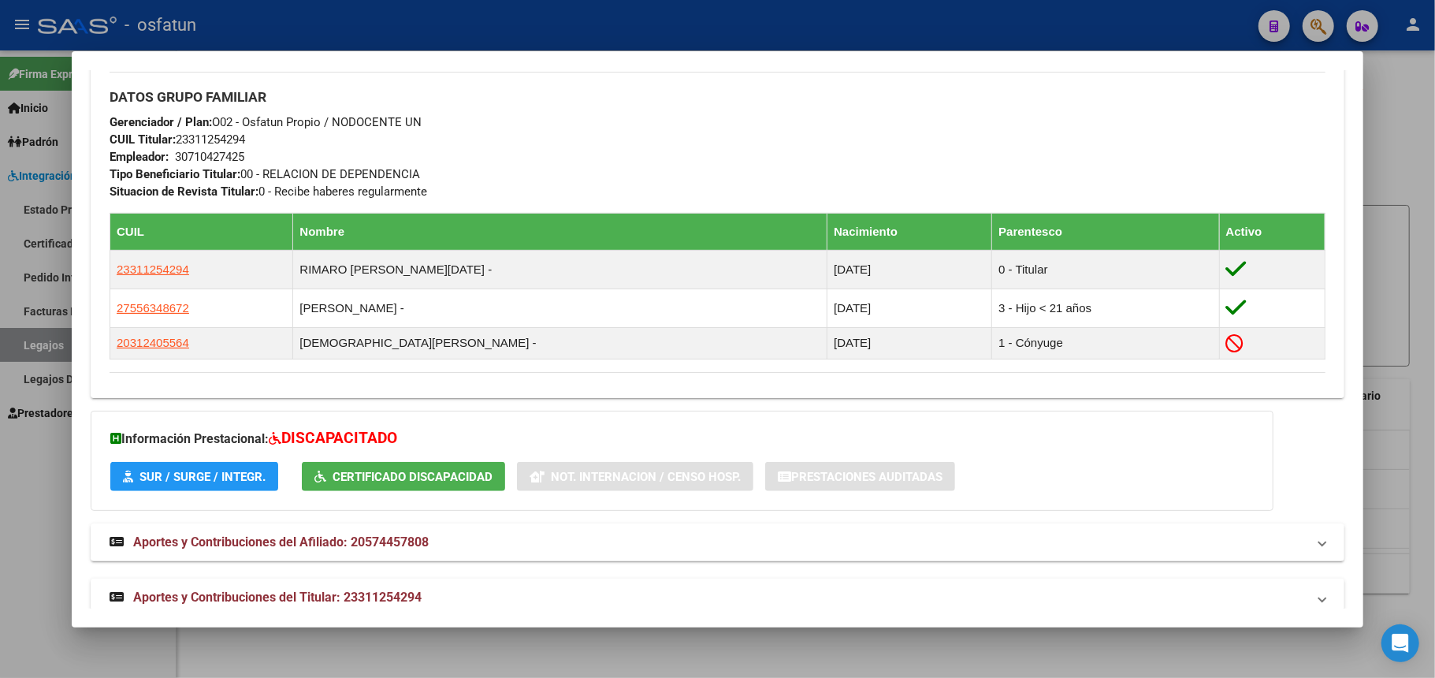
scroll to position [763, 0]
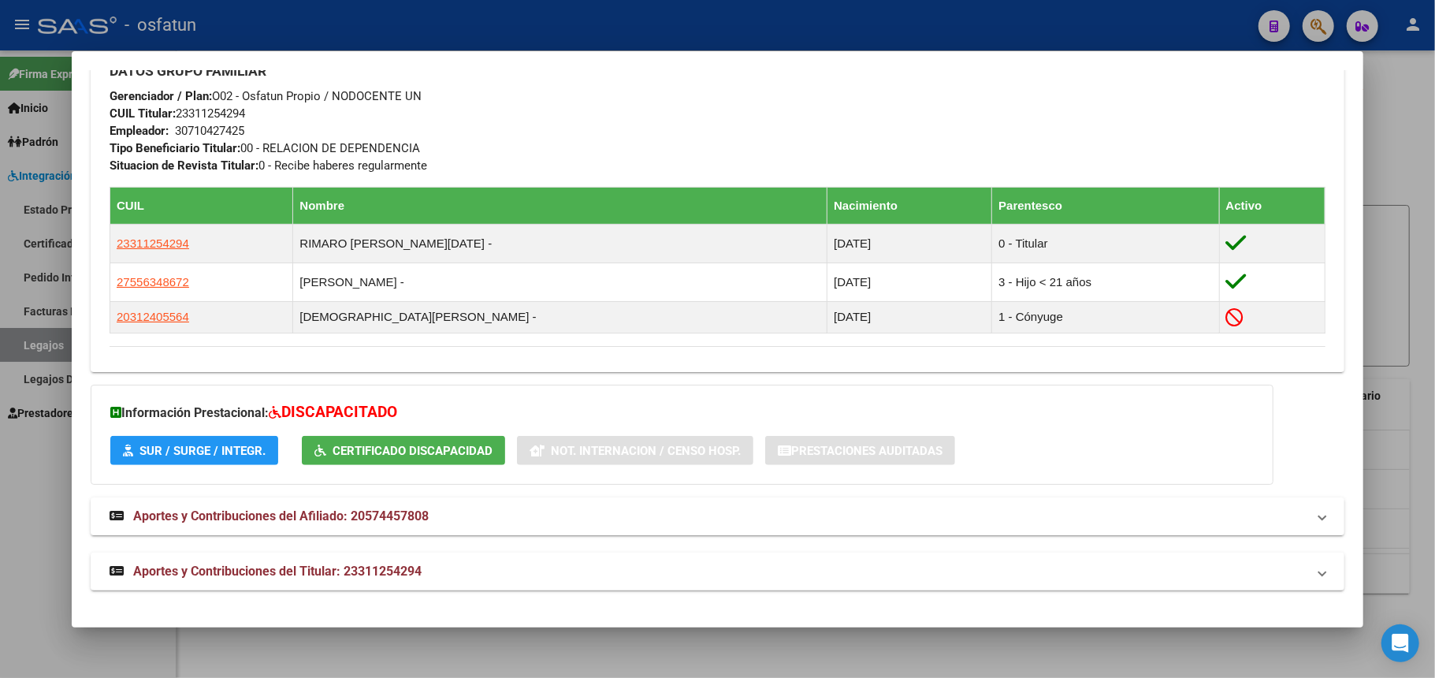
click at [234, 452] on span "SUR / SURGE / INTEGR." at bounding box center [202, 451] width 126 height 14
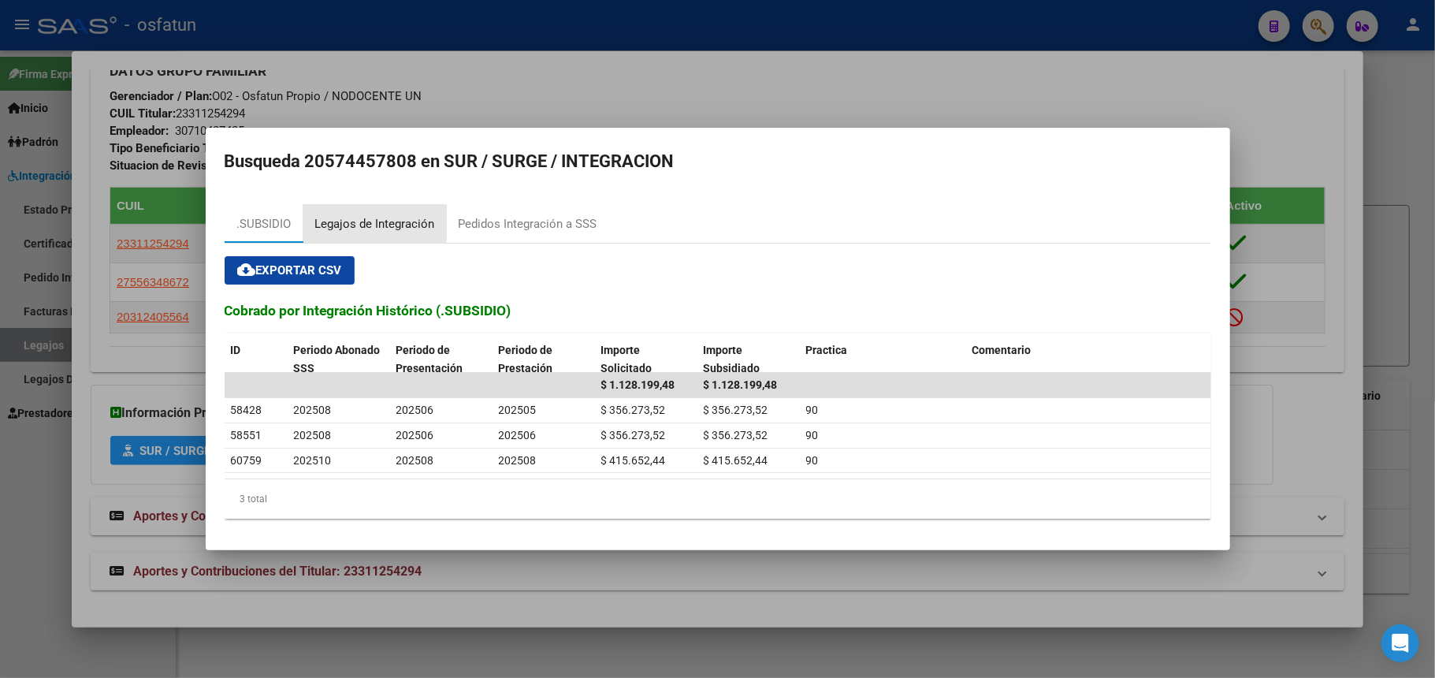
click at [370, 221] on div "Legajos de Integración" at bounding box center [375, 224] width 120 height 18
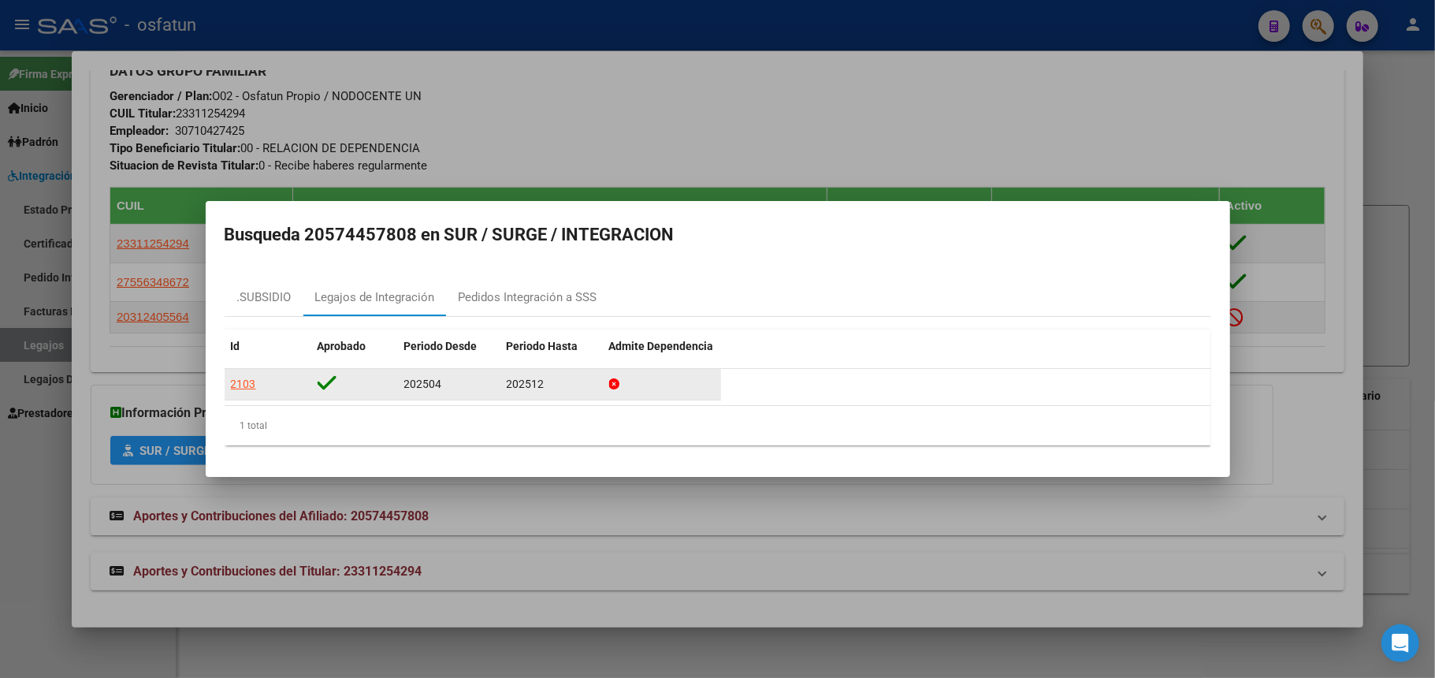
click at [243, 386] on div "2103" at bounding box center [243, 384] width 25 height 18
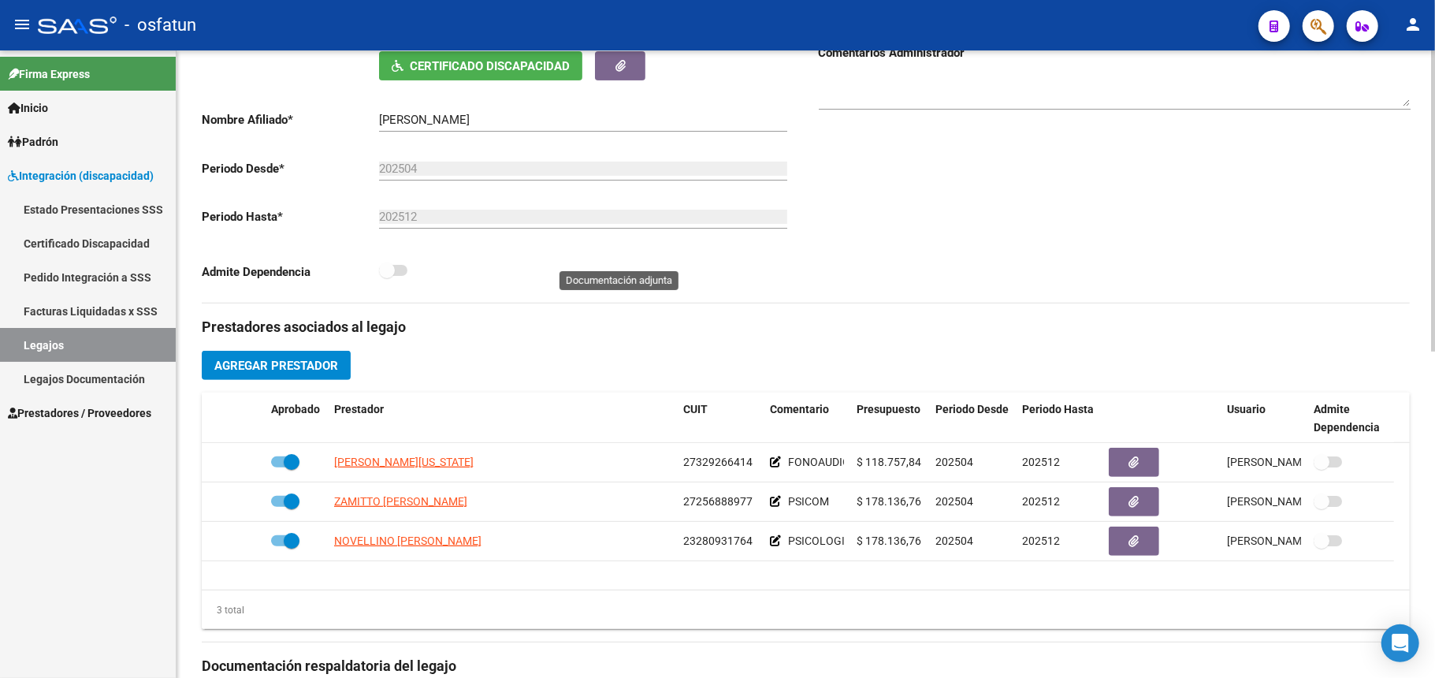
scroll to position [315, 0]
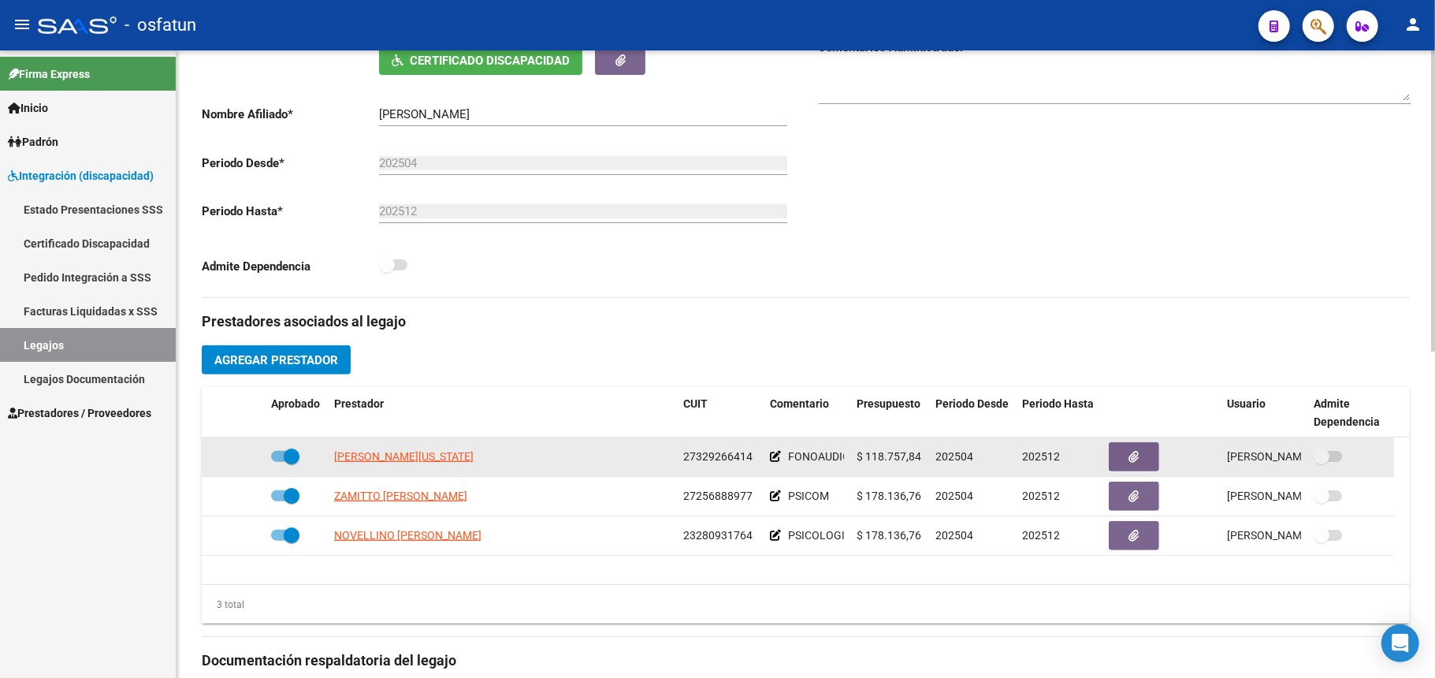
drag, startPoint x: 366, startPoint y: 456, endPoint x: 385, endPoint y: 458, distance: 19.8
click at [385, 458] on span "[PERSON_NAME][US_STATE]" at bounding box center [403, 456] width 139 height 13
type textarea "27329266414"
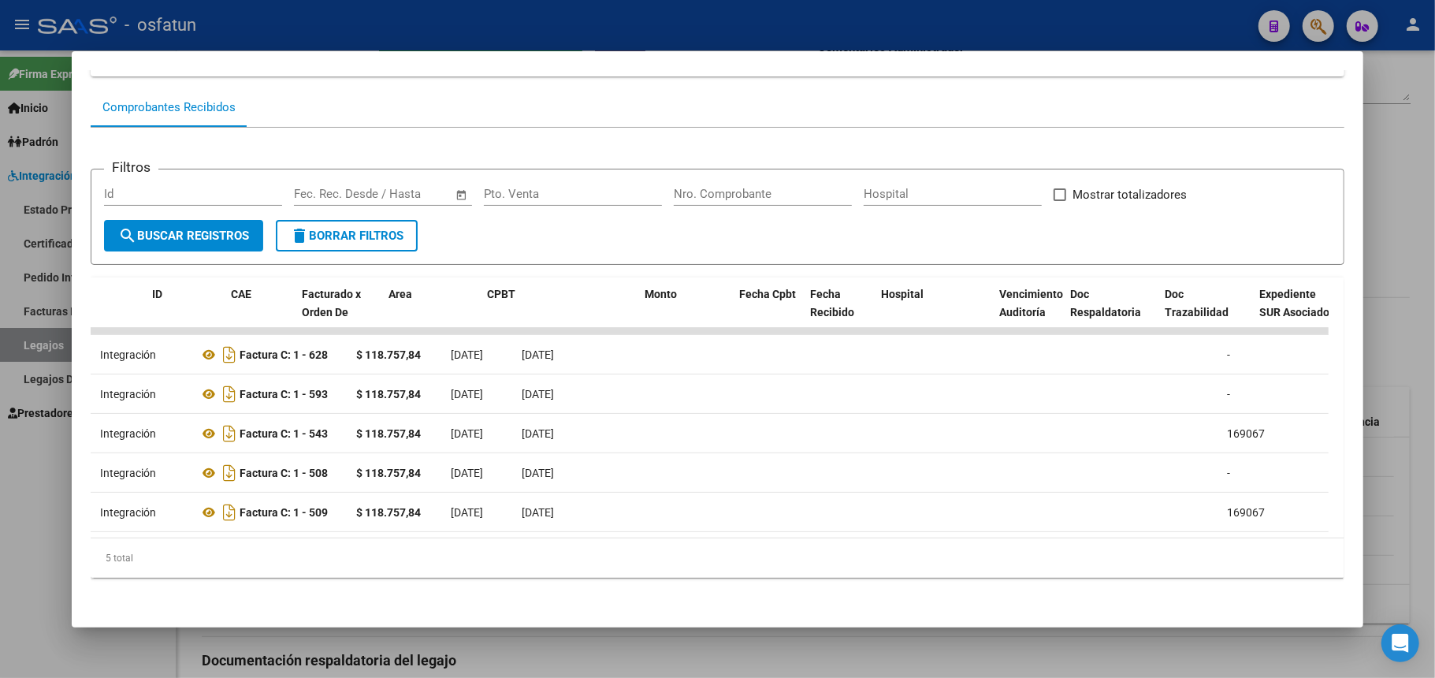
scroll to position [0, 0]
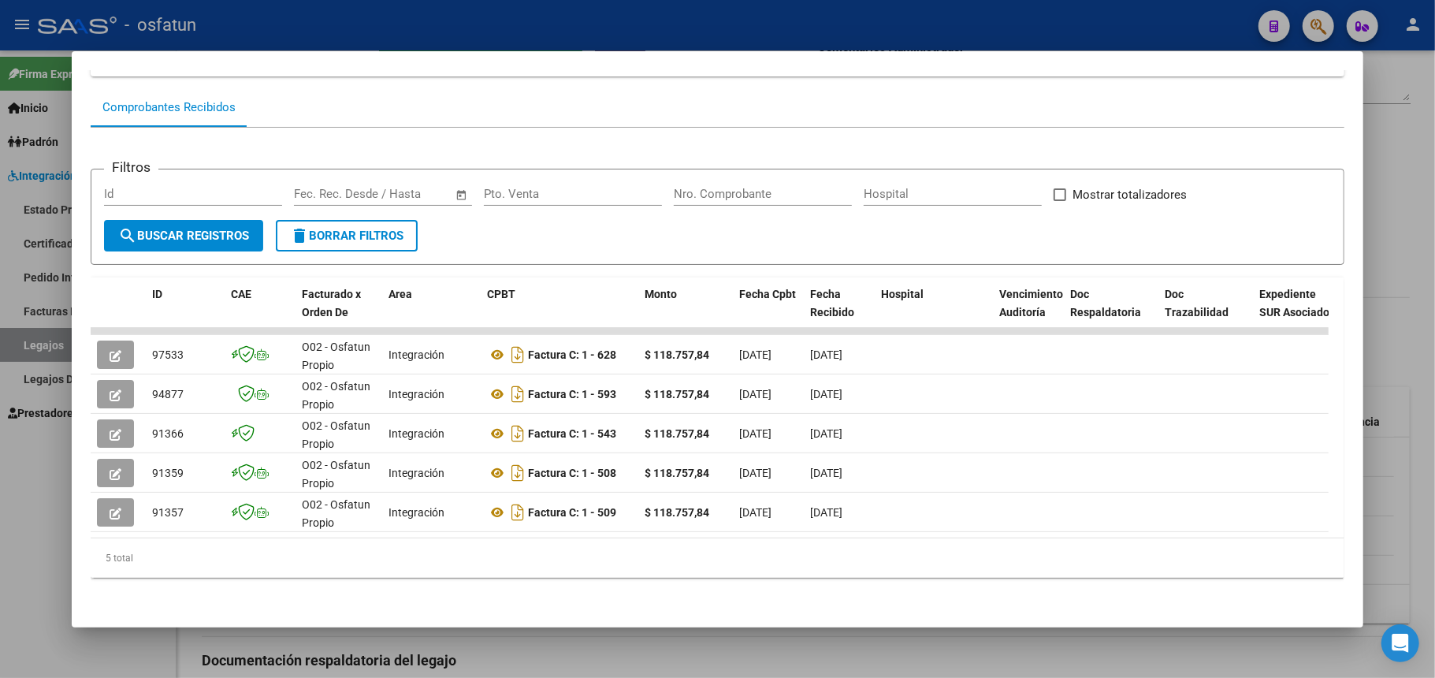
click at [937, 23] on div at bounding box center [717, 339] width 1435 height 678
